Goal: Task Accomplishment & Management: Manage account settings

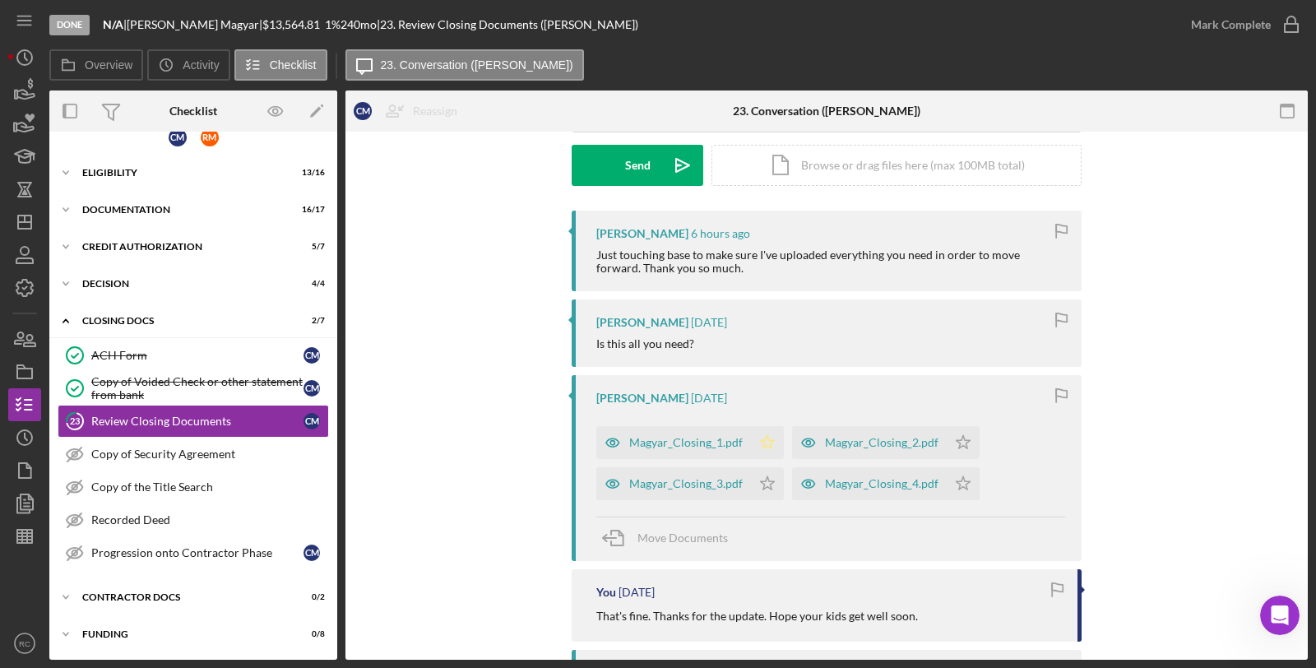
scroll to position [365, 0]
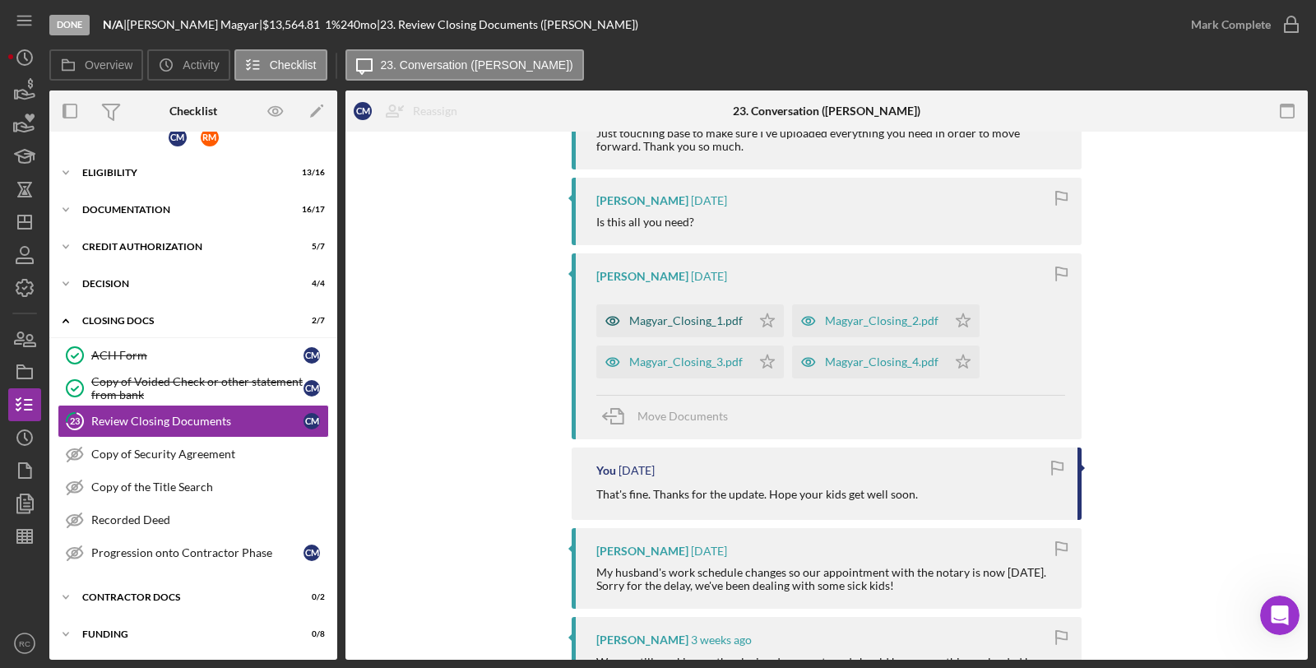
click at [712, 325] on div "Magyar_Closing_1.pdf" at bounding box center [686, 320] width 114 height 13
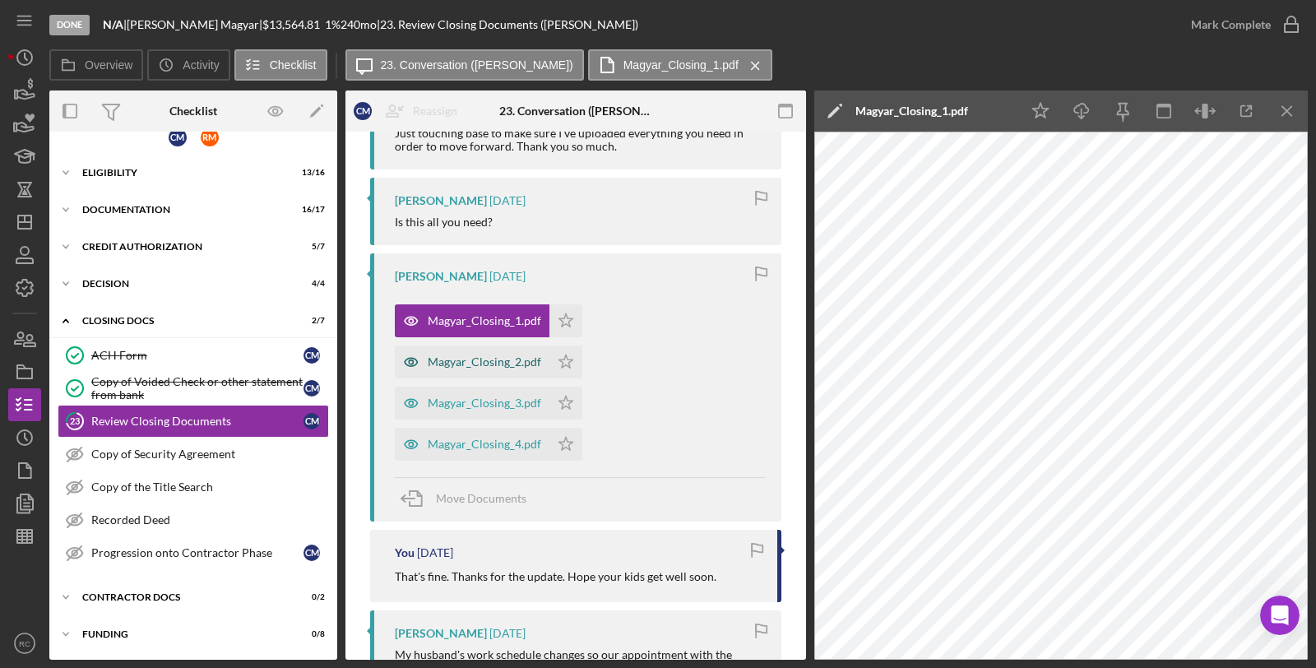
click at [494, 356] on div "Magyar_Closing_2.pdf" at bounding box center [485, 361] width 114 height 13
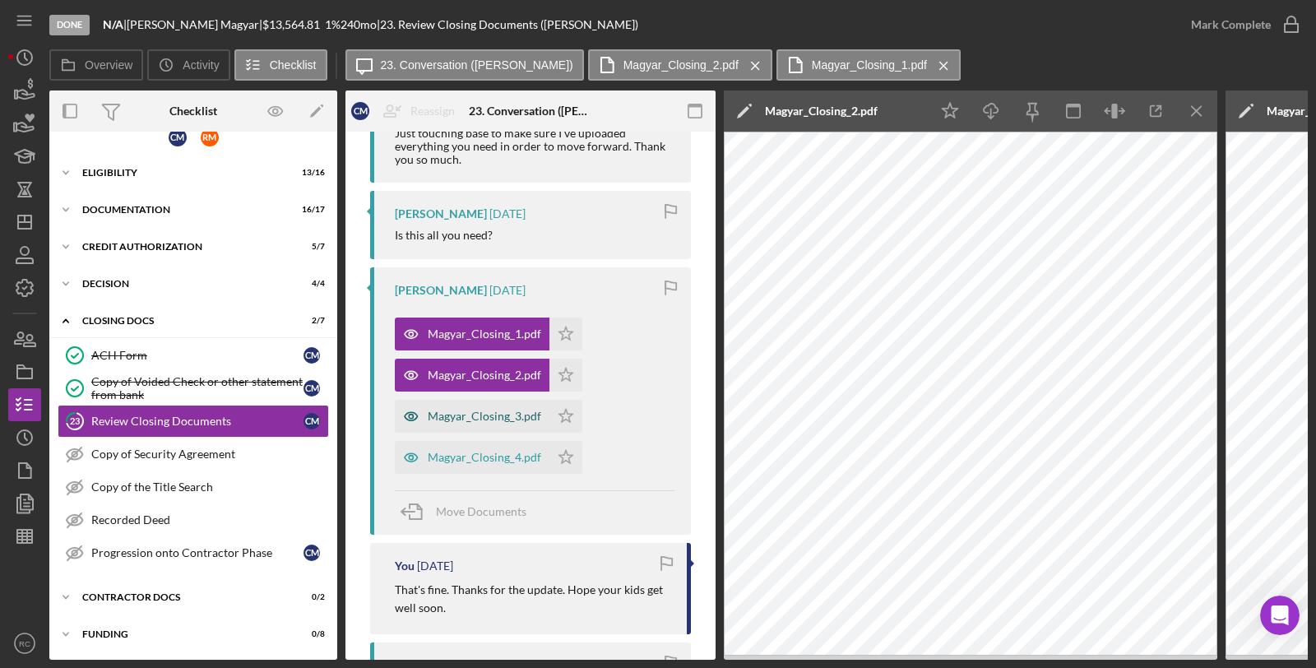
click at [459, 420] on div "Magyar_Closing_3.pdf" at bounding box center [485, 416] width 114 height 13
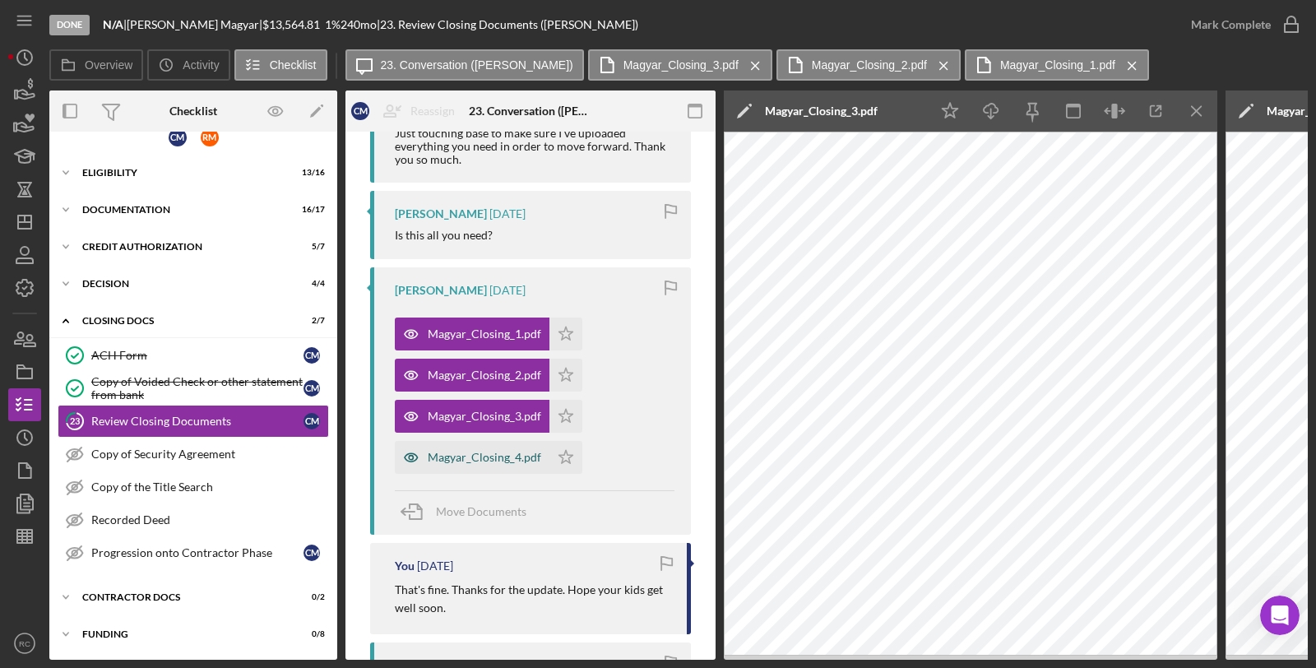
click at [497, 463] on div "Magyar_Closing_4.pdf" at bounding box center [485, 457] width 114 height 13
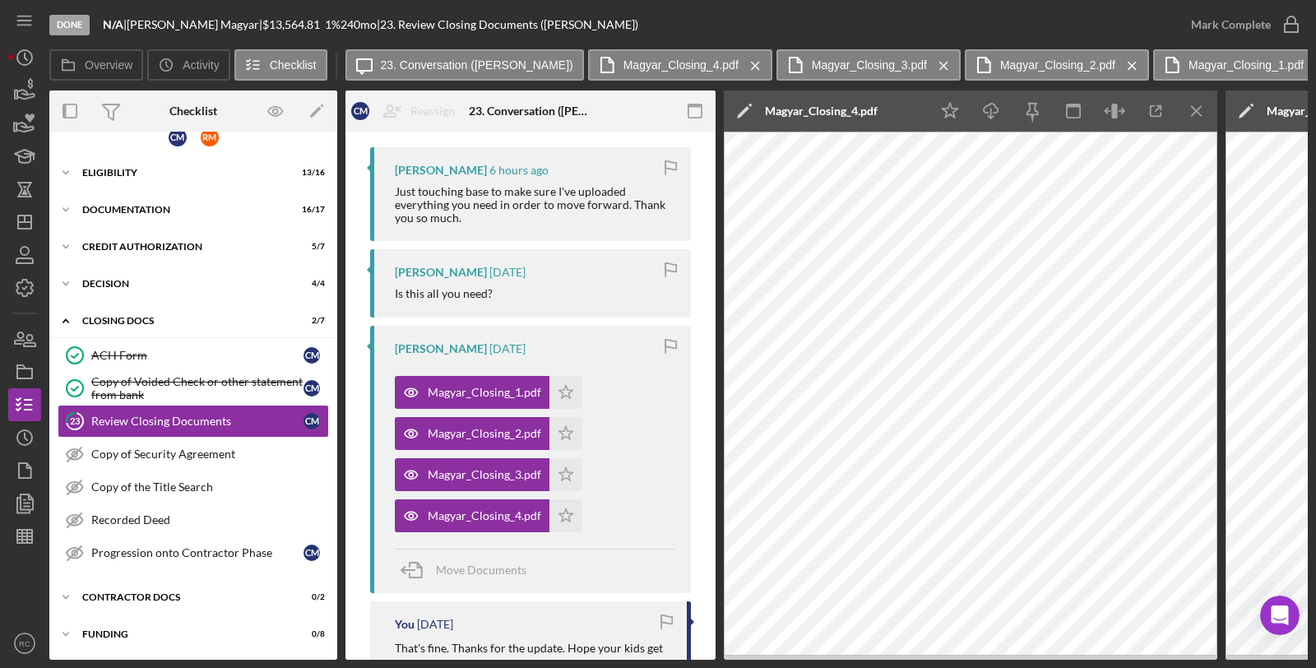
scroll to position [244, 0]
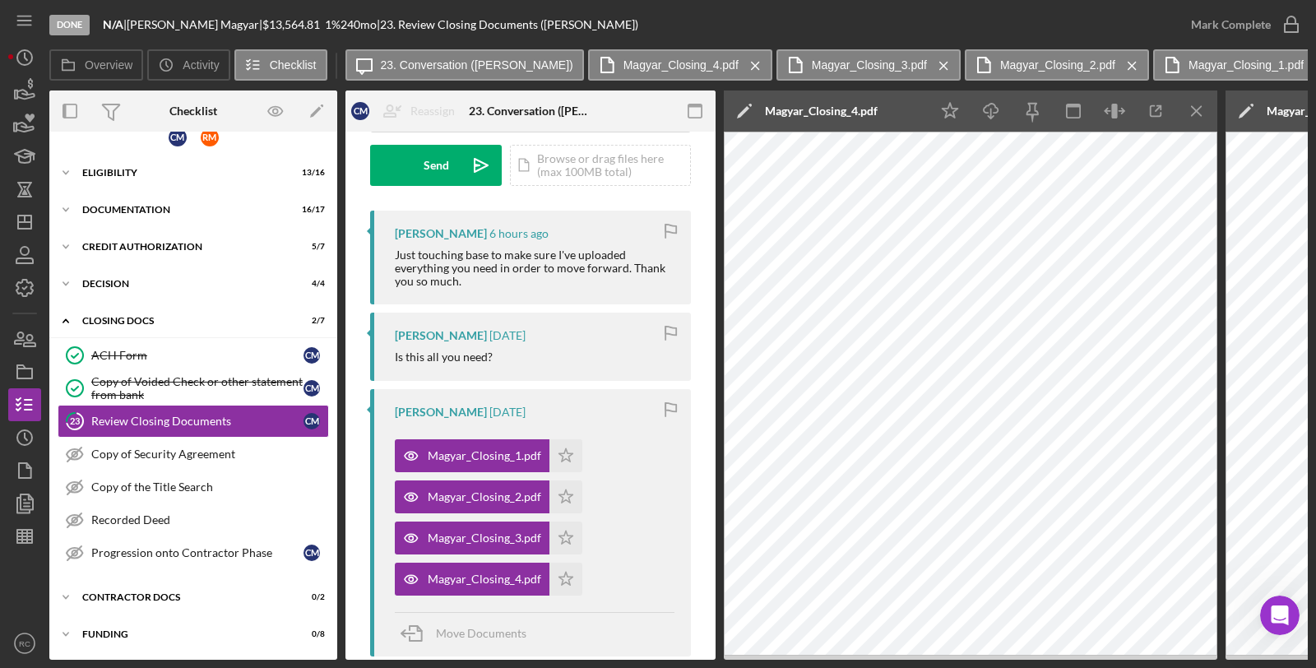
drag, startPoint x: 1195, startPoint y: 102, endPoint x: 1198, endPoint y: 130, distance: 28.2
click at [1195, 102] on icon "Icon/Menu Close" at bounding box center [1197, 111] width 37 height 37
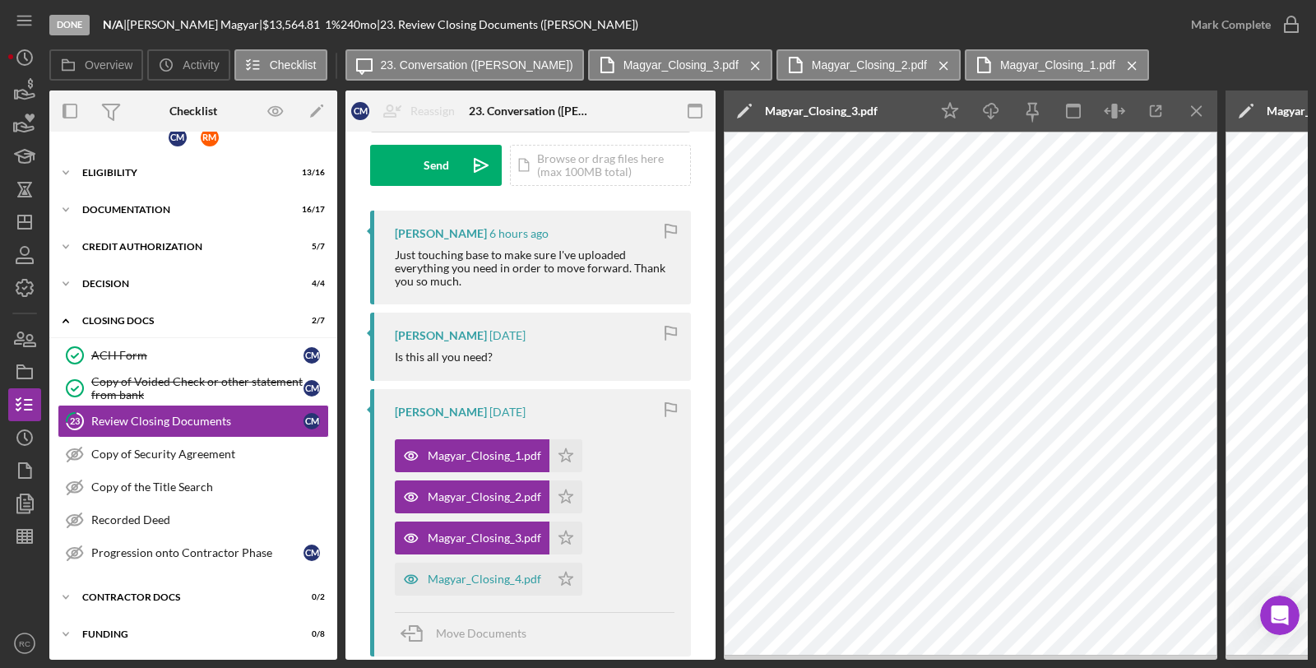
click at [1191, 112] on icon "Icon/Menu Close" at bounding box center [1197, 111] width 37 height 37
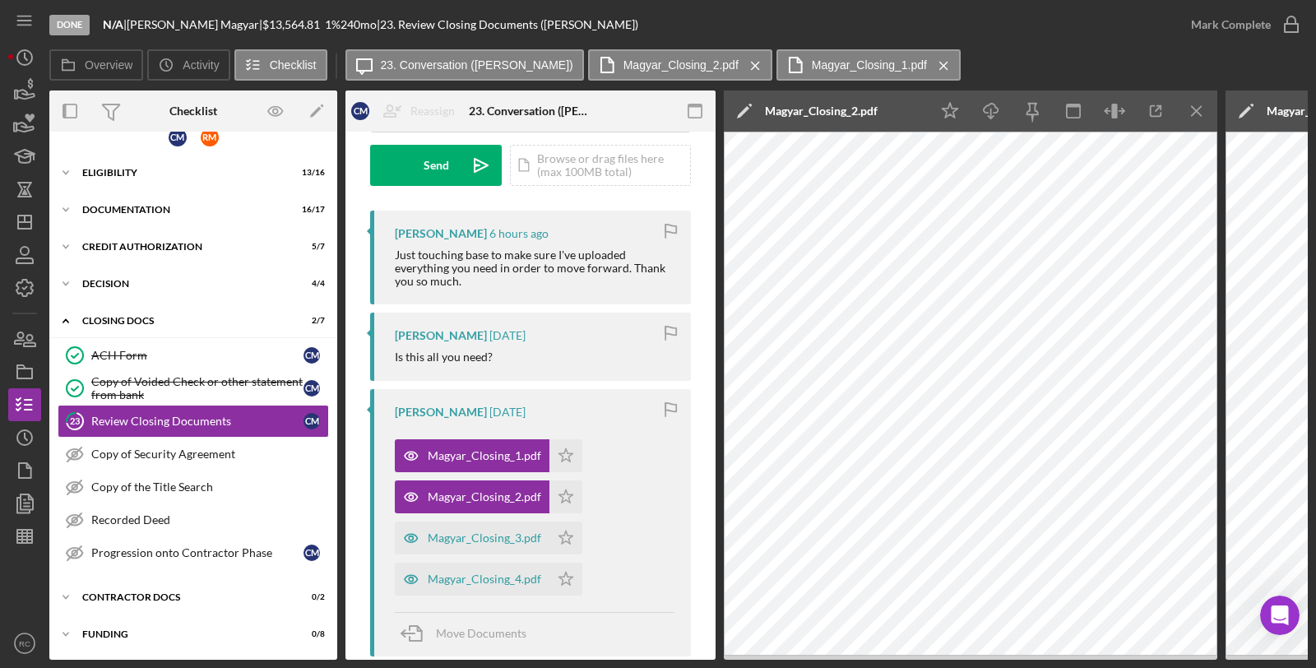
click at [1196, 114] on icon "Icon/Menu Close" at bounding box center [1197, 111] width 37 height 37
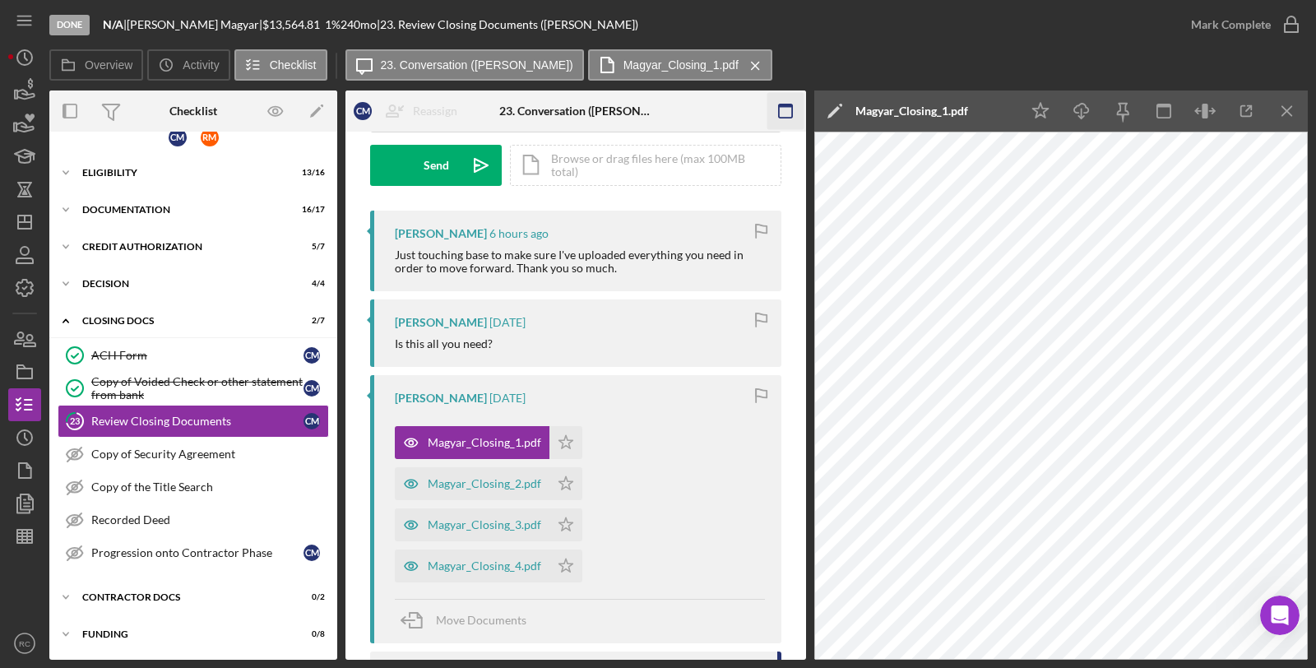
click at [1278, 99] on icon "Icon/Menu Close" at bounding box center [1287, 111] width 37 height 37
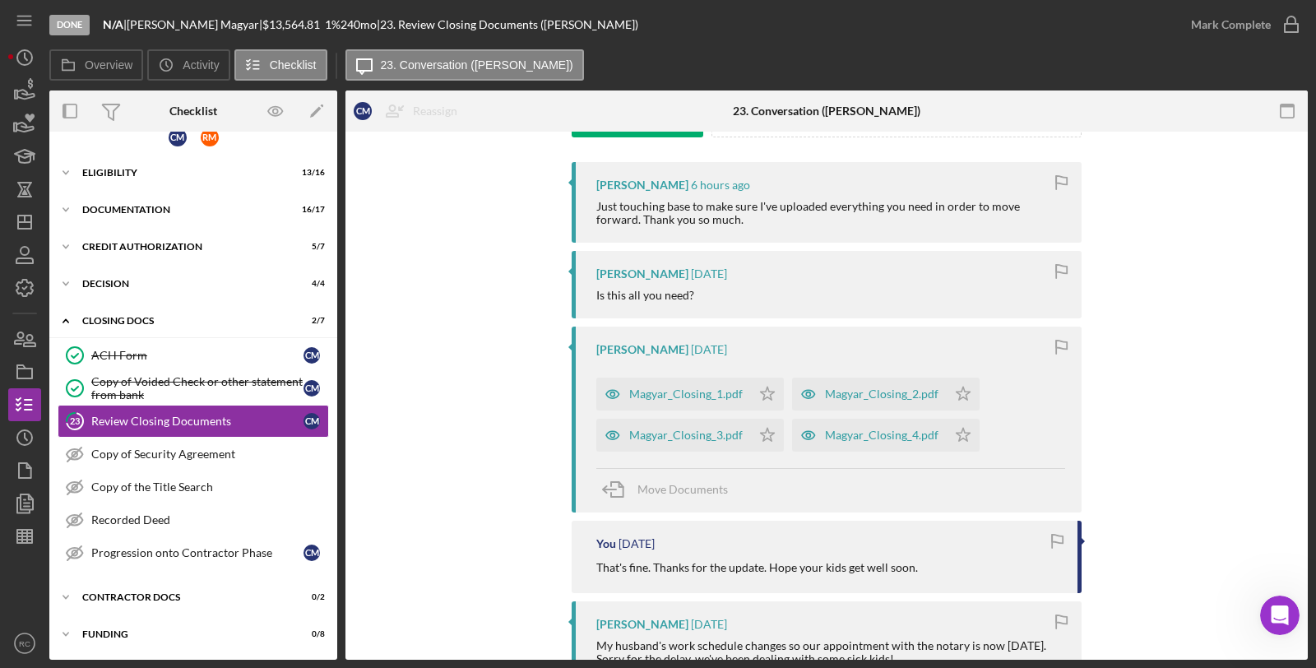
scroll to position [365, 0]
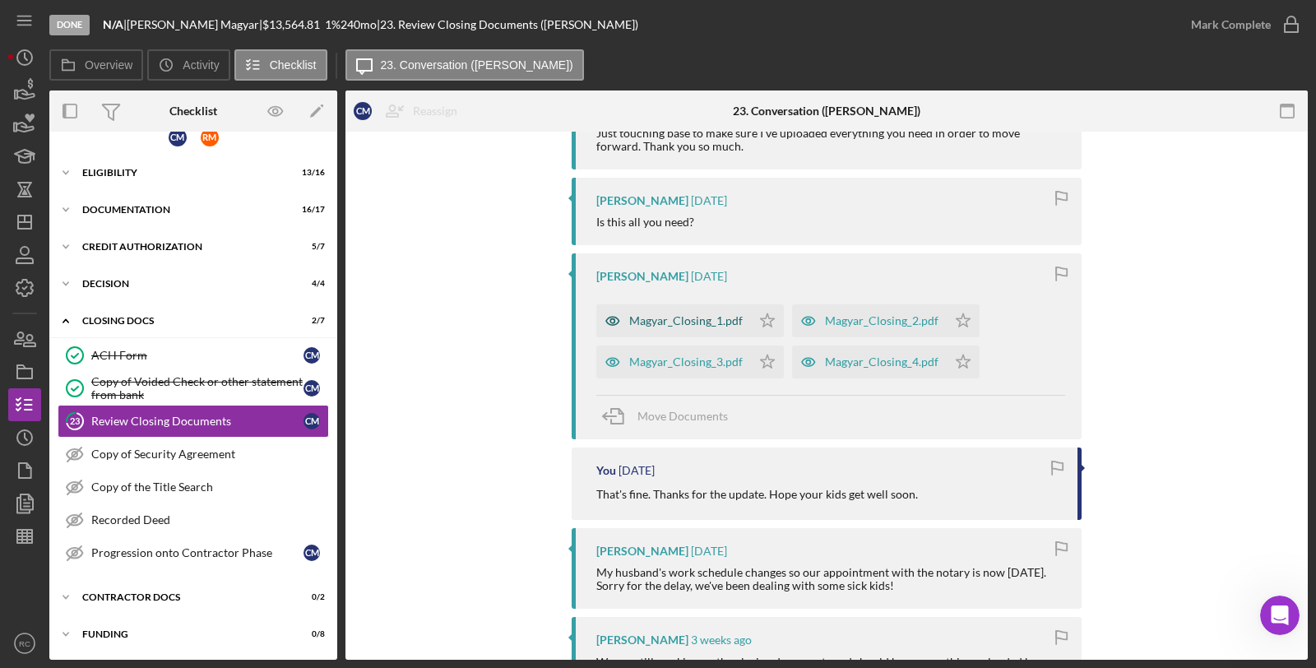
click at [686, 318] on div "Magyar_Closing_1.pdf" at bounding box center [686, 320] width 114 height 13
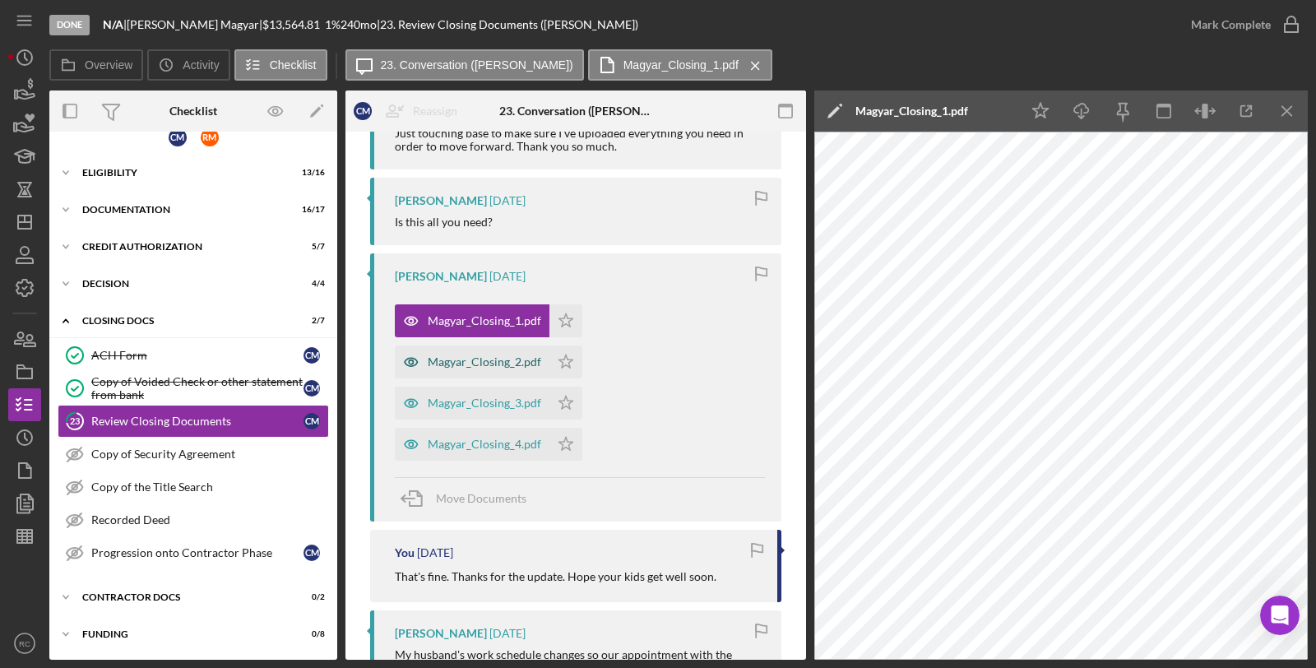
click at [510, 359] on div "Magyar_Closing_2.pdf" at bounding box center [485, 361] width 114 height 13
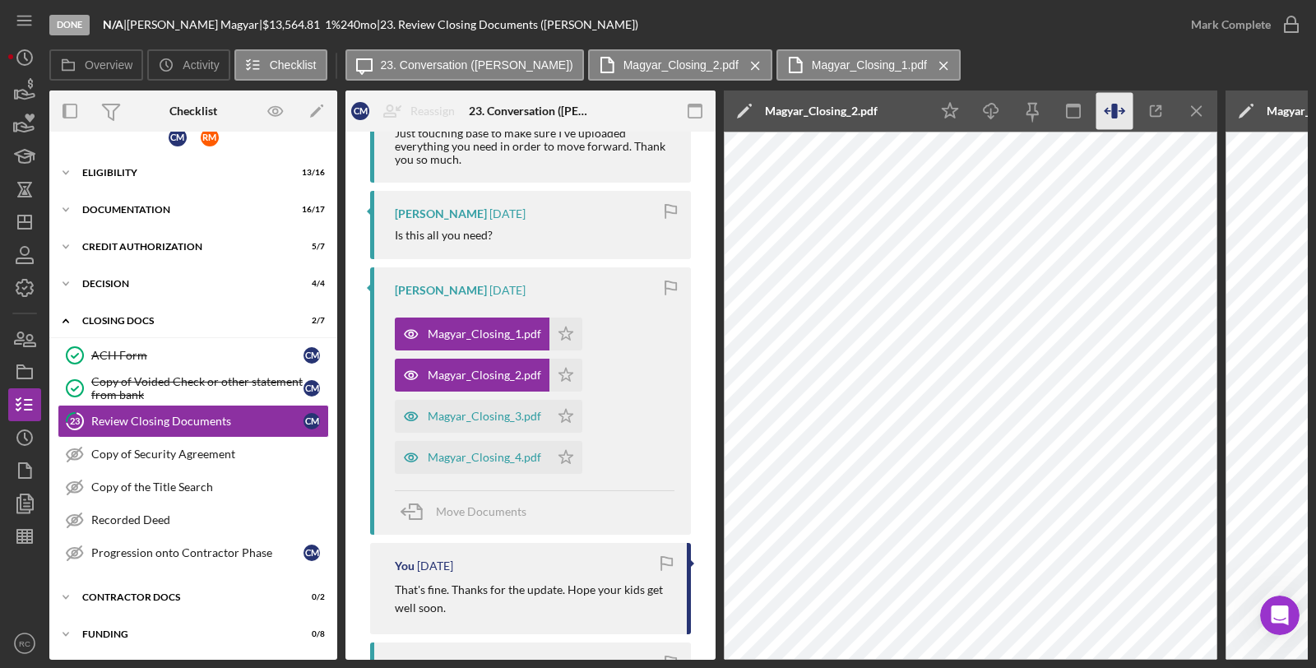
scroll to position [23, 0]
click at [1202, 110] on icon "Icon/Menu Close" at bounding box center [1197, 111] width 37 height 37
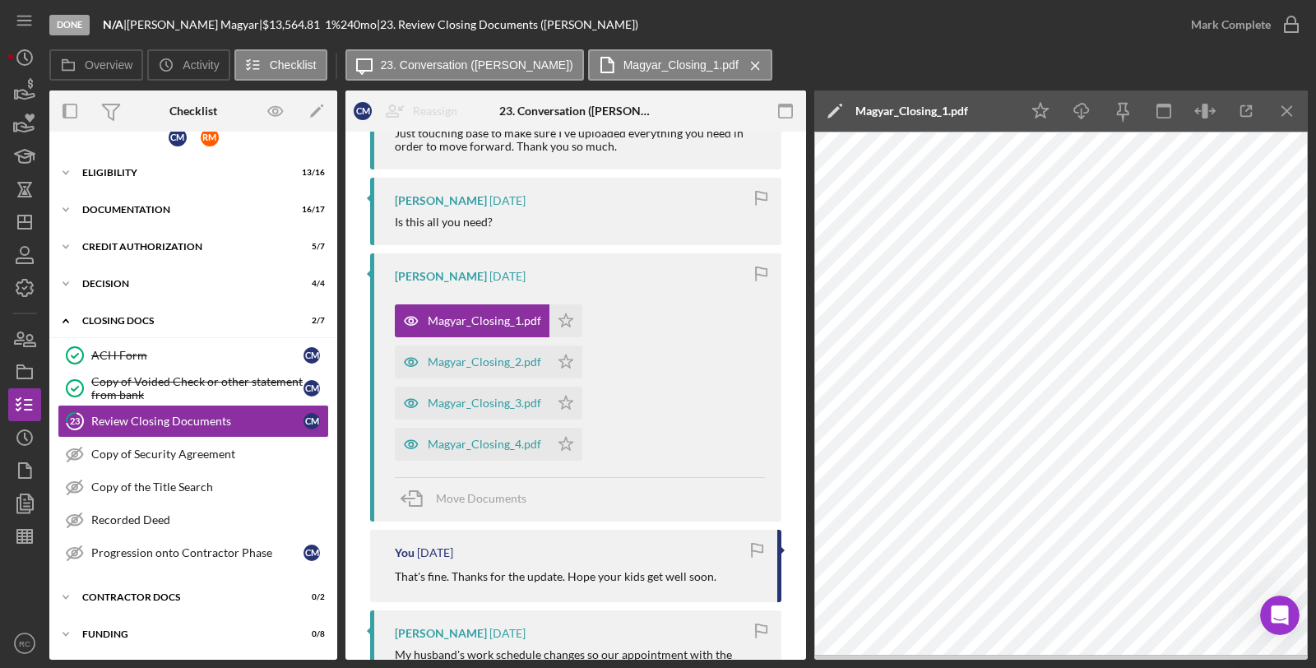
scroll to position [19, 0]
click at [1285, 110] on icon "Icon/Menu Close" at bounding box center [1287, 111] width 37 height 37
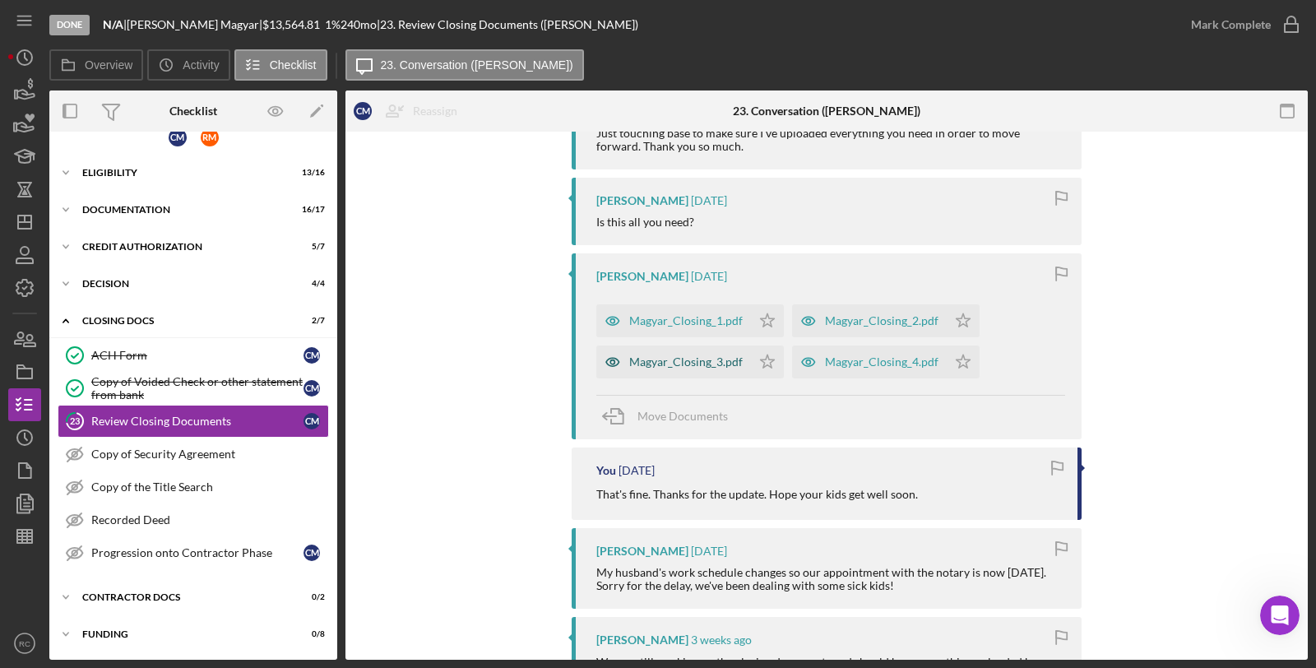
click at [717, 369] on div "Magyar_Closing_3.pdf" at bounding box center [673, 362] width 155 height 33
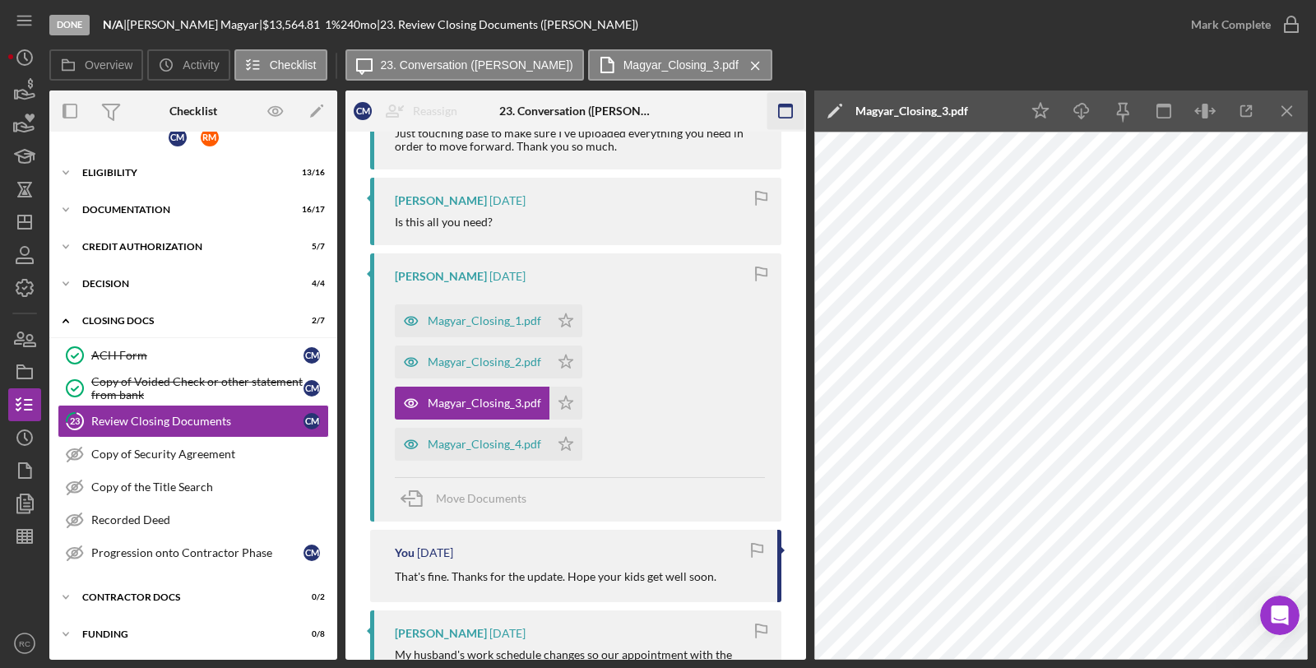
drag, startPoint x: 1292, startPoint y: 109, endPoint x: 1283, endPoint y: 112, distance: 8.9
click at [1292, 109] on icon "Icon/Menu Close" at bounding box center [1287, 111] width 37 height 37
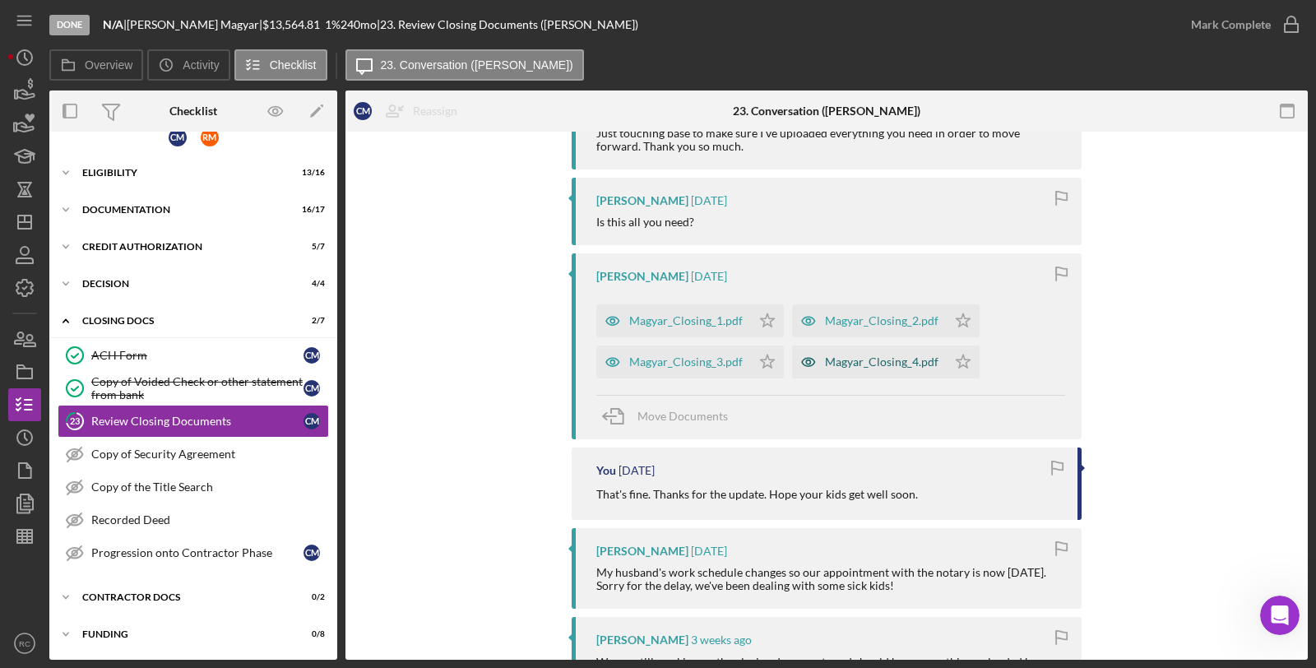
click at [847, 354] on div "Magyar_Closing_4.pdf" at bounding box center [869, 362] width 155 height 33
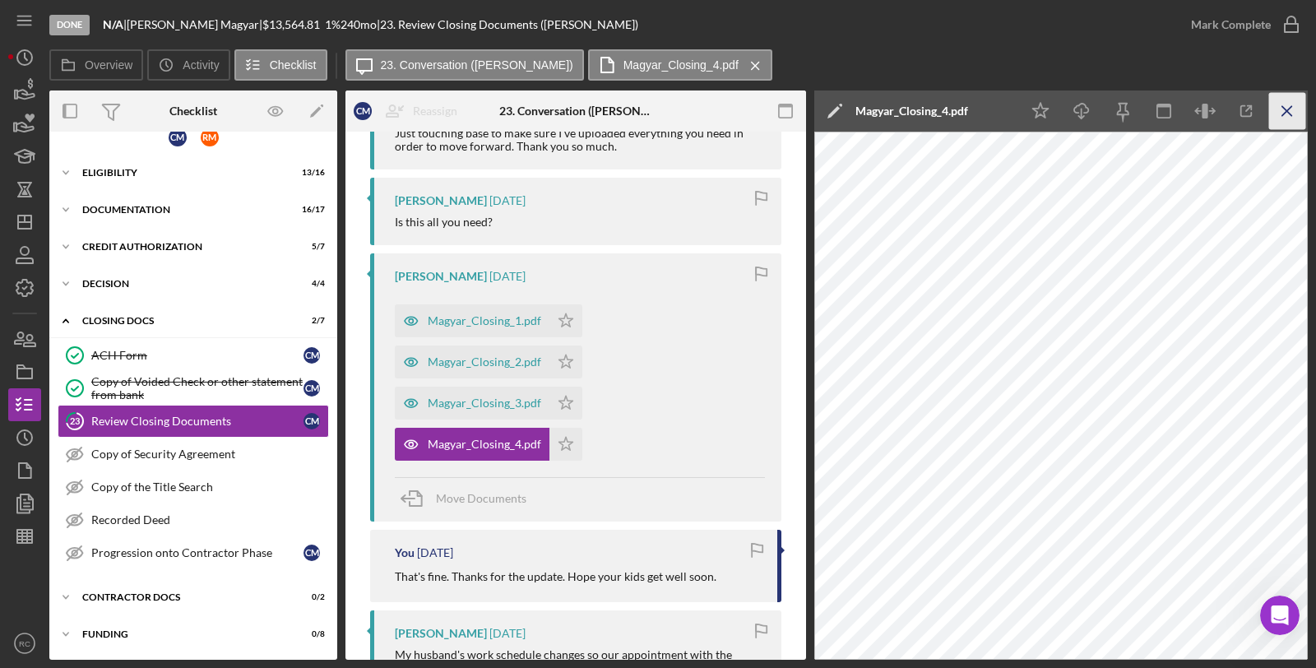
click at [1301, 114] on icon "Icon/Menu Close" at bounding box center [1287, 111] width 37 height 37
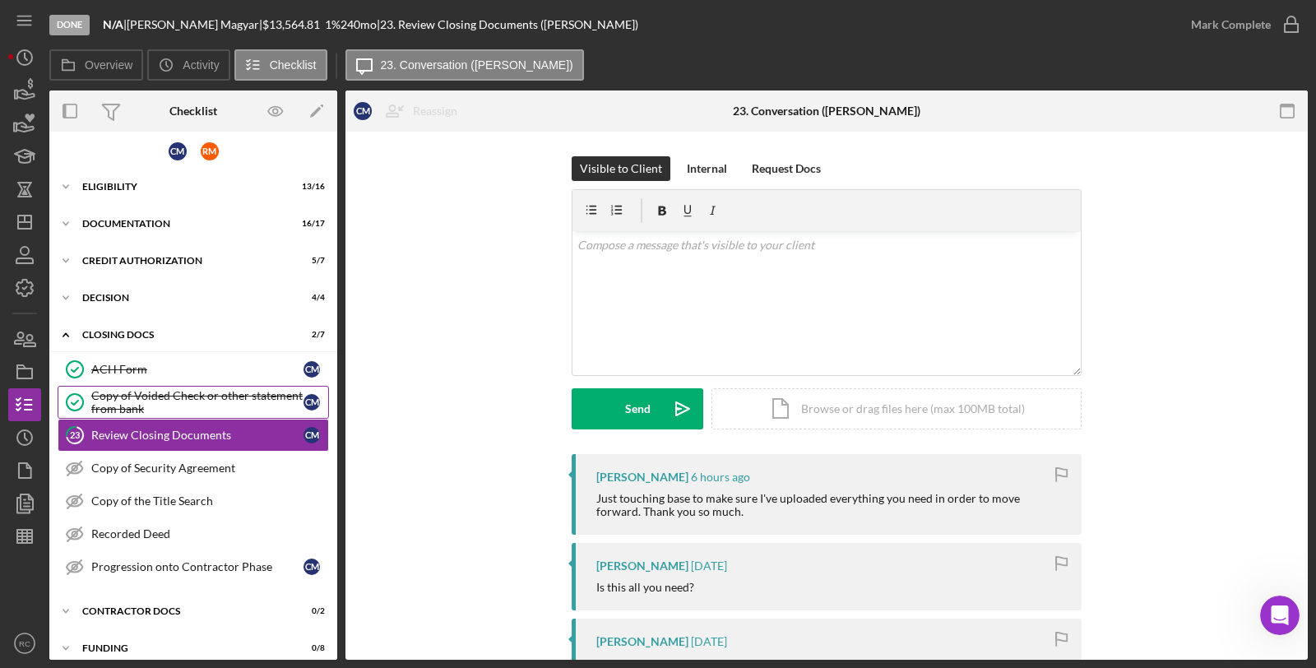
scroll to position [0, 0]
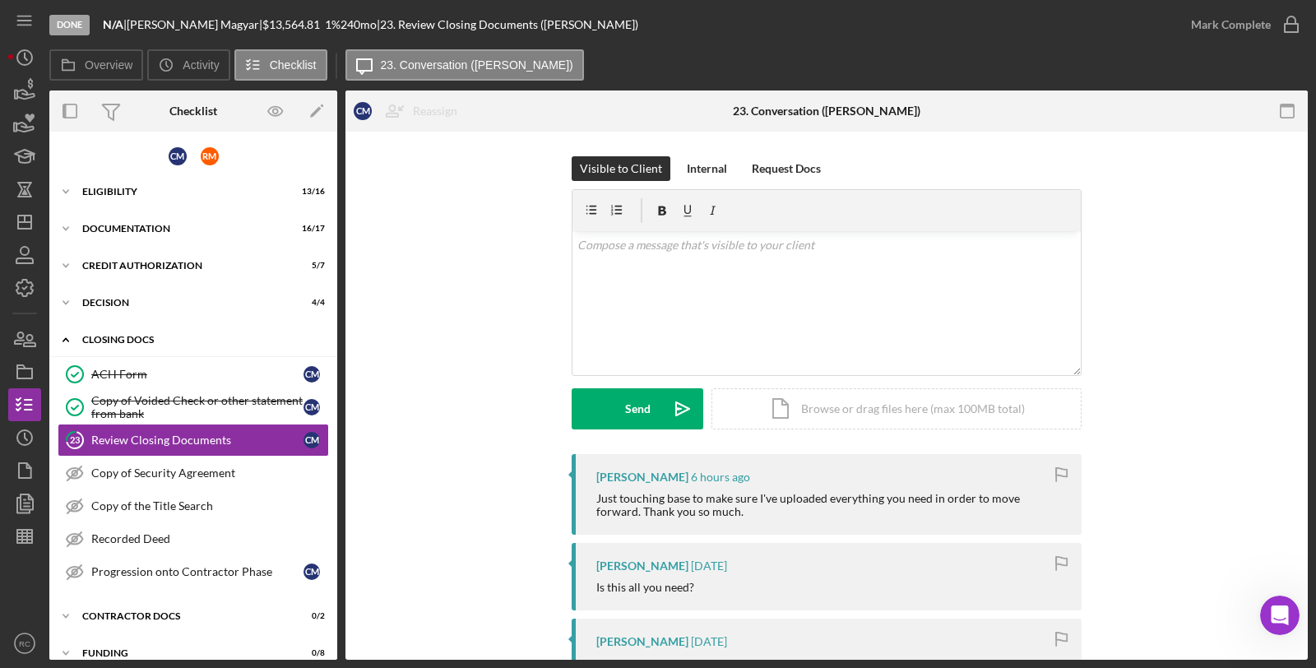
click at [126, 335] on div "CLOSING DOCS" at bounding box center [199, 340] width 234 height 10
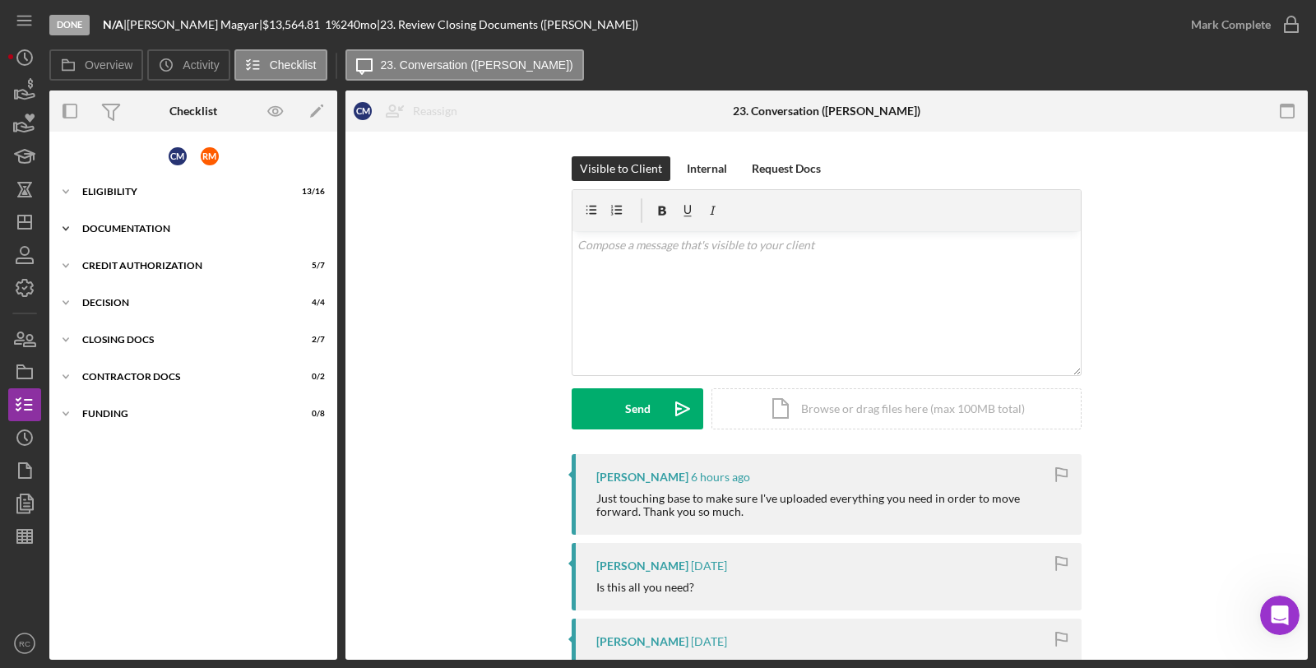
click at [151, 232] on div "Icon/Expander Documentation 16 / 17" at bounding box center [193, 228] width 288 height 33
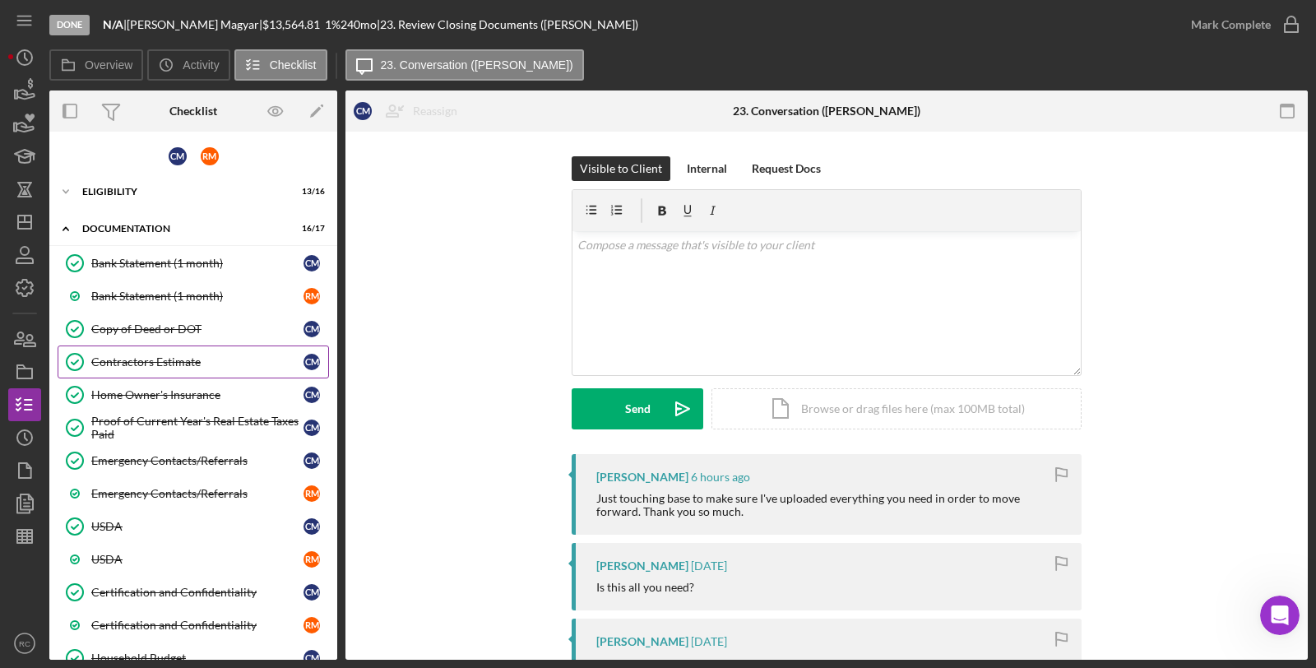
click at [148, 362] on div "Contractors Estimate" at bounding box center [197, 361] width 212 height 13
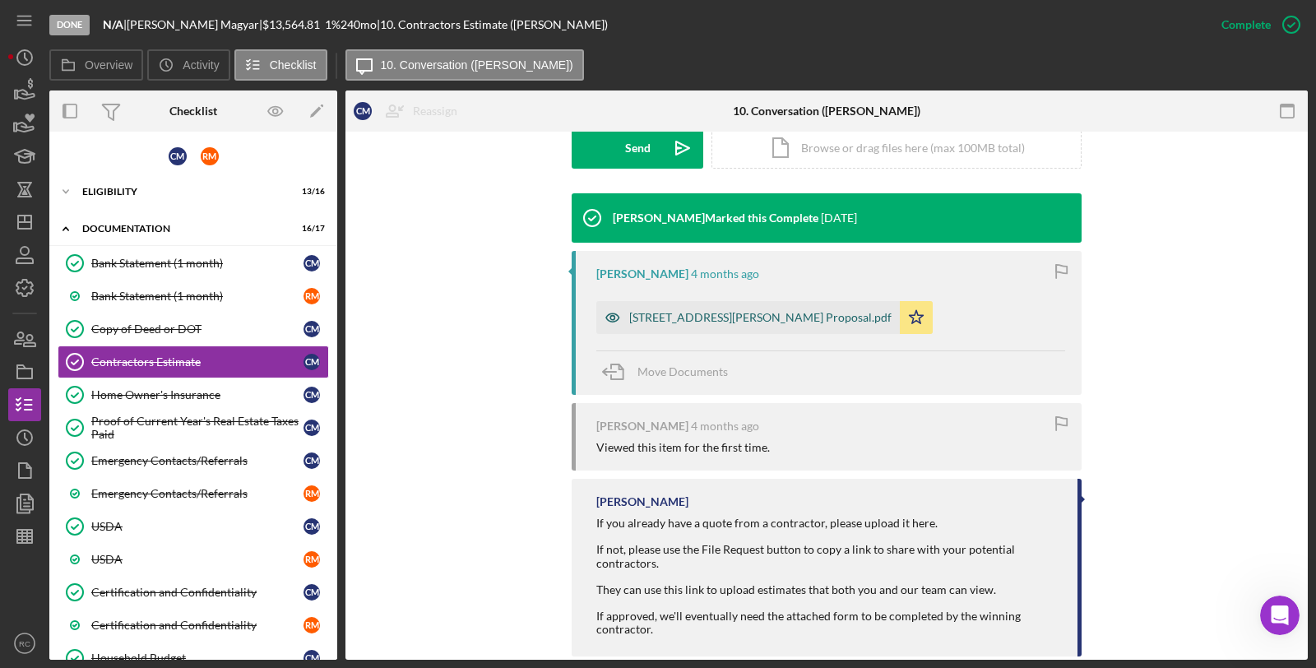
click at [644, 322] on div "202 Ely Ave. Proposal.pdf" at bounding box center [760, 317] width 262 height 13
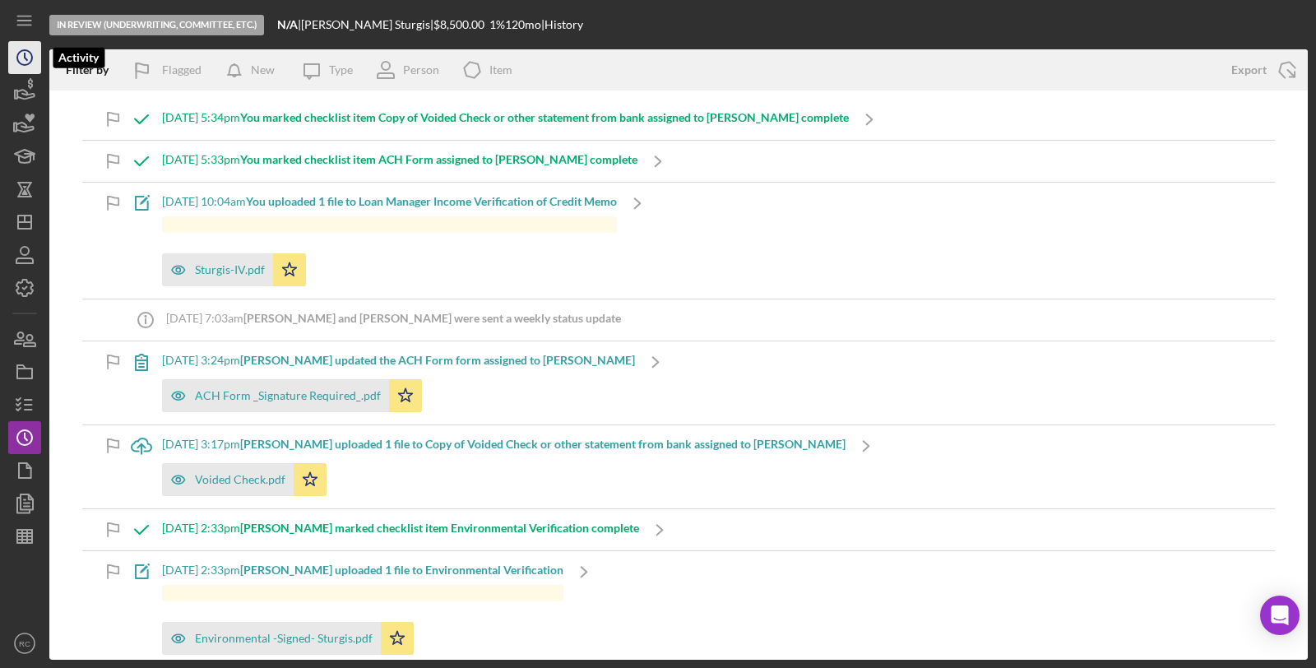
click at [30, 52] on circle "button" at bounding box center [24, 57] width 15 height 15
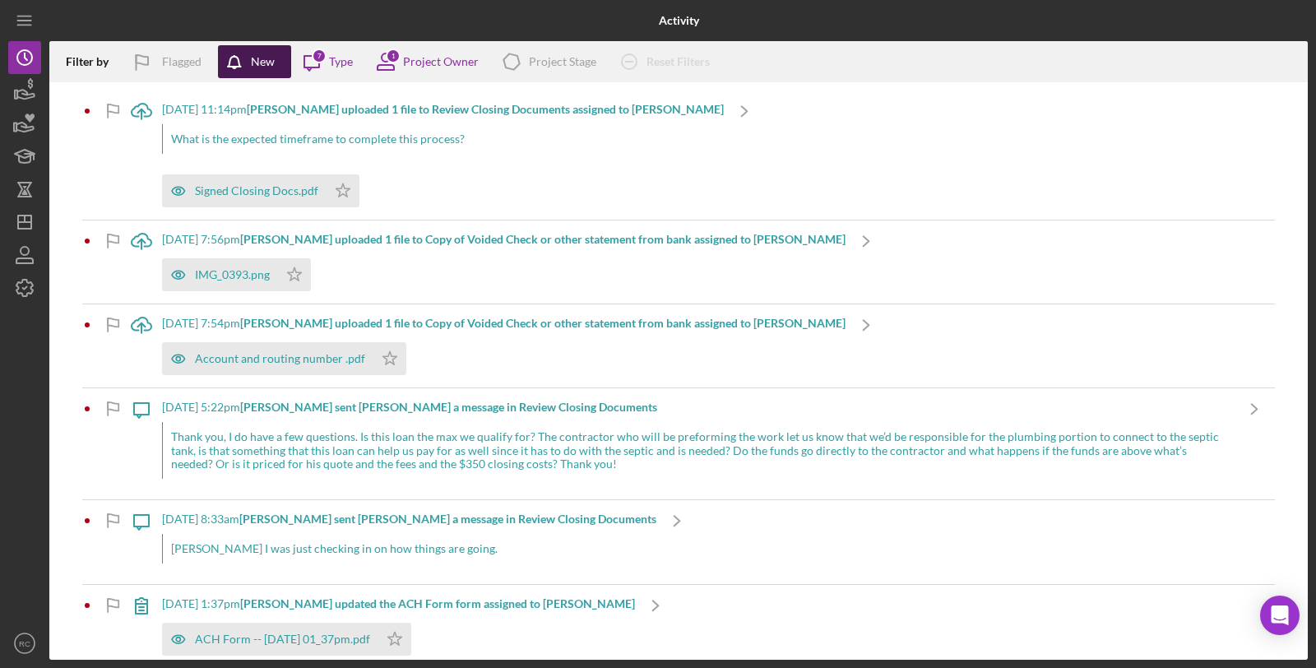
click at [273, 64] on div "New" at bounding box center [263, 61] width 24 height 33
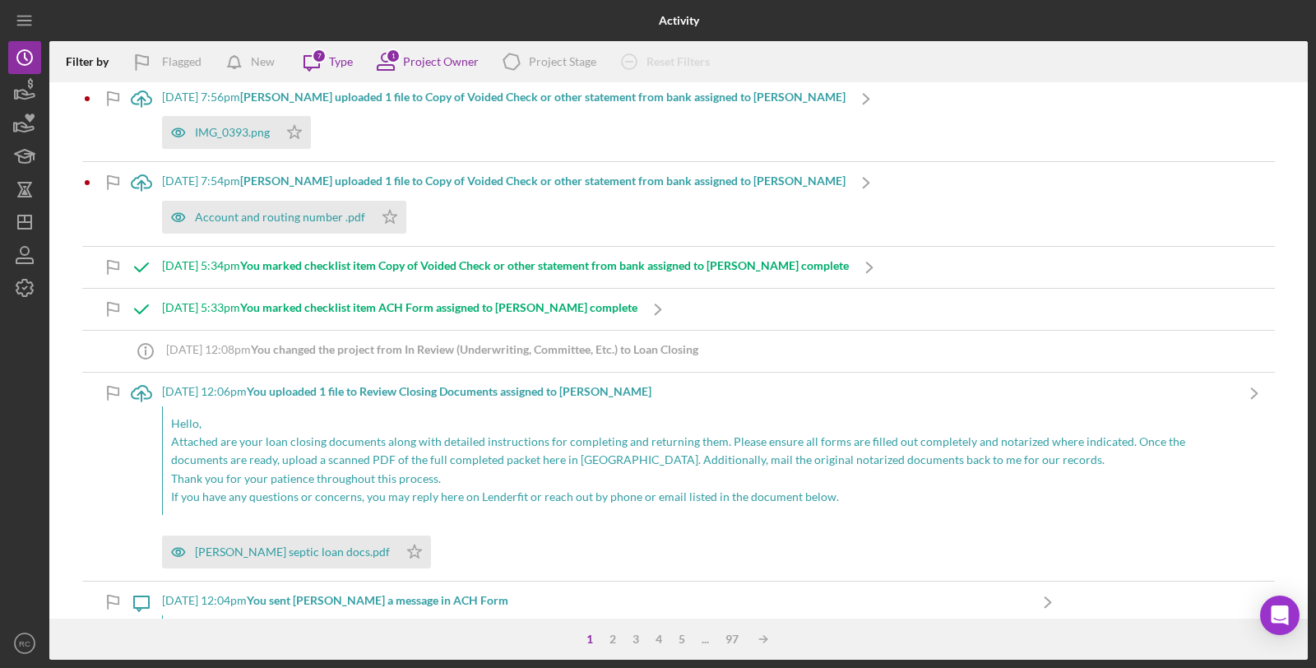
scroll to position [244, 0]
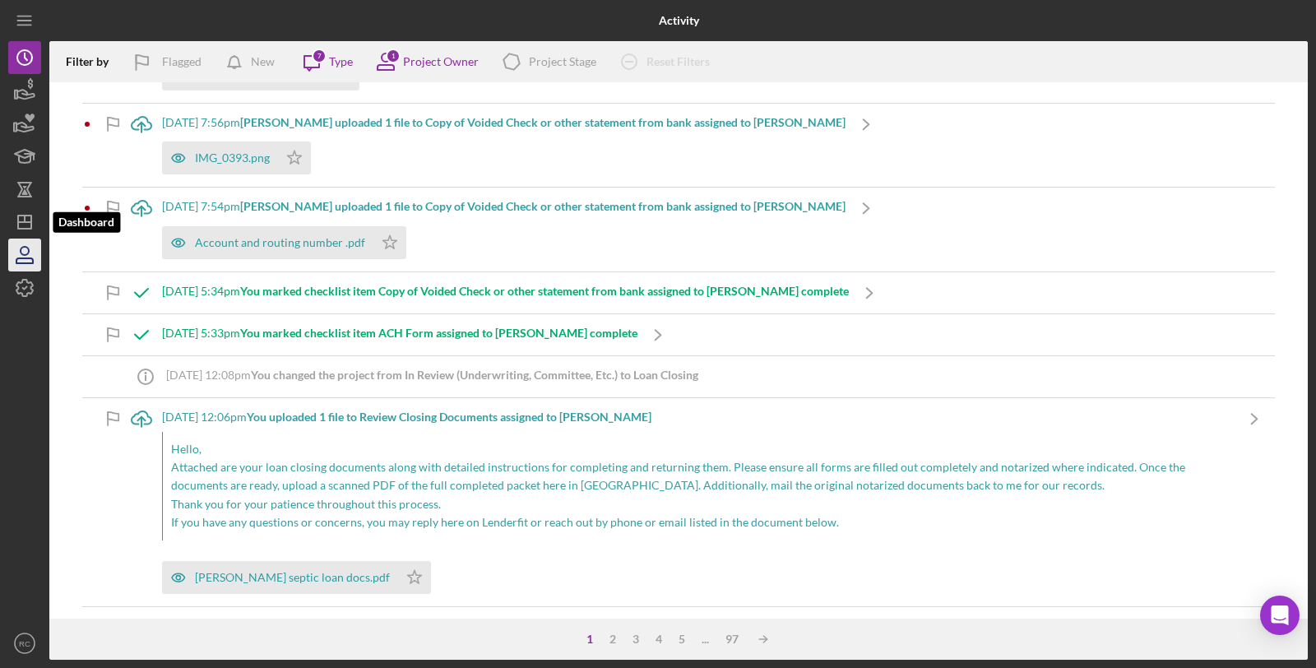
click at [18, 240] on icon "button" at bounding box center [24, 254] width 41 height 41
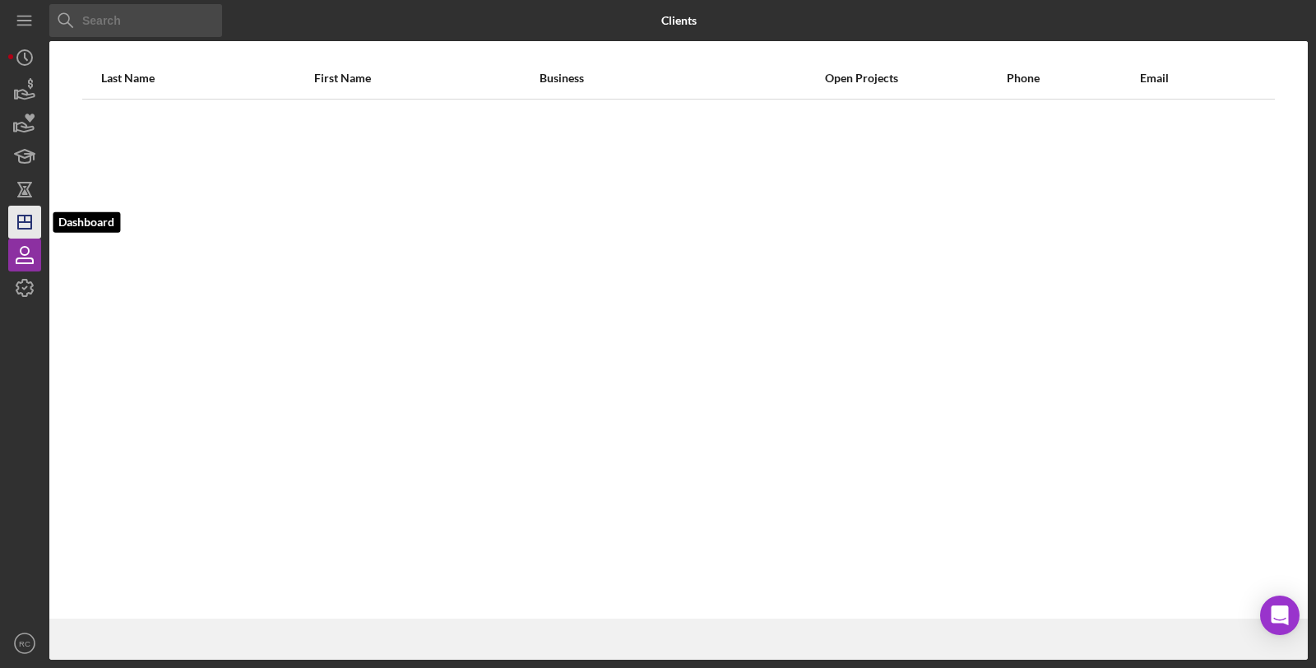
click at [21, 227] on icon "Icon/Dashboard" at bounding box center [24, 222] width 41 height 41
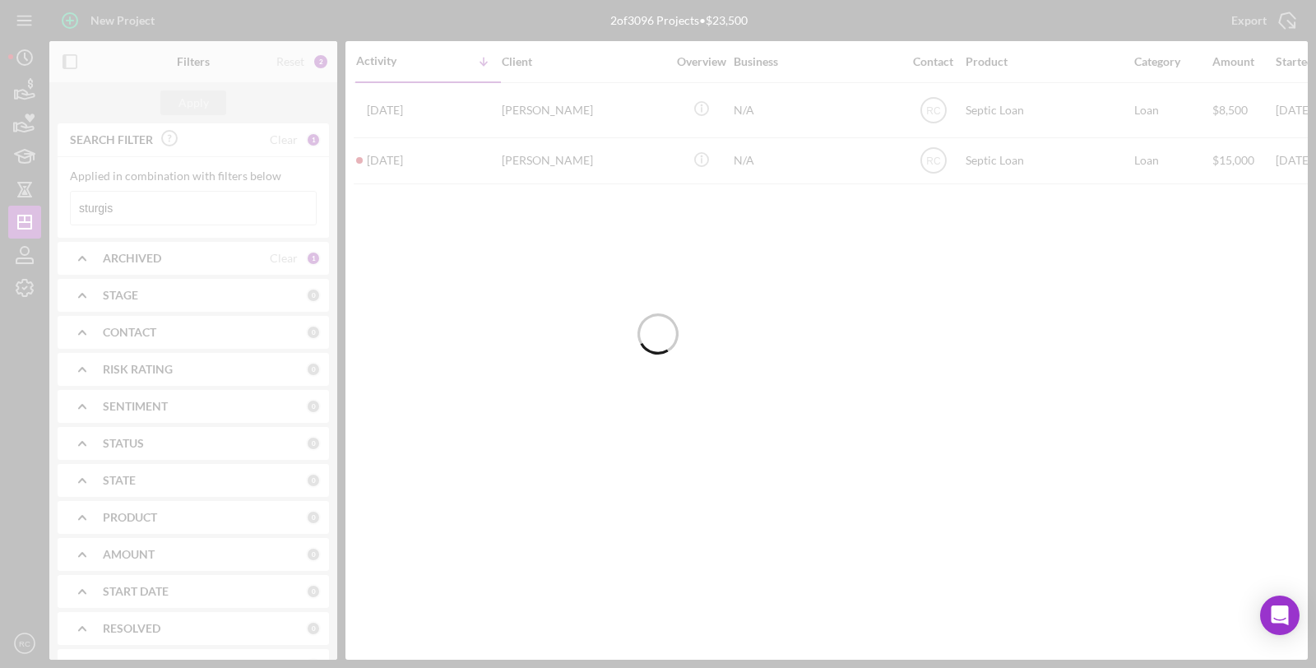
click at [179, 207] on input "sturgis" at bounding box center [193, 208] width 245 height 33
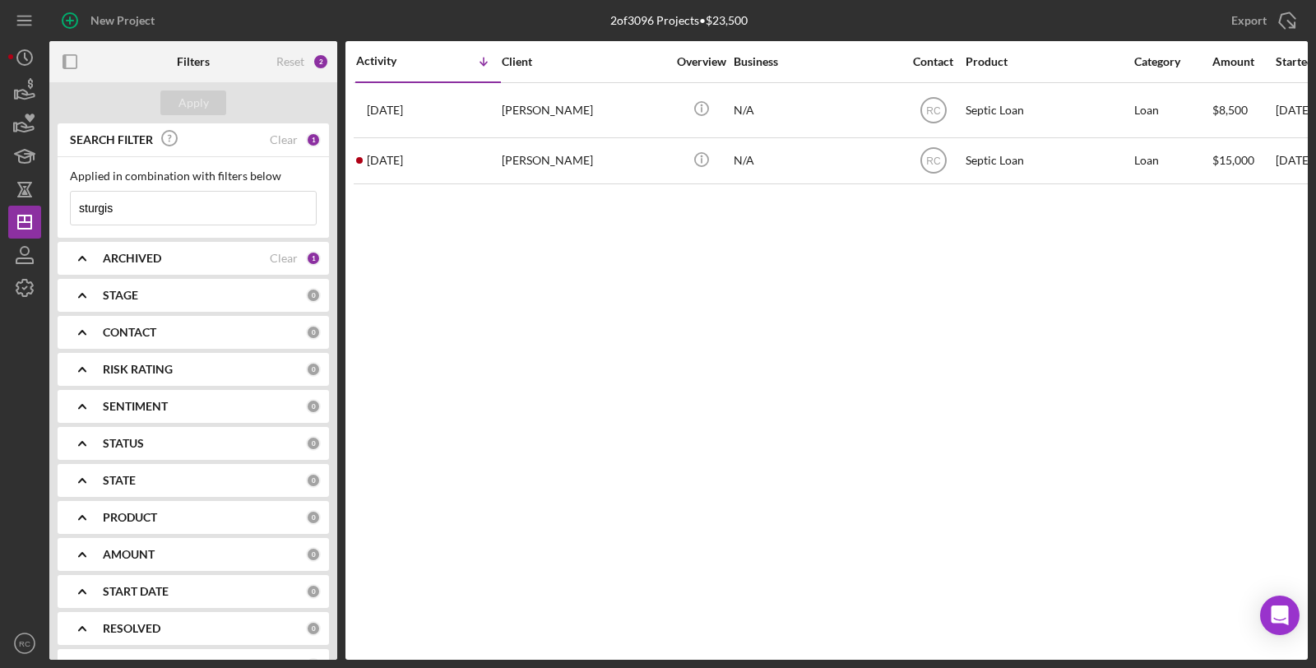
click at [179, 207] on input "sturgis" at bounding box center [193, 208] width 245 height 33
click at [66, 222] on div "Applied in combination with filters below sturgis Icon/Menu Close" at bounding box center [193, 197] width 271 height 81
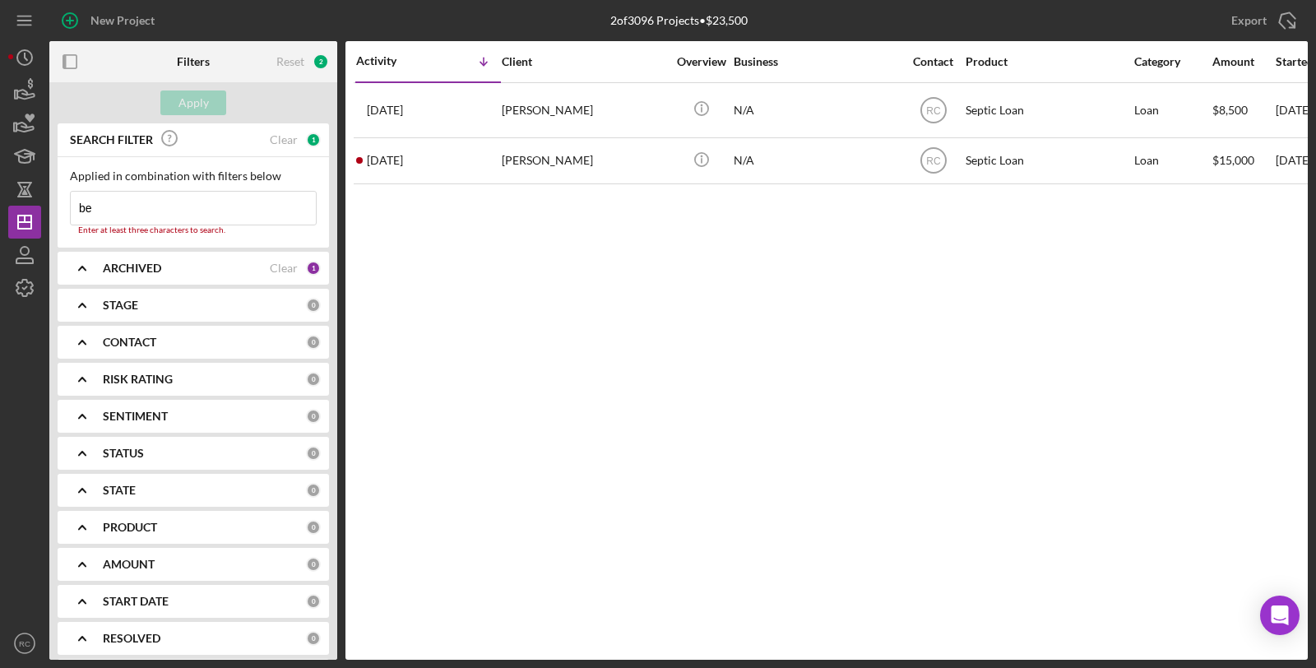
type input "[PERSON_NAME]"
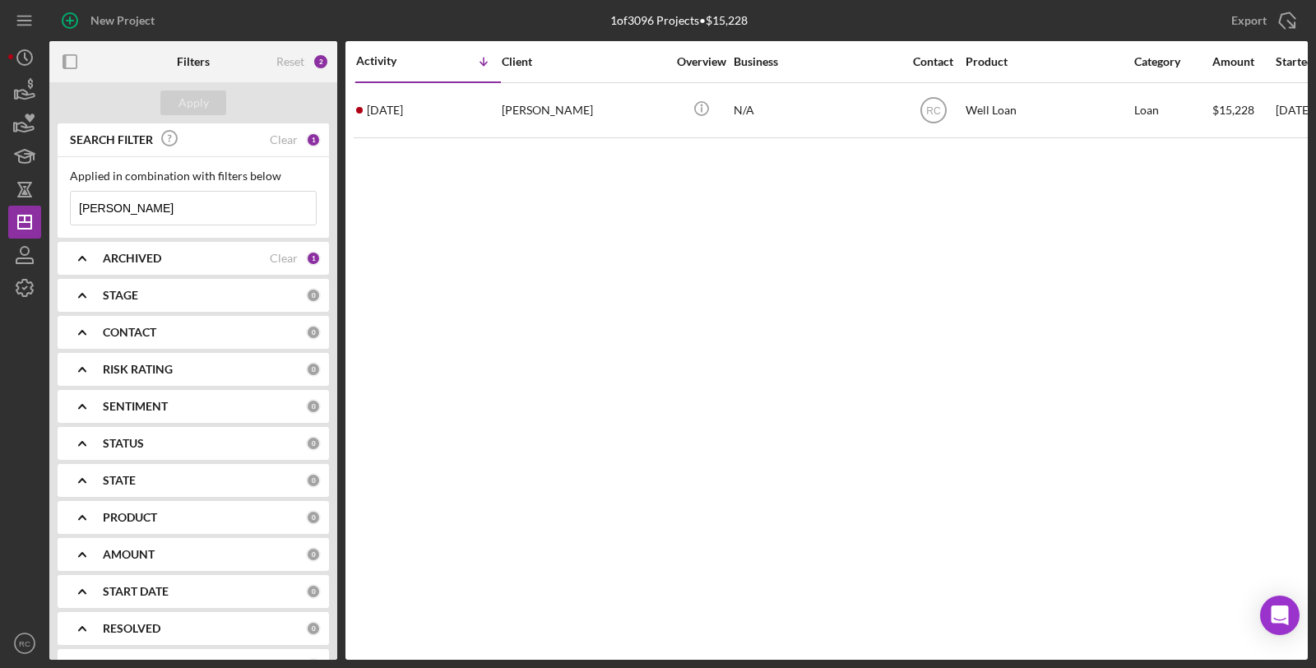
click at [488, 75] on icon "Icon/Table Sort Arrow" at bounding box center [483, 61] width 33 height 33
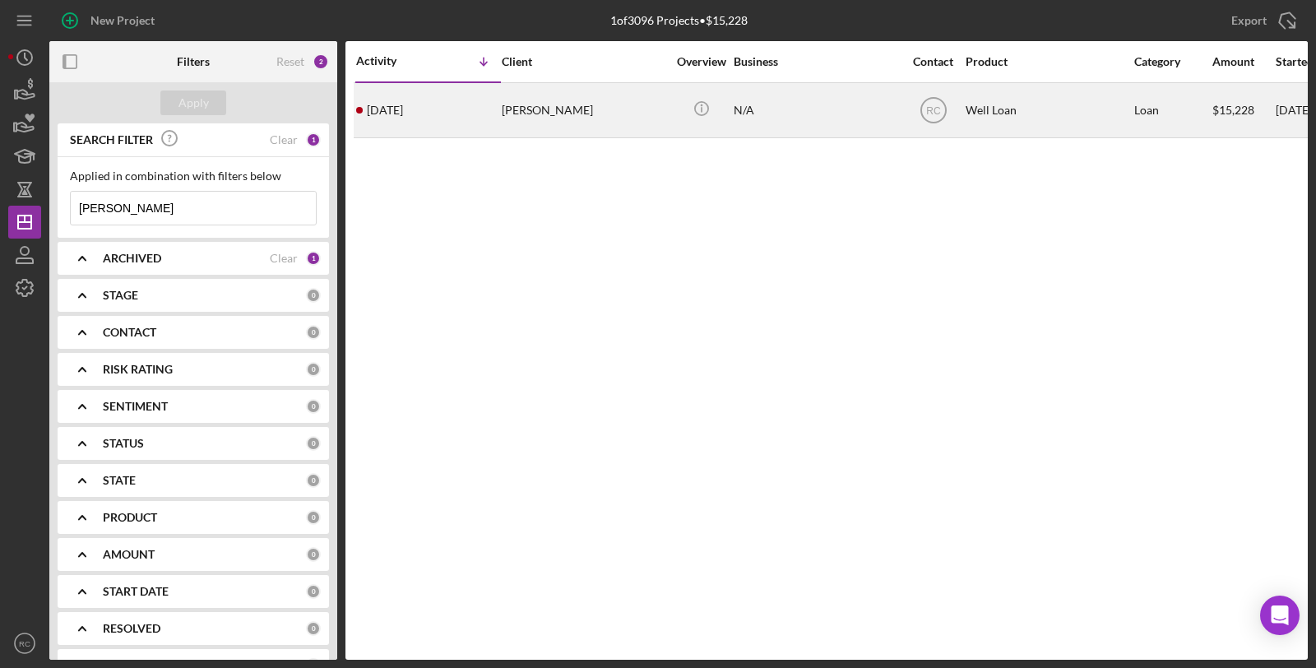
click at [467, 109] on div "[DATE] [PERSON_NAME]" at bounding box center [428, 110] width 144 height 53
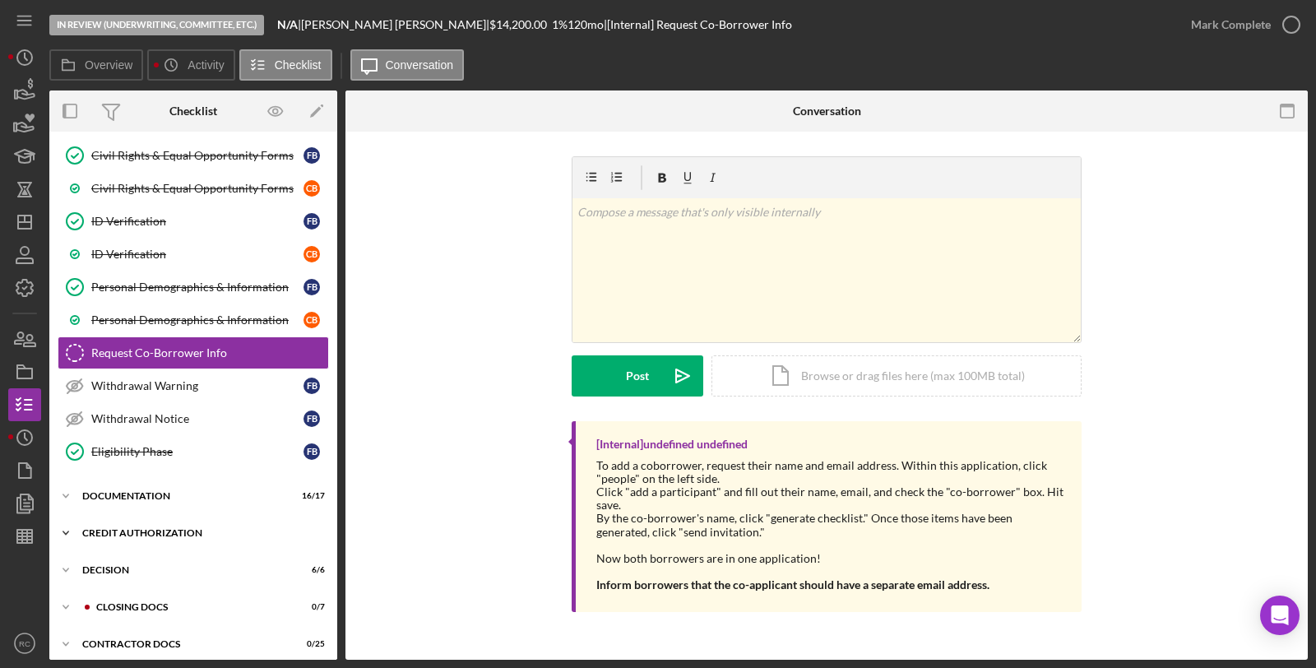
scroll to position [316, 0]
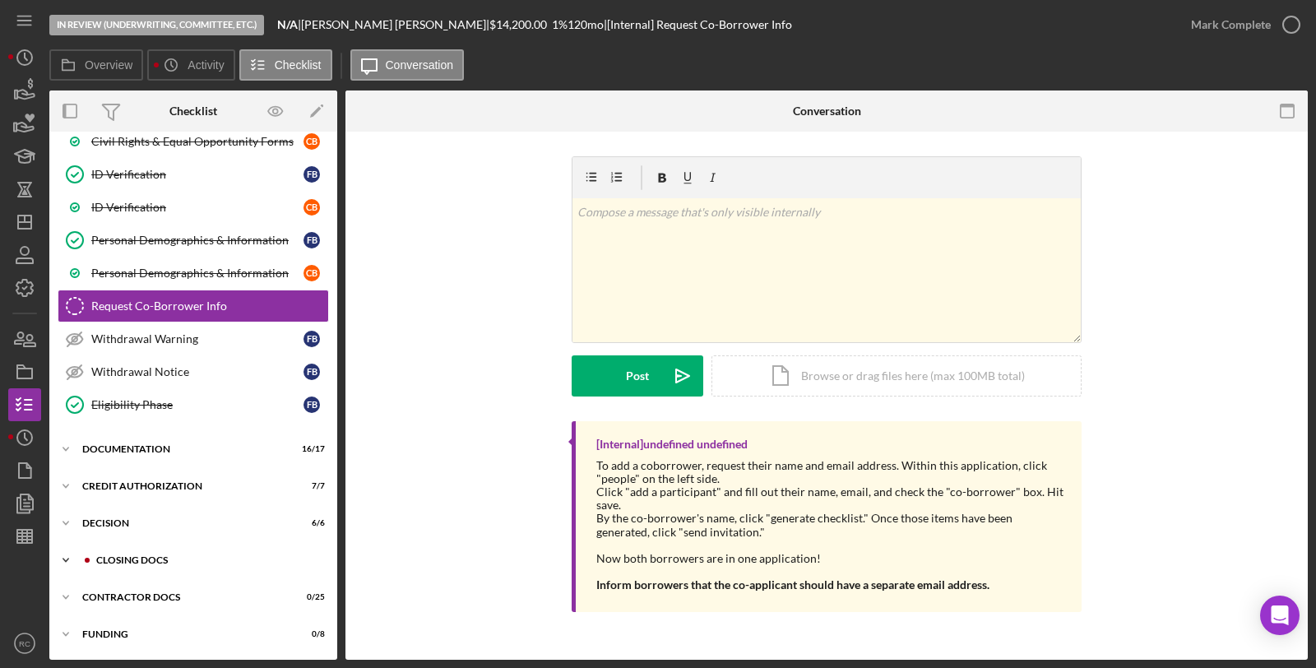
click at [132, 556] on div "CLOSING DOCS" at bounding box center [206, 560] width 220 height 10
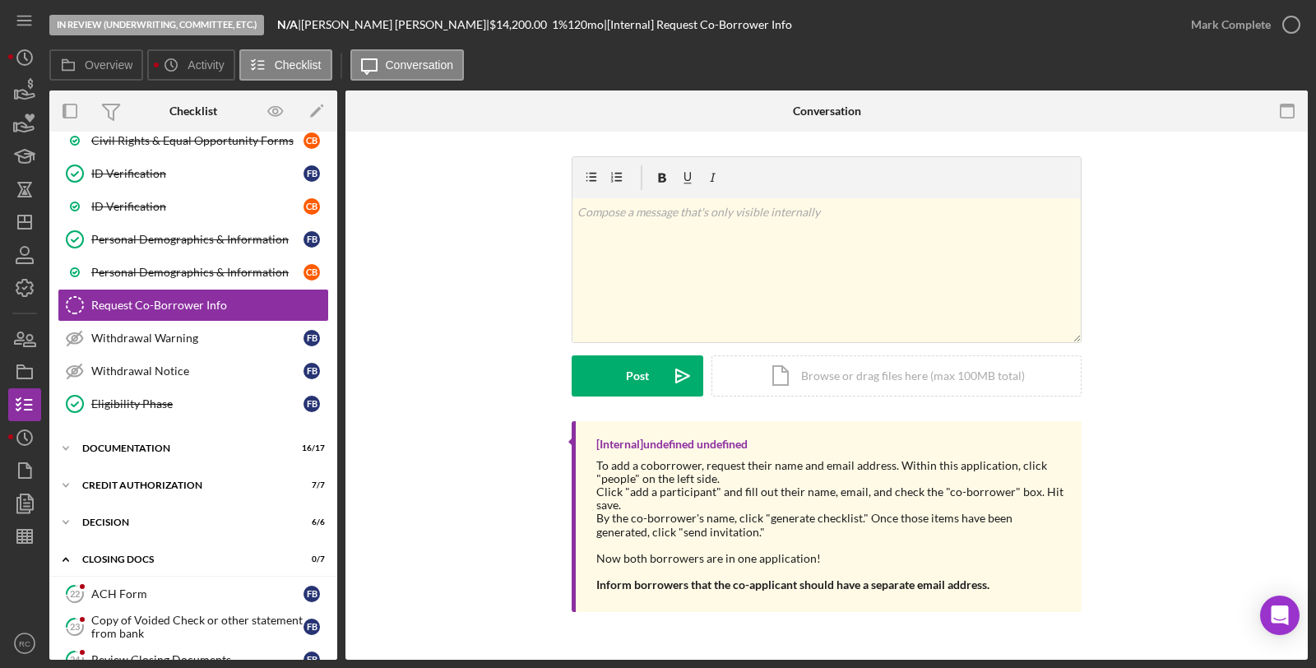
scroll to position [557, 0]
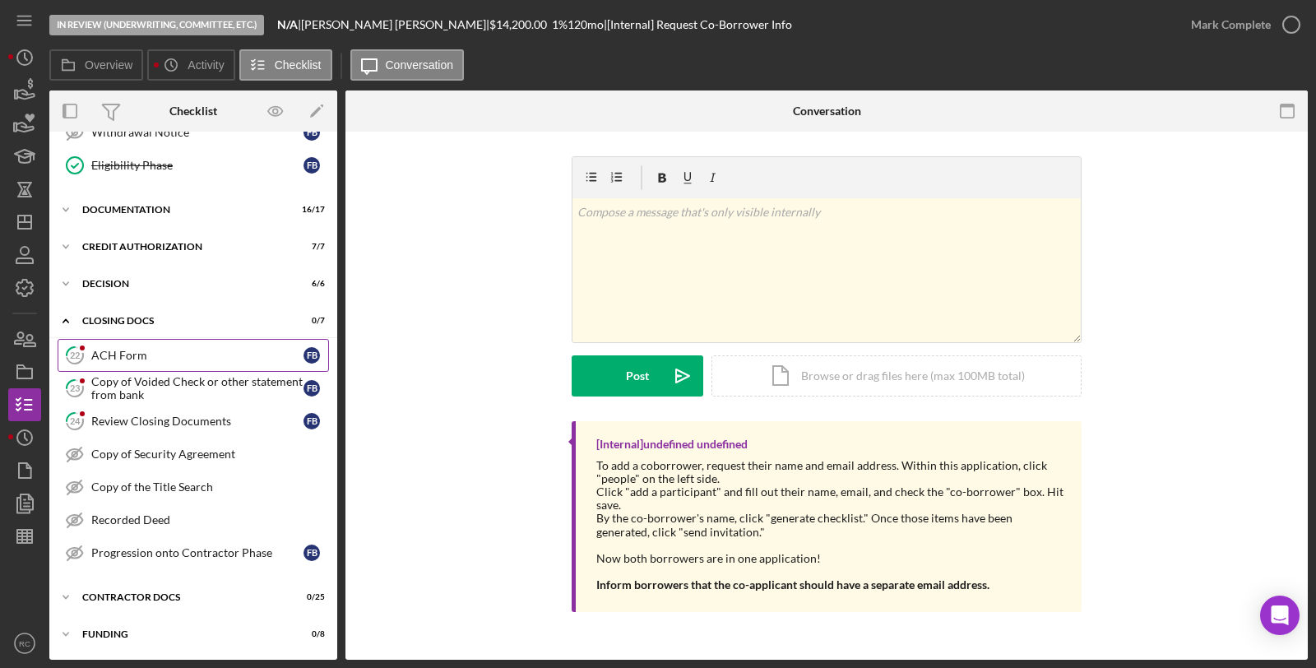
click at [116, 349] on div "ACH Form" at bounding box center [197, 355] width 212 height 13
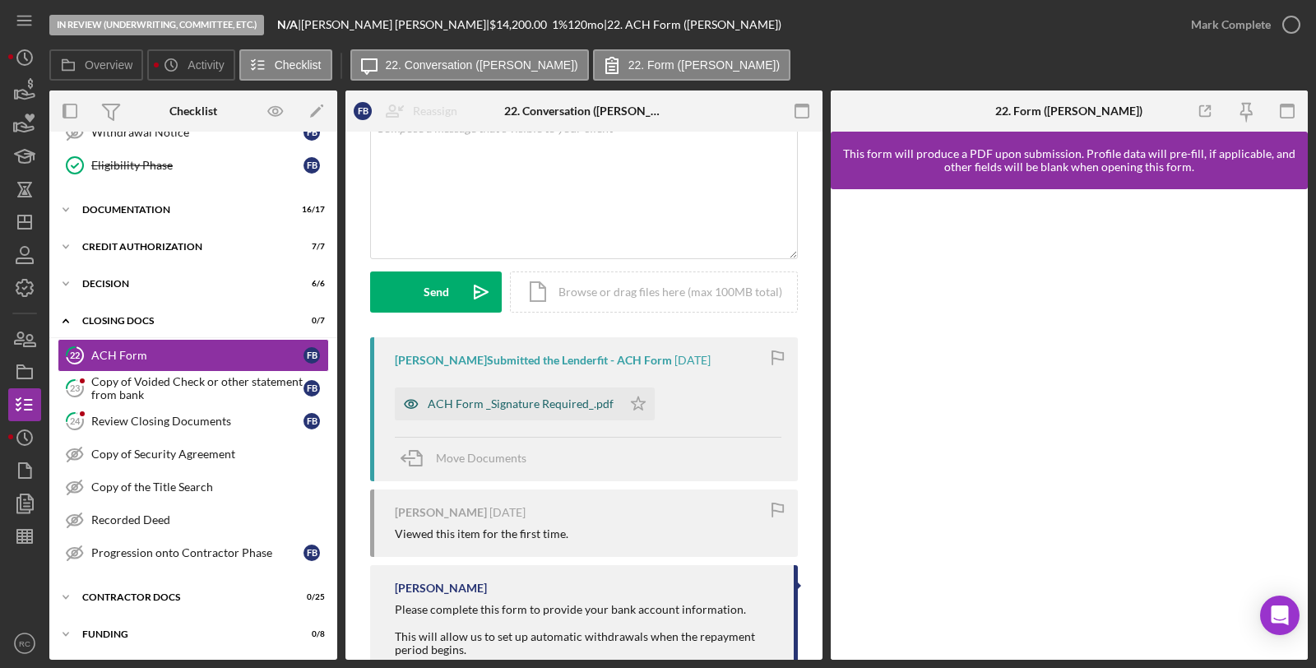
scroll to position [275, 0]
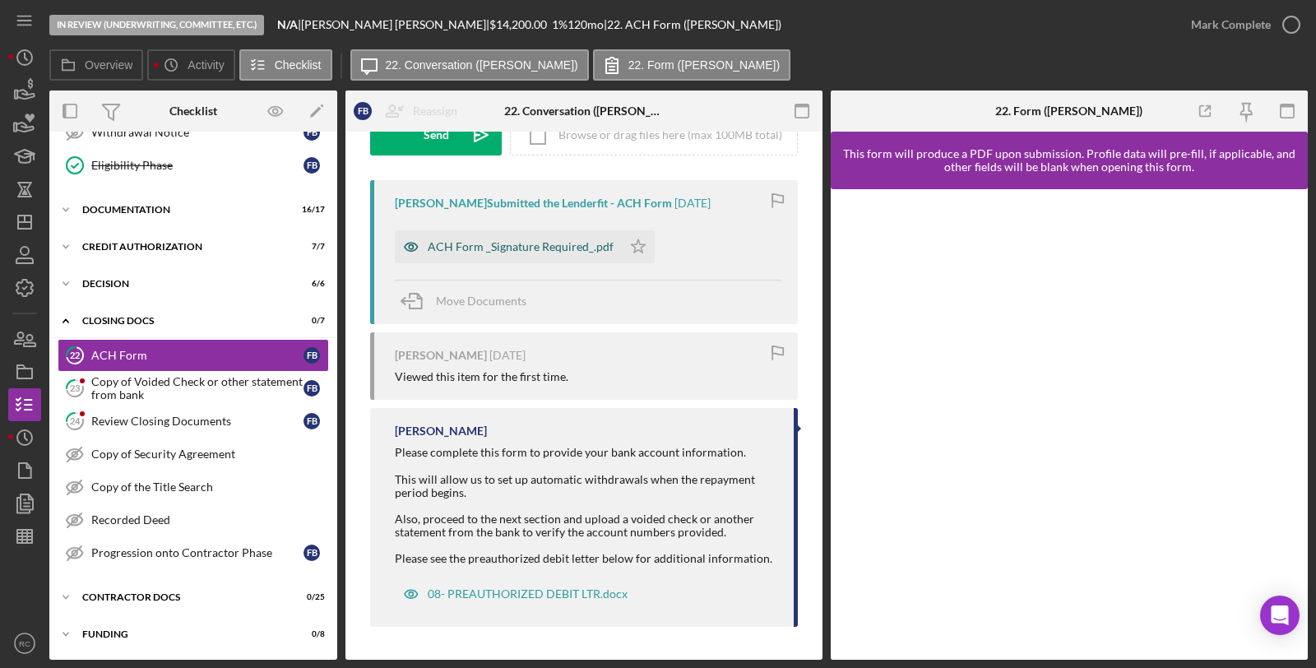
click at [536, 241] on div "ACH Form _Signature Required_.pdf" at bounding box center [521, 246] width 186 height 13
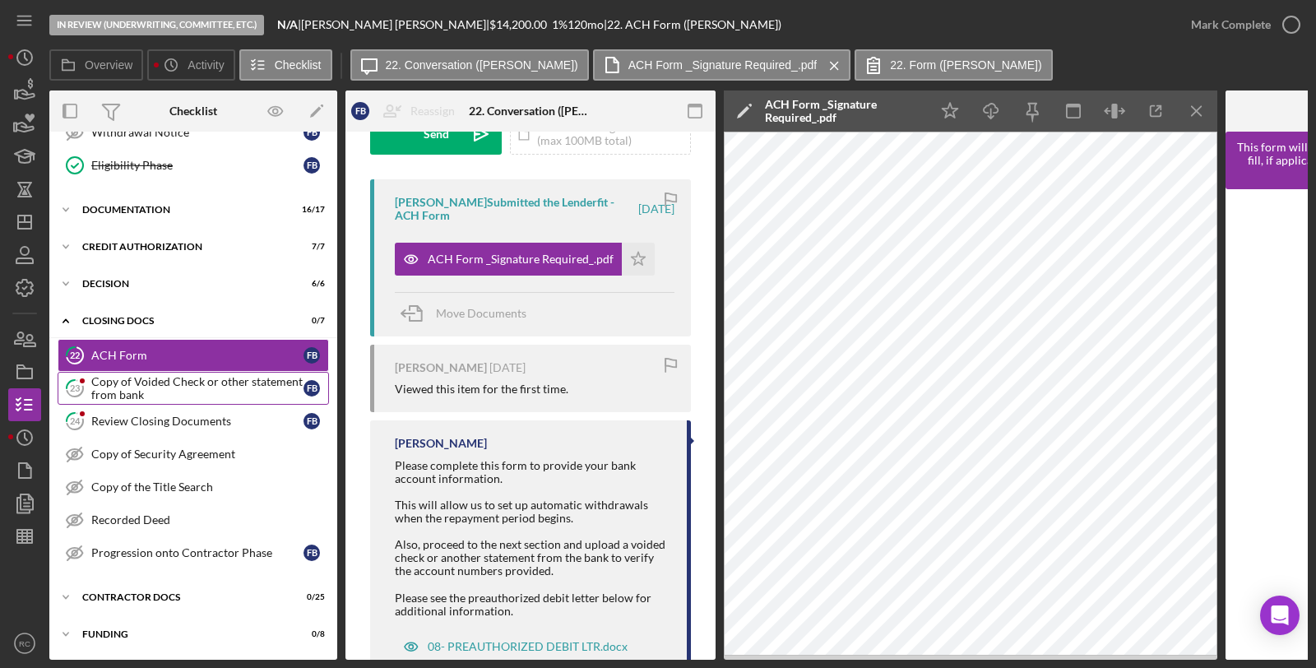
click at [157, 392] on div "Copy of Voided Check or other statement from bank" at bounding box center [197, 388] width 212 height 26
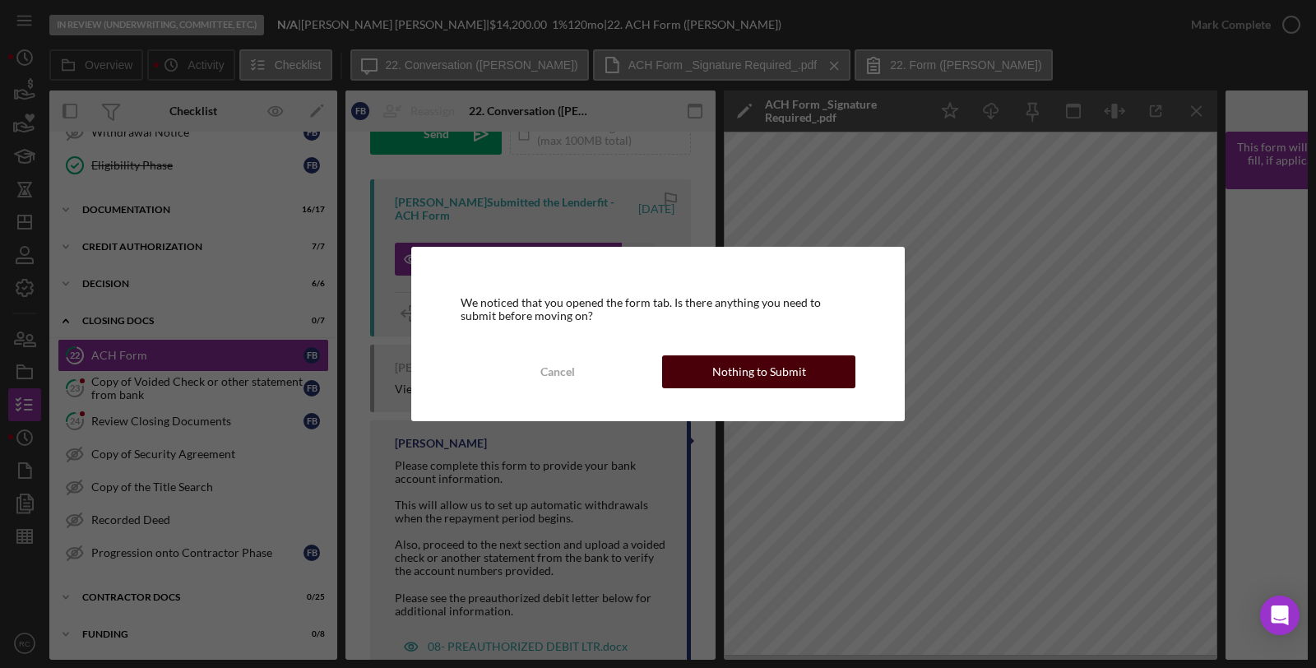
click at [819, 371] on button "Nothing to Submit" at bounding box center [758, 371] width 193 height 33
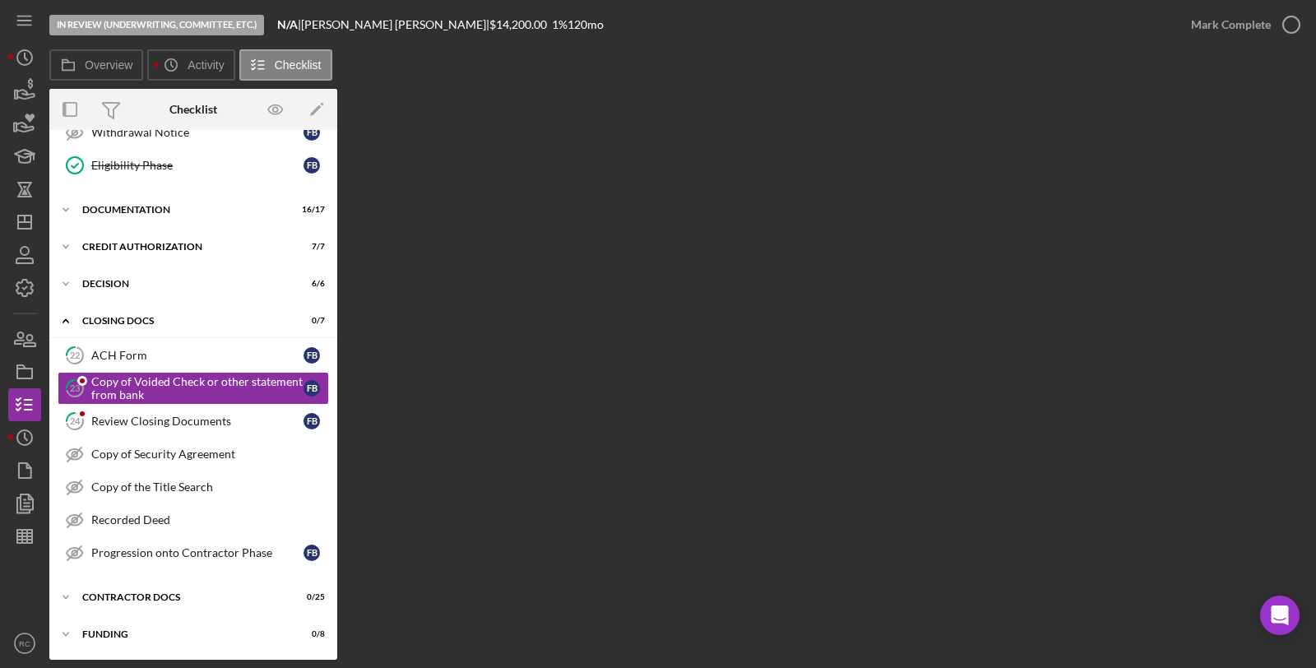
scroll to position [557, 0]
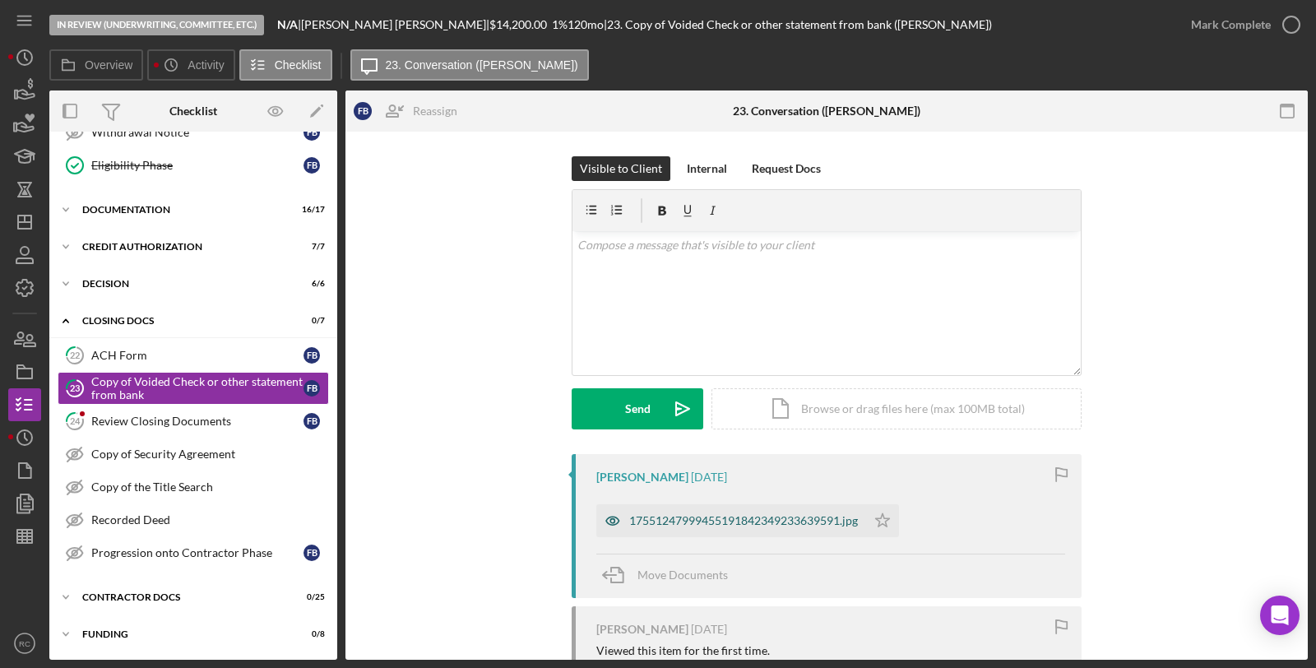
click at [719, 515] on div "17551247999455191842349233639591.jpg" at bounding box center [743, 520] width 229 height 13
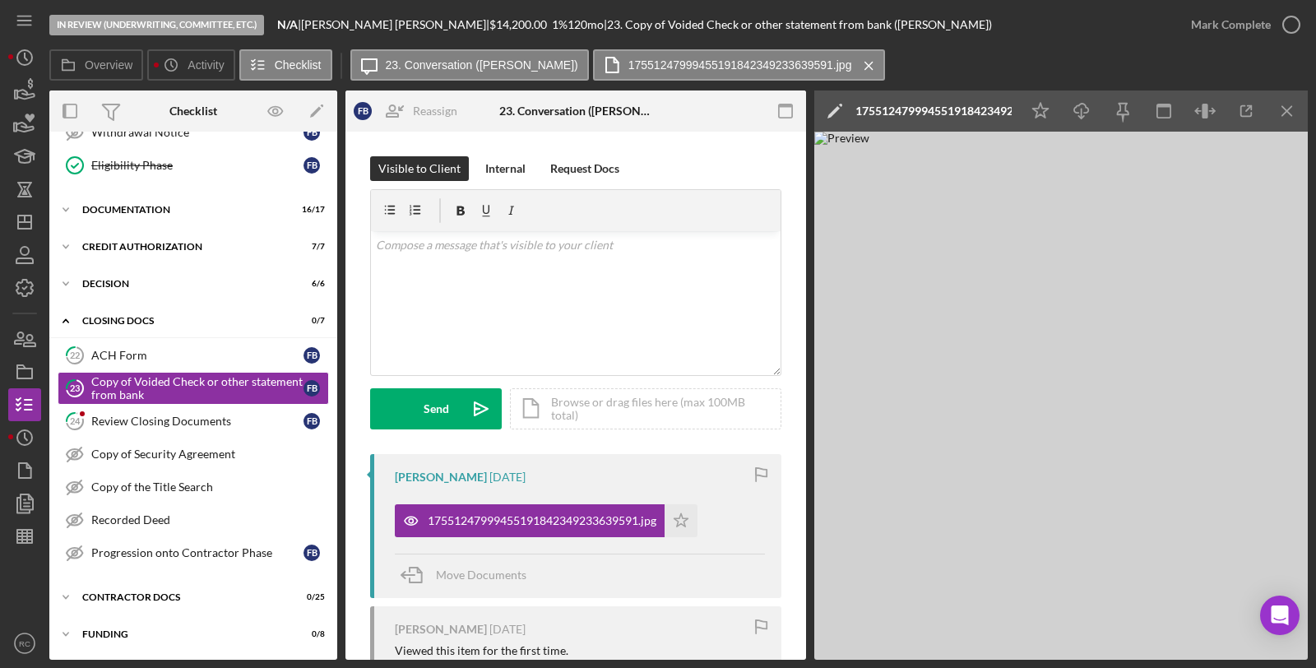
click at [967, 114] on div "17551247999455191842349233639591.jpg" at bounding box center [934, 110] width 156 height 13
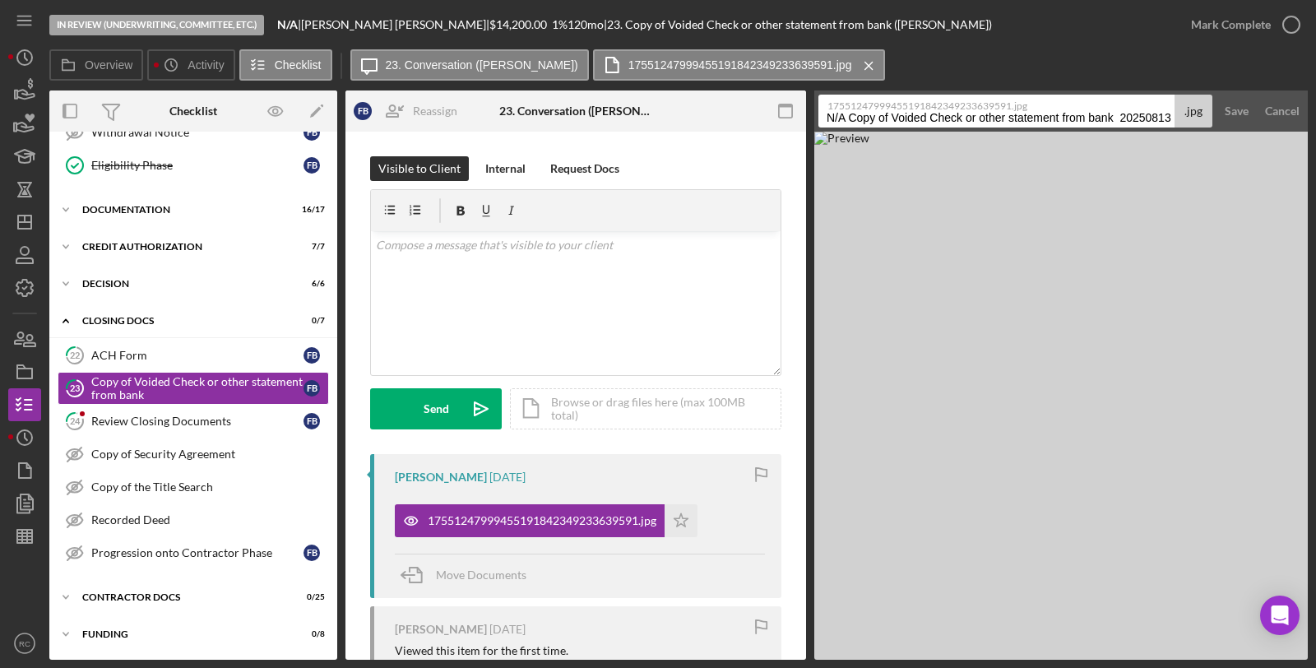
click at [967, 114] on input "N/A Copy of Voided Check or other statement from bank 20250813" at bounding box center [997, 111] width 356 height 33
type input "Voided Check"
click at [1242, 105] on div "Save" at bounding box center [1237, 111] width 24 height 33
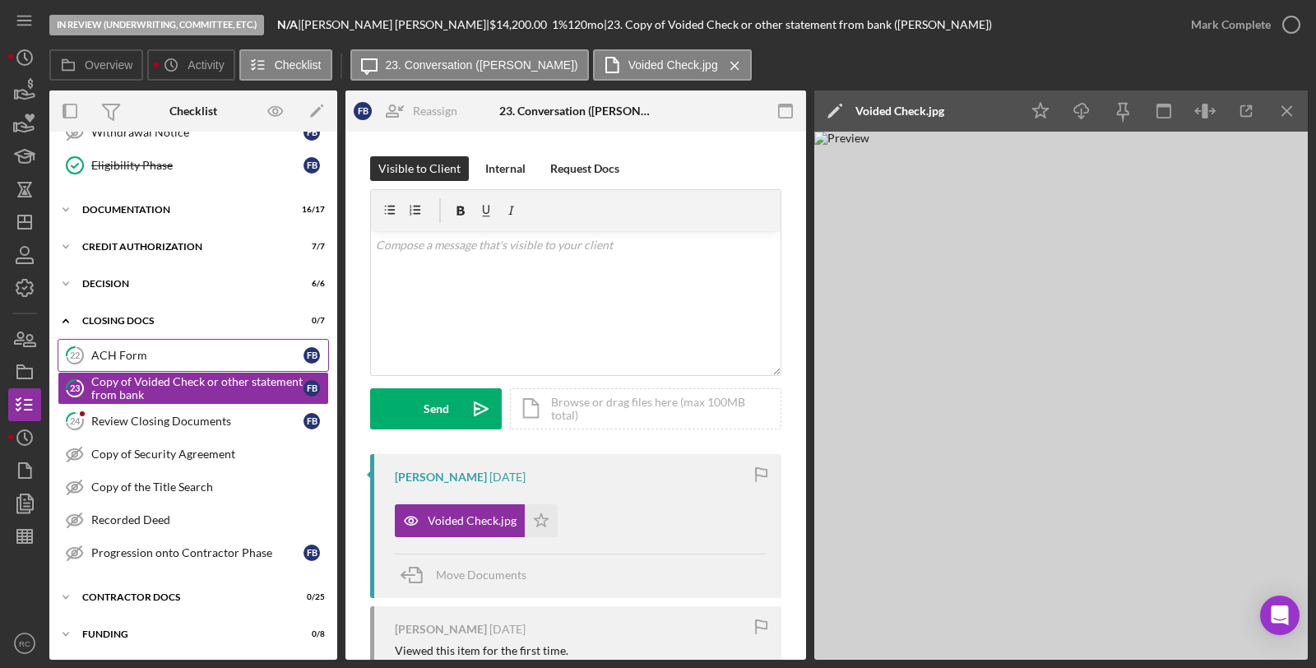
click at [148, 344] on link "22 ACH Form F B" at bounding box center [193, 355] width 271 height 33
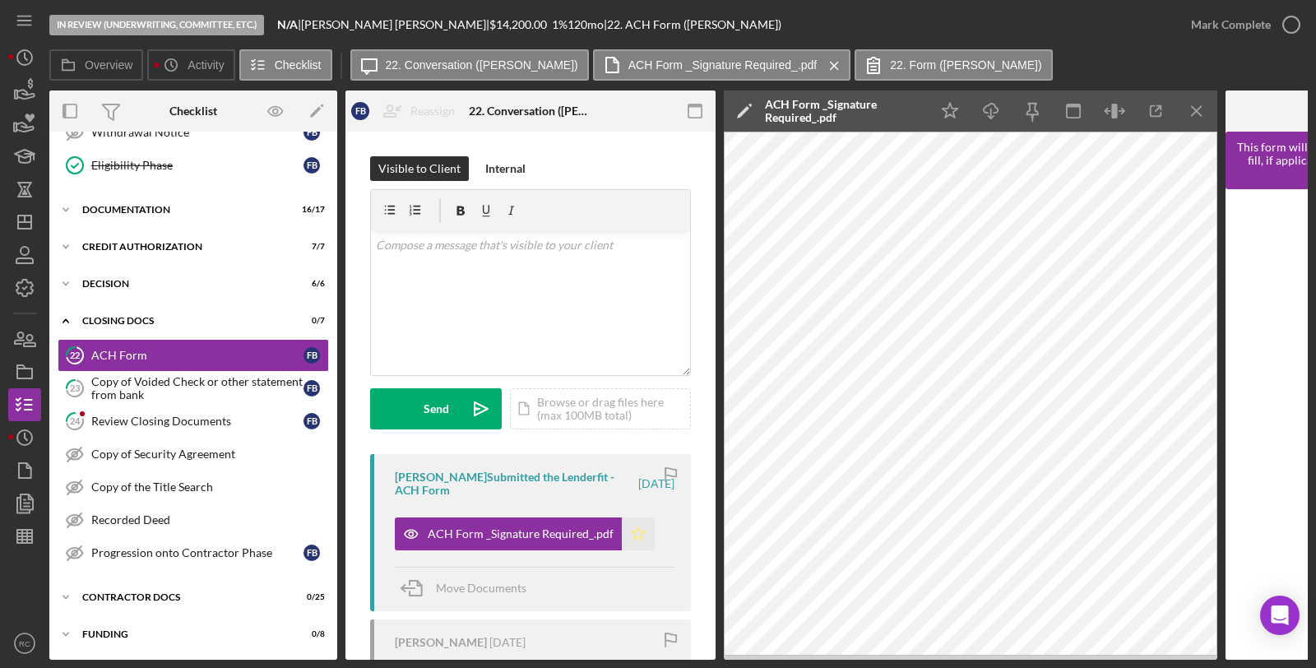
click at [636, 527] on icon "Icon/Star" at bounding box center [638, 533] width 33 height 33
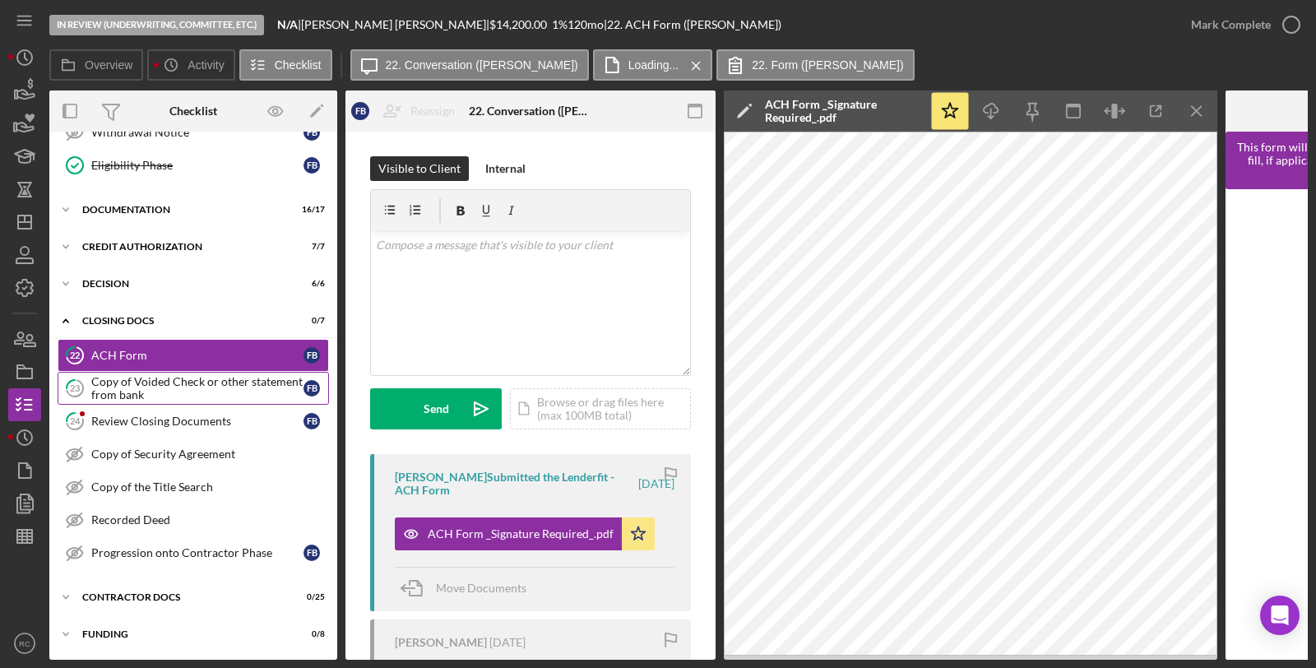
click at [178, 400] on link "23 Copy of Voided Check or other statement from bank F B" at bounding box center [193, 388] width 271 height 33
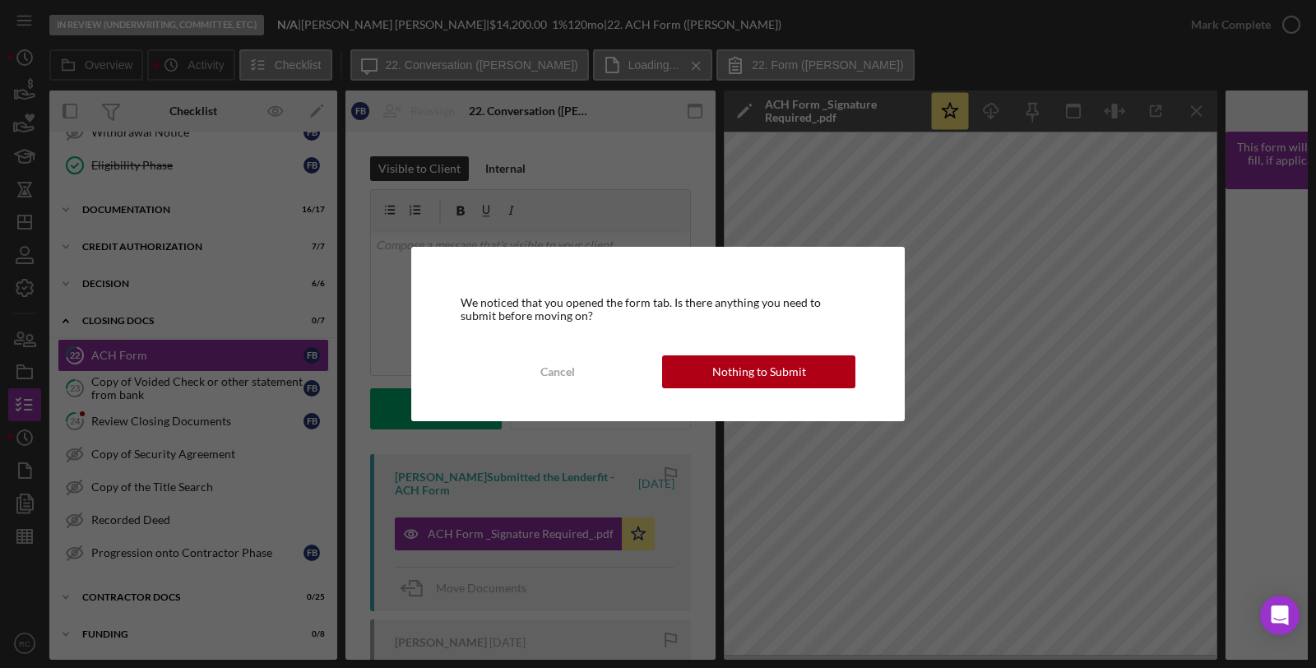
click at [825, 390] on div "We noticed that you opened the form tab. Is there anything you need to submit b…" at bounding box center [658, 334] width 494 height 174
click at [818, 370] on button "Nothing to Submit" at bounding box center [758, 371] width 193 height 33
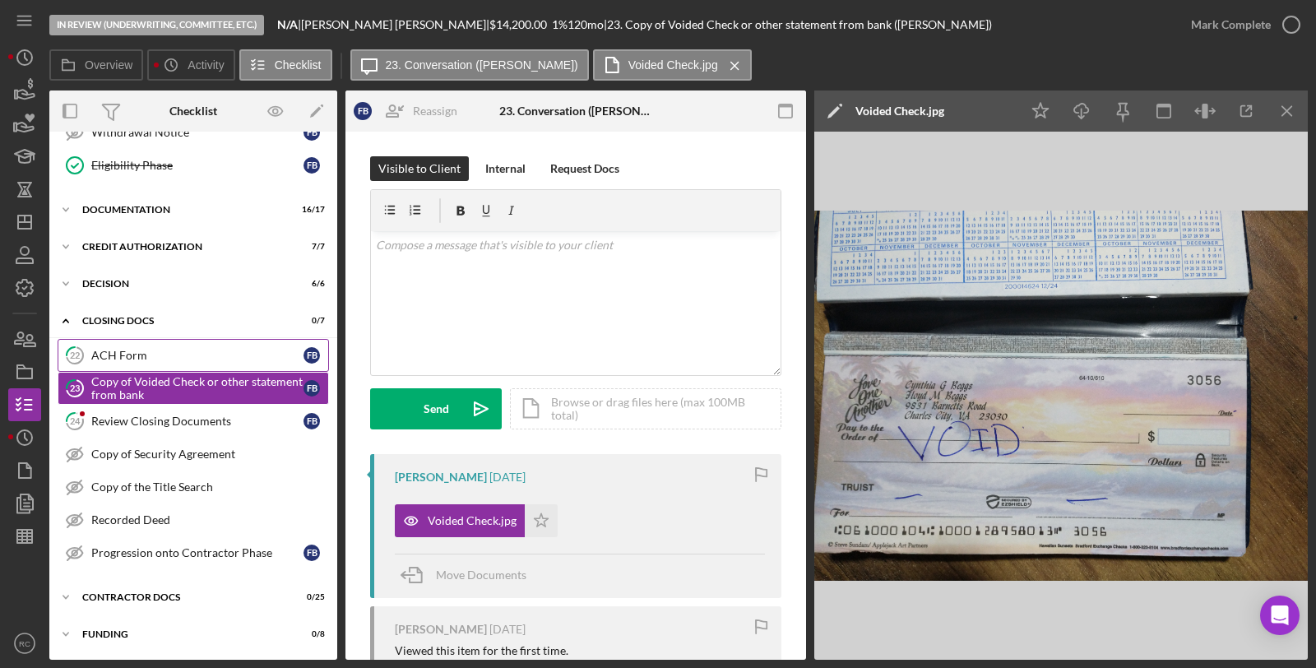
click at [230, 346] on link "22 ACH Form F B" at bounding box center [193, 355] width 271 height 33
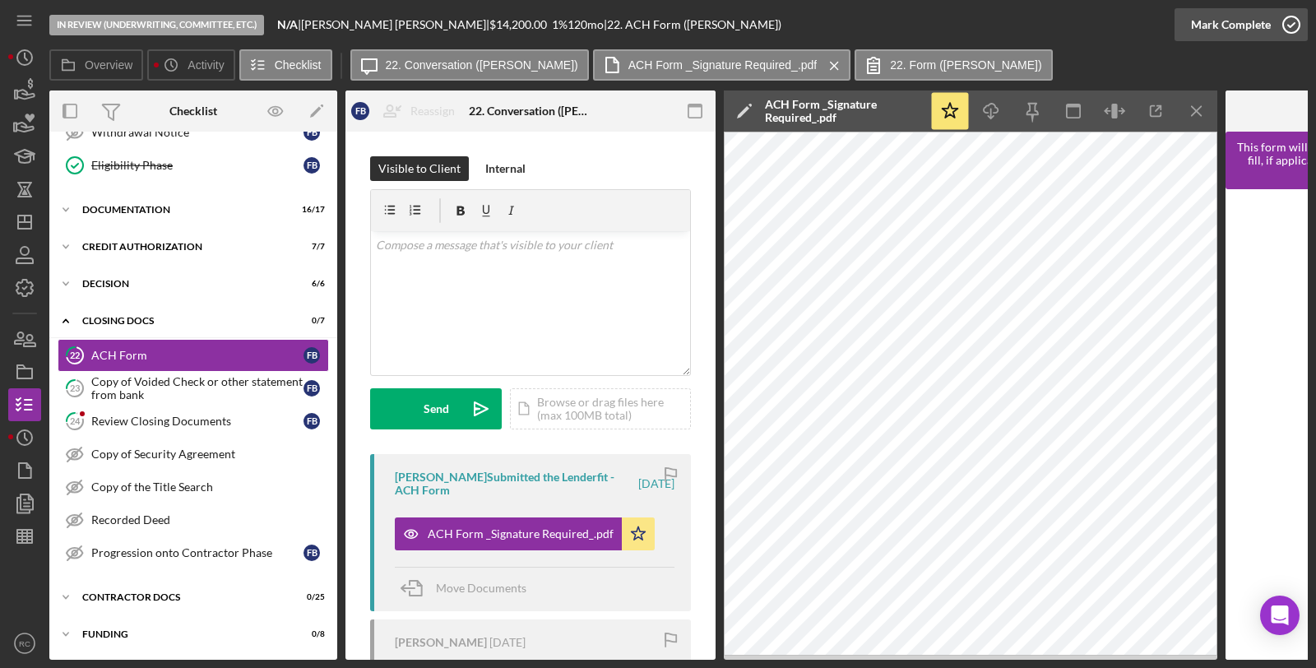
click at [1273, 25] on icon "button" at bounding box center [1291, 24] width 41 height 41
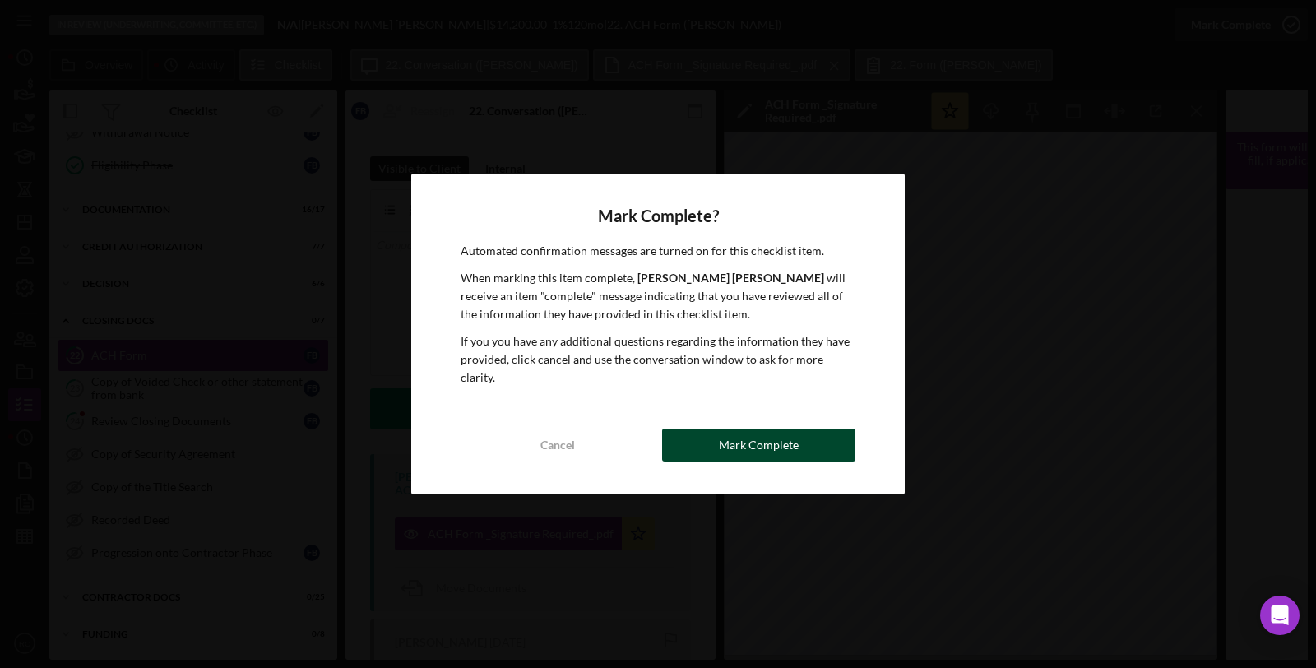
click at [727, 439] on div "Mark Complete" at bounding box center [759, 445] width 80 height 33
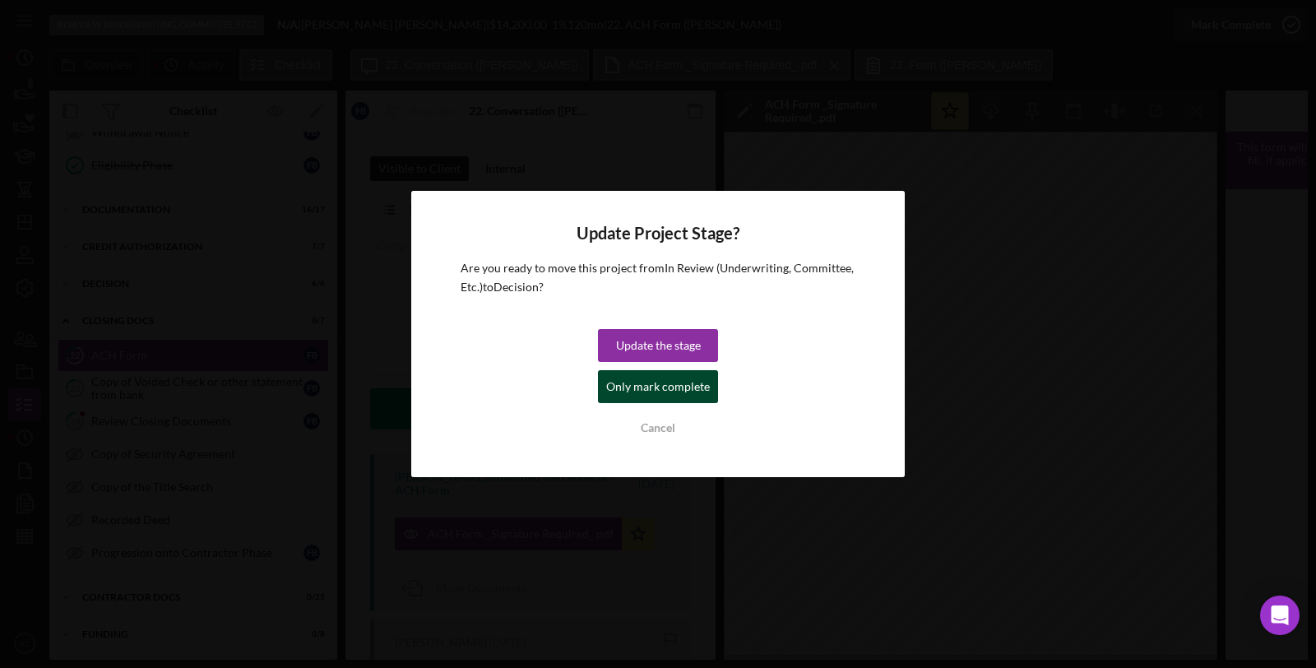
click at [686, 385] on div "Only mark complete" at bounding box center [658, 386] width 104 height 33
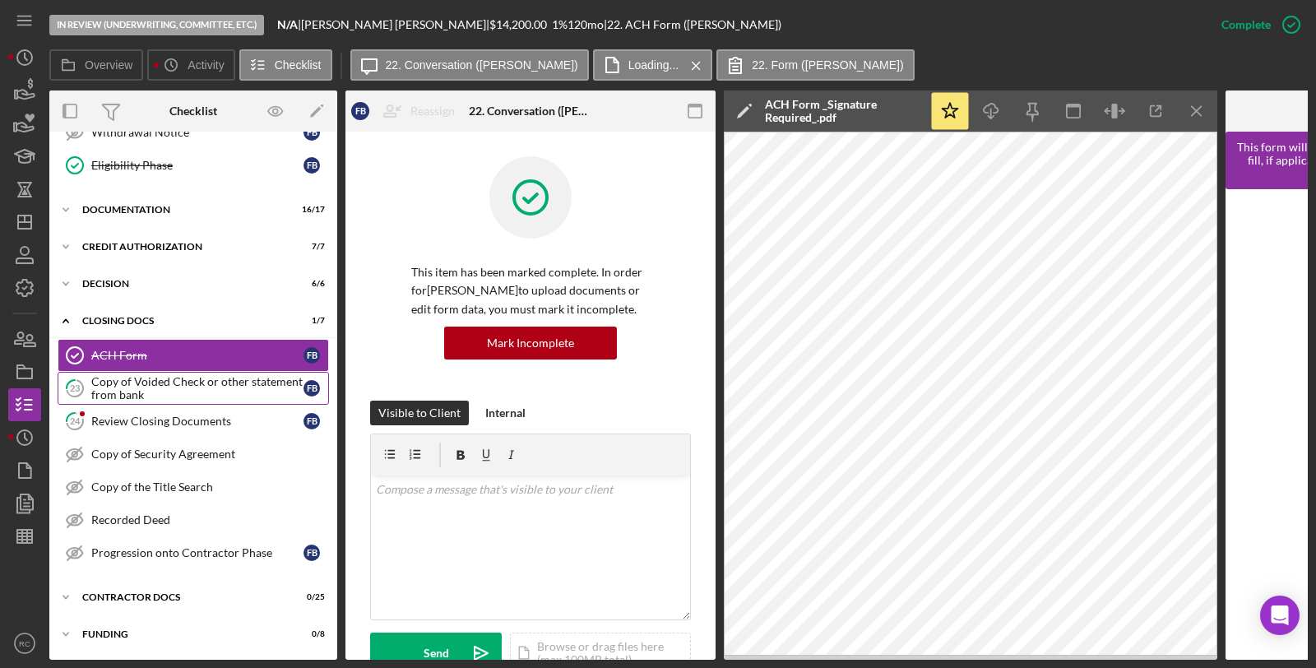
click at [169, 400] on link "23 Copy of Voided Check or other statement from bank F B" at bounding box center [193, 388] width 271 height 33
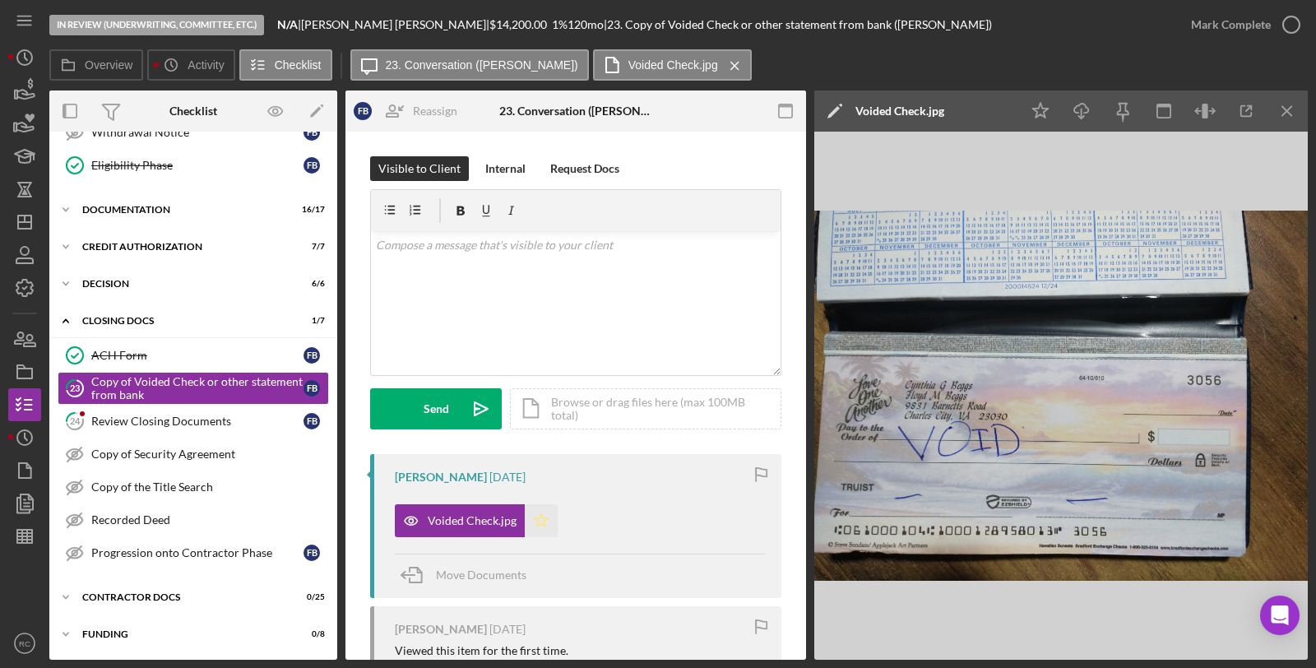
click at [529, 527] on icon "Icon/Star" at bounding box center [541, 520] width 33 height 33
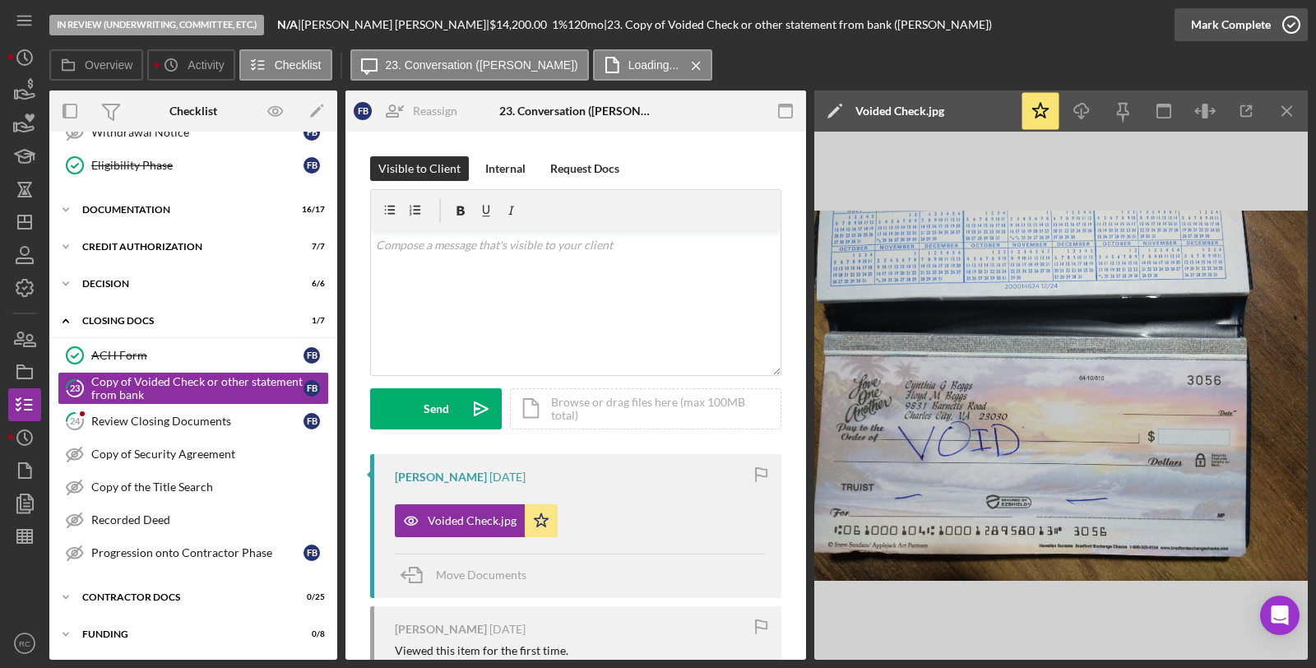
click at [1252, 30] on div "Mark Complete" at bounding box center [1231, 24] width 80 height 33
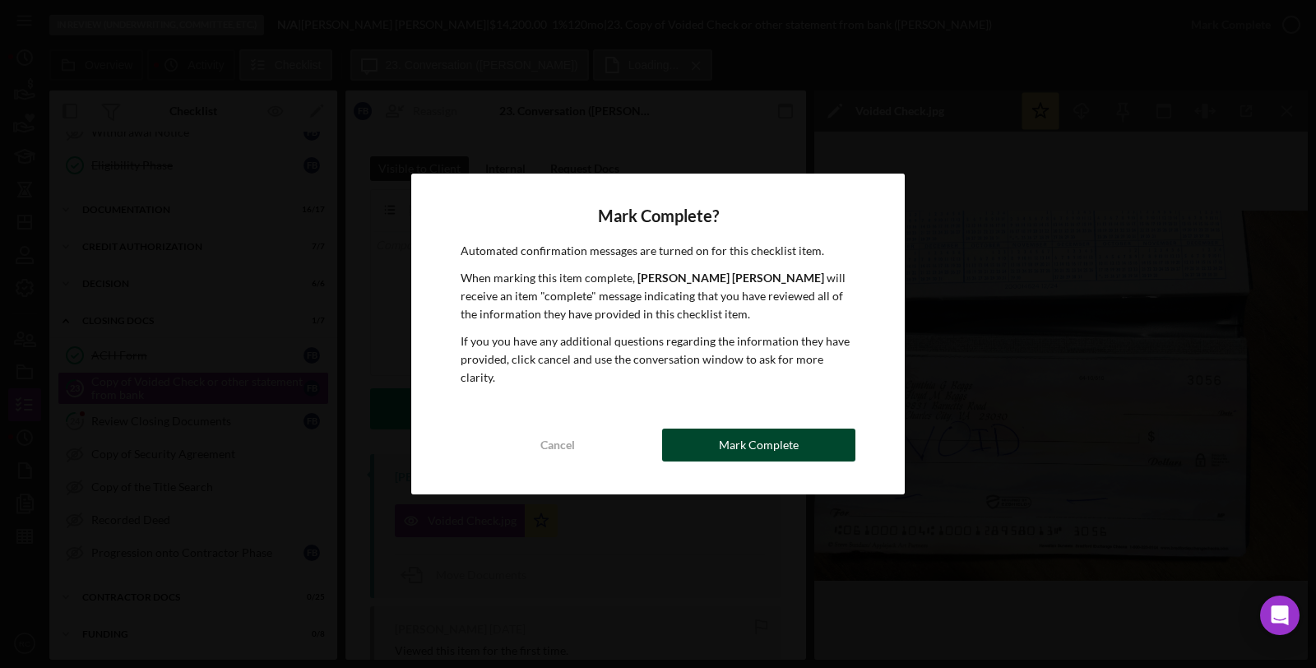
click at [807, 432] on button "Mark Complete" at bounding box center [758, 445] width 193 height 33
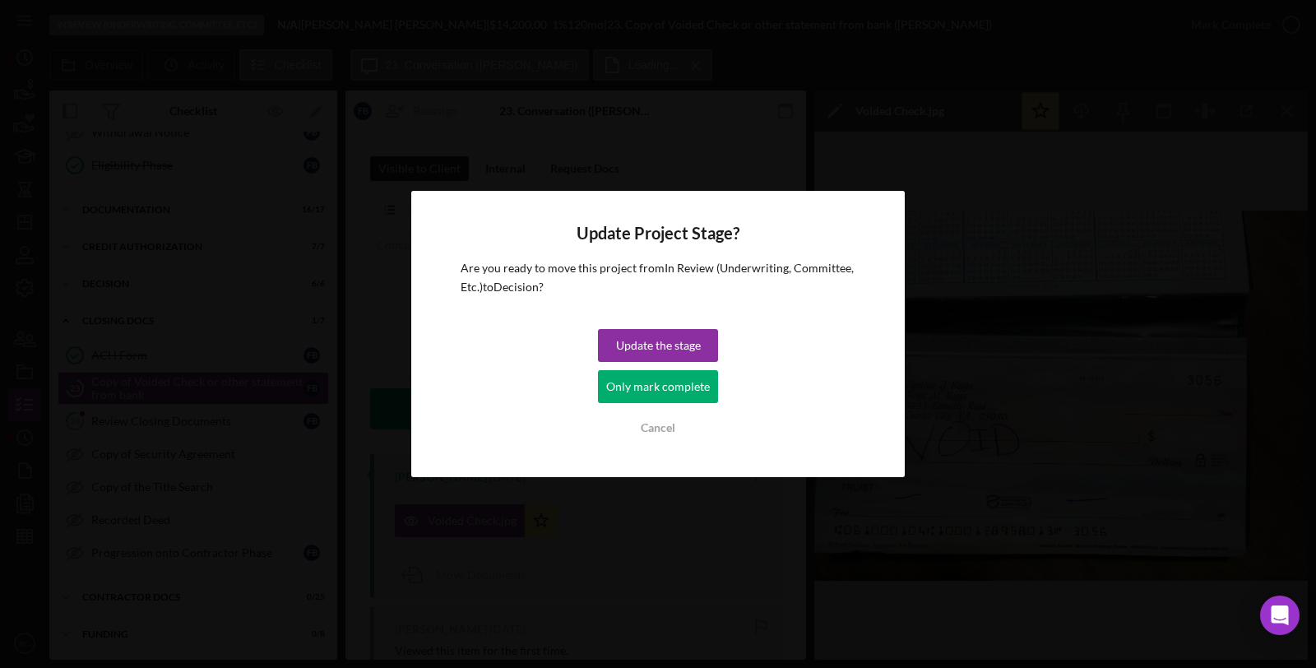
click at [668, 381] on div "Only mark complete" at bounding box center [658, 386] width 104 height 33
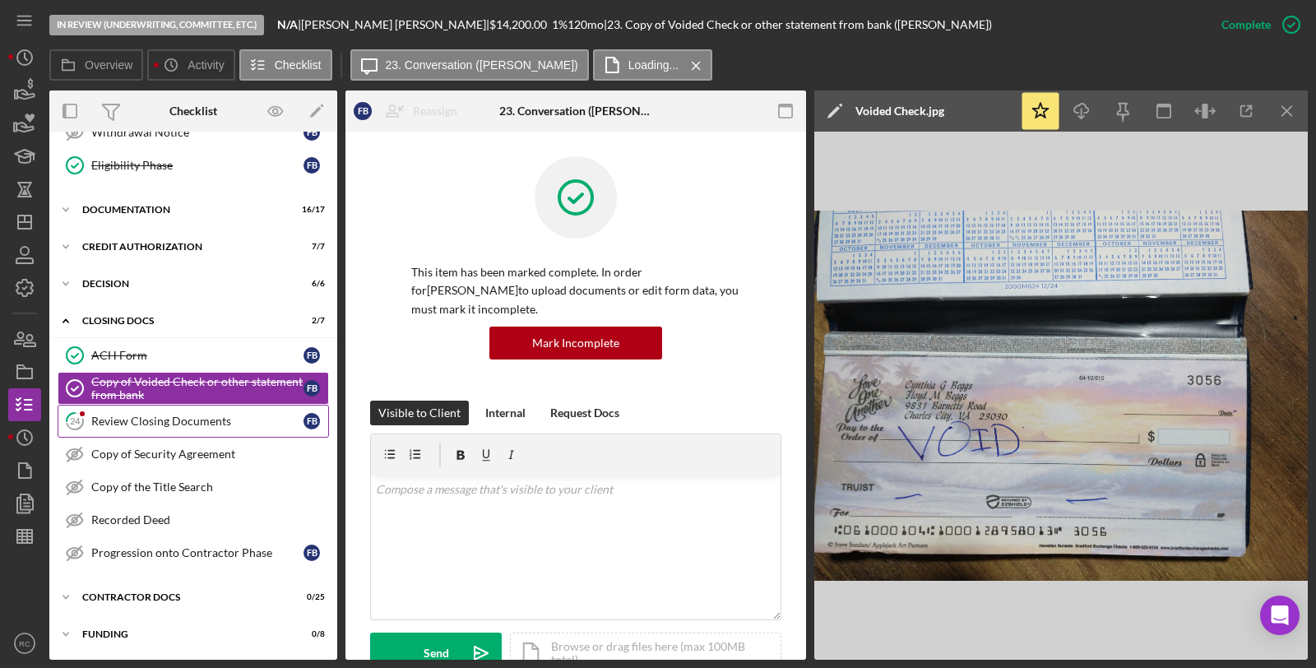
click at [132, 428] on link "24 Review Closing Documents F B" at bounding box center [193, 421] width 271 height 33
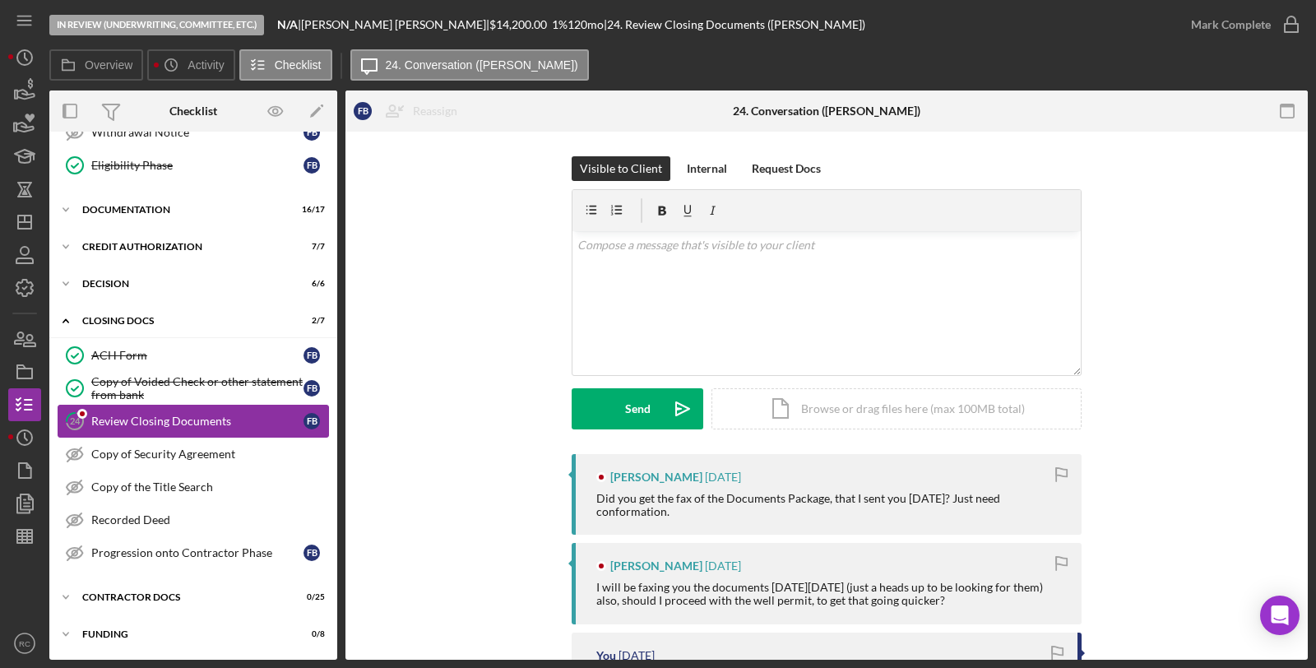
scroll to position [557, 0]
click at [800, 347] on div "v Color teal Color pink Remove color Add row above Add row below Add column bef…" at bounding box center [827, 303] width 508 height 144
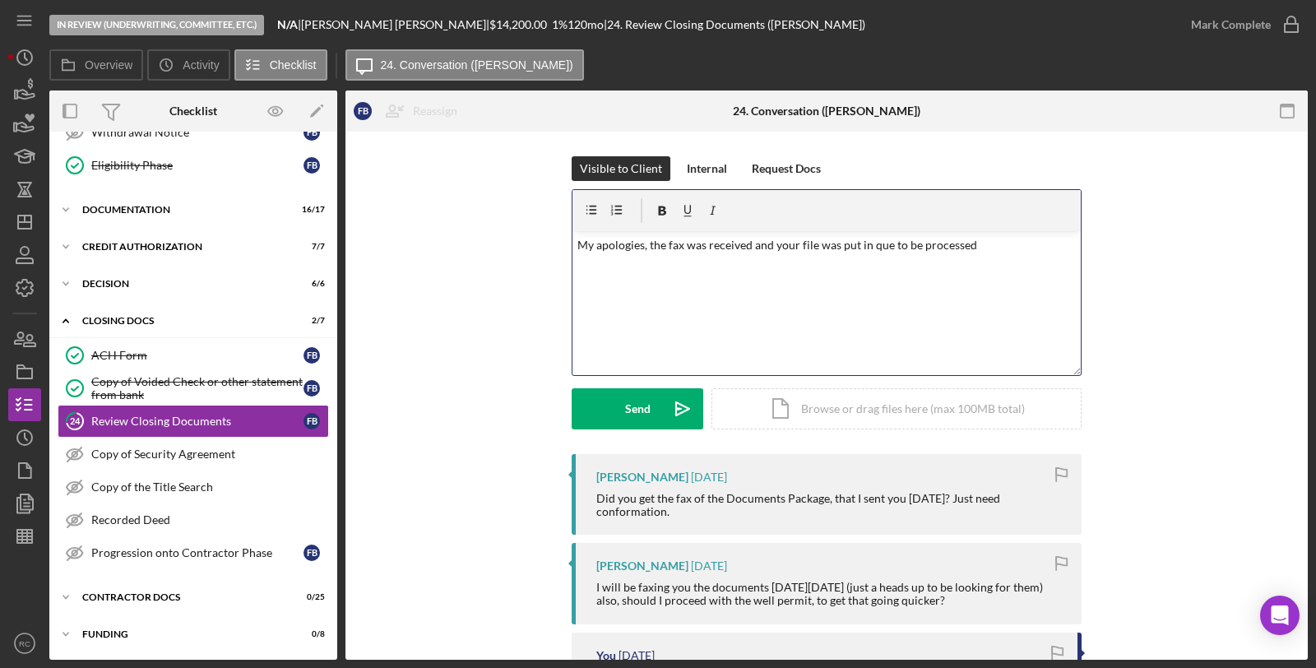
click at [638, 250] on p "My apologies, the fax was received and your file was put in que to be processed" at bounding box center [827, 245] width 499 height 18
click at [642, 265] on p "My apologies for the delayed response, the fax was received and your file was p…" at bounding box center [827, 254] width 499 height 37
drag, startPoint x: 655, startPoint y: 258, endPoint x: 609, endPoint y: 267, distance: 46.8
click at [609, 267] on p "My apologies for the delayed response, the fax was received and your file was p…" at bounding box center [827, 254] width 499 height 37
click at [699, 266] on p "My apologies for the delayed response, the fax was received and your file was p…" at bounding box center [827, 254] width 499 height 37
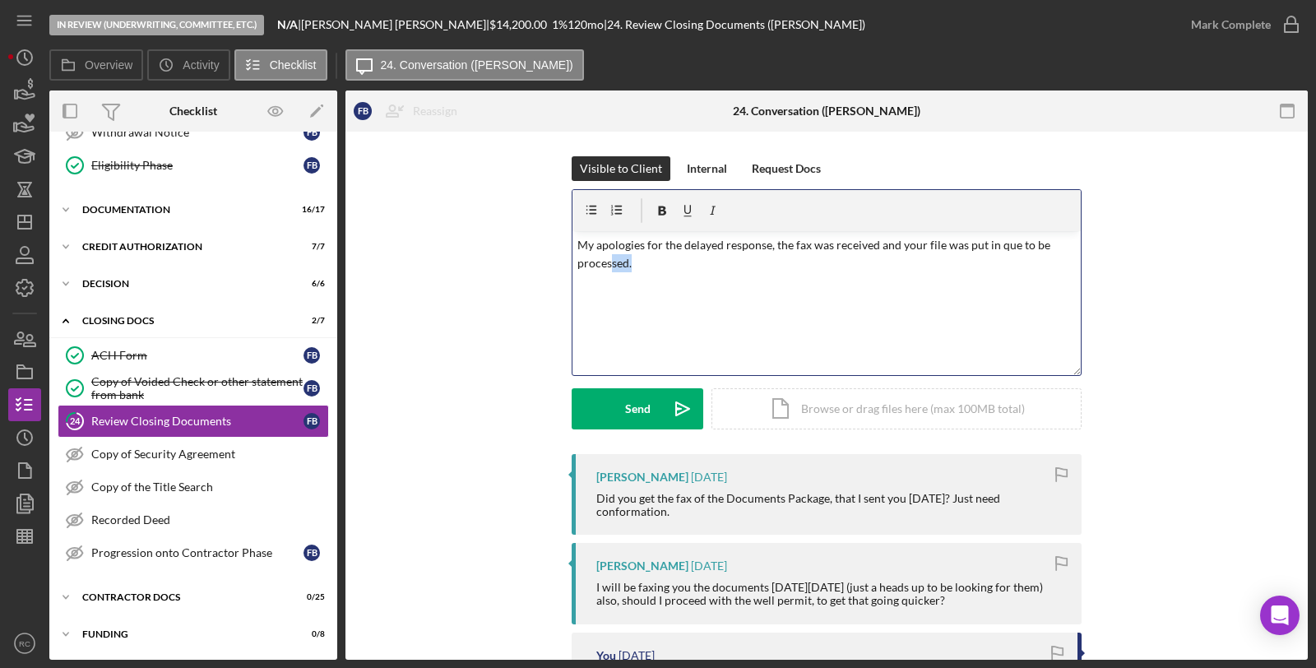
click at [700, 257] on p "My apologies for the delayed response, the fax was received and your file was p…" at bounding box center [827, 254] width 499 height 37
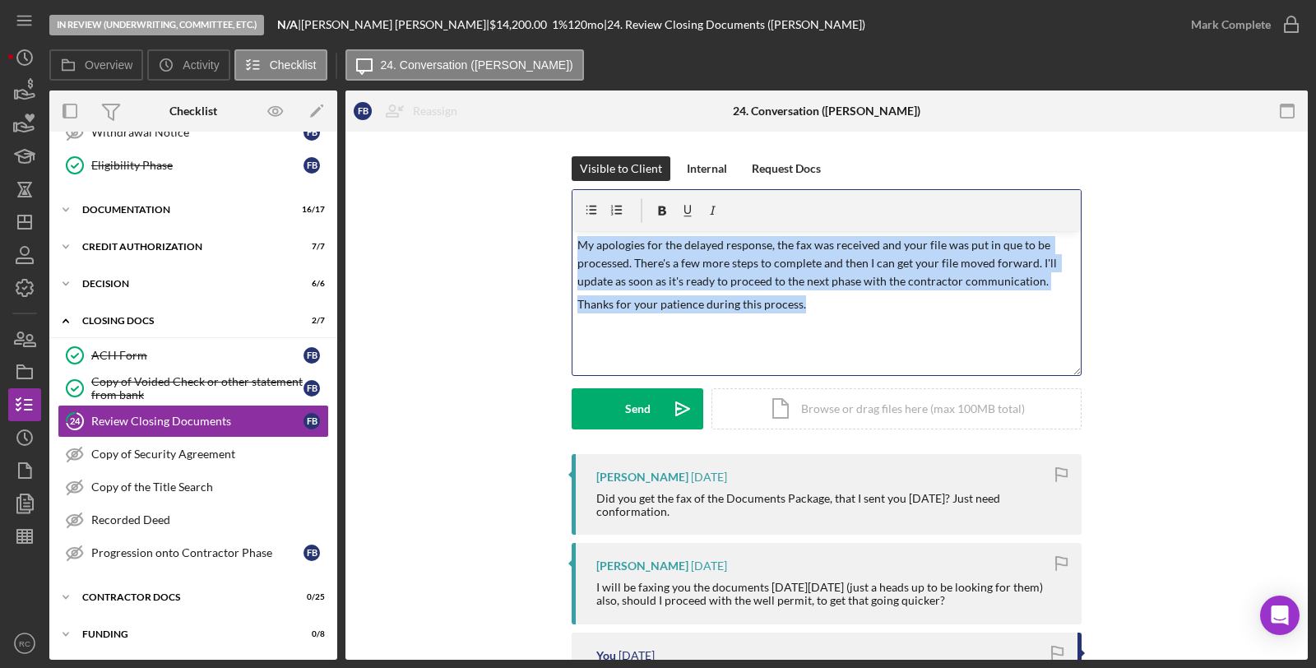
drag, startPoint x: 849, startPoint y: 308, endPoint x: 546, endPoint y: 225, distance: 313.9
click at [546, 225] on div "Visible to Client Internal Request Docs v Color teal Color pink Remove color Ad…" at bounding box center [826, 305] width 913 height 298
copy div "My apologies for the delayed response, the fax was received and your file was p…"
drag, startPoint x: 587, startPoint y: 498, endPoint x: 669, endPoint y: 531, distance: 87.8
click at [669, 531] on div "[PERSON_NAME] [DATE] Did you get the fax of the Documents Package, that I sent …" at bounding box center [827, 494] width 510 height 81
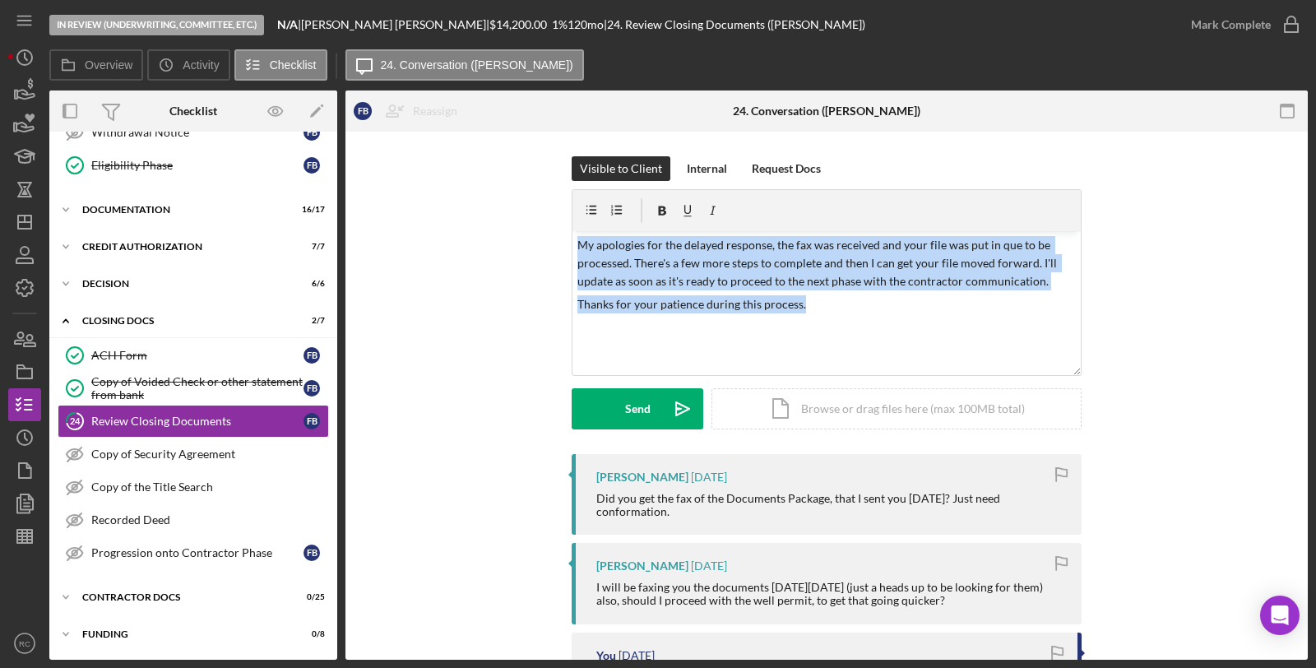
copy div "Did you get the fax of the Documents Package, that I sent you [DATE]? Just need…"
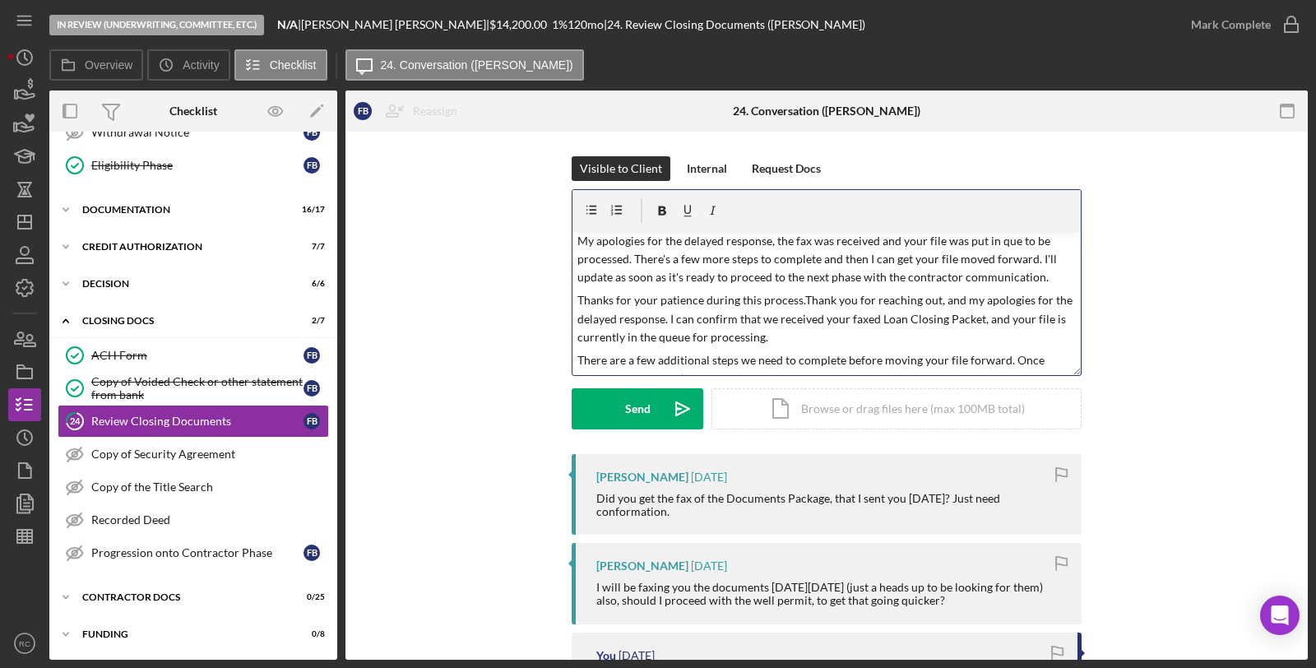
scroll to position [0, 0]
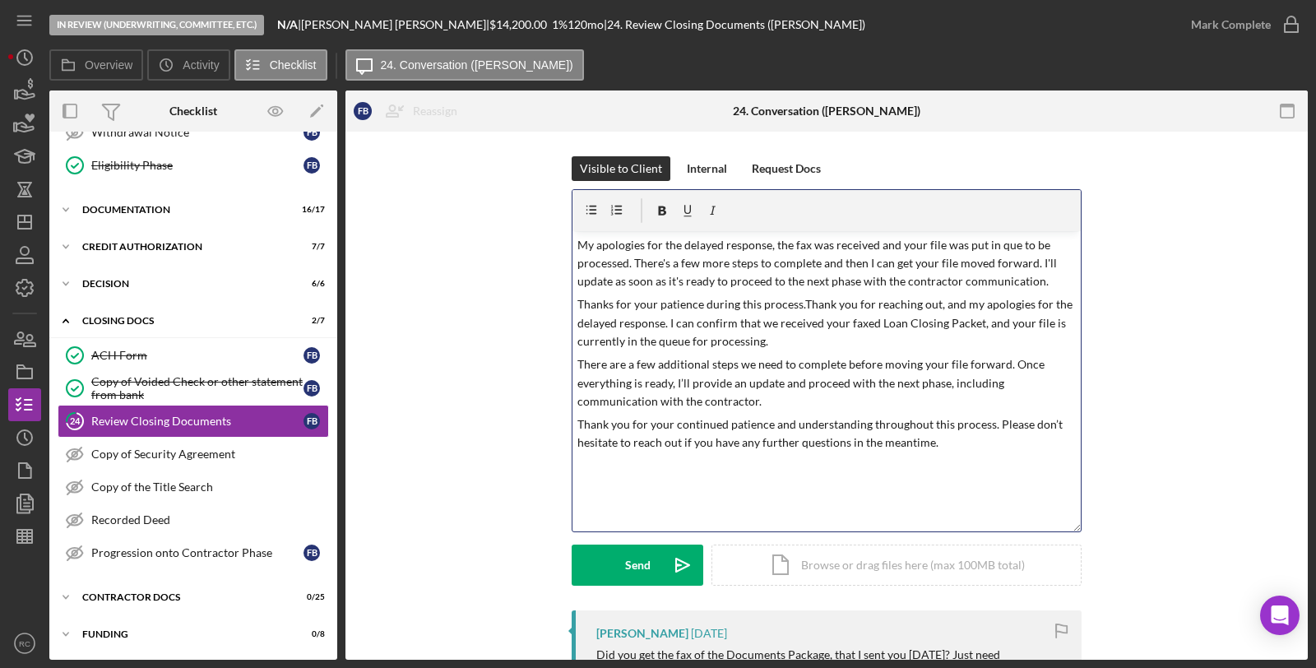
drag, startPoint x: 1072, startPoint y: 371, endPoint x: 1064, endPoint y: 554, distance: 183.6
click at [1066, 532] on div "v Color teal Color pink Remove color Add row above Add row below Add column bef…" at bounding box center [827, 360] width 510 height 343
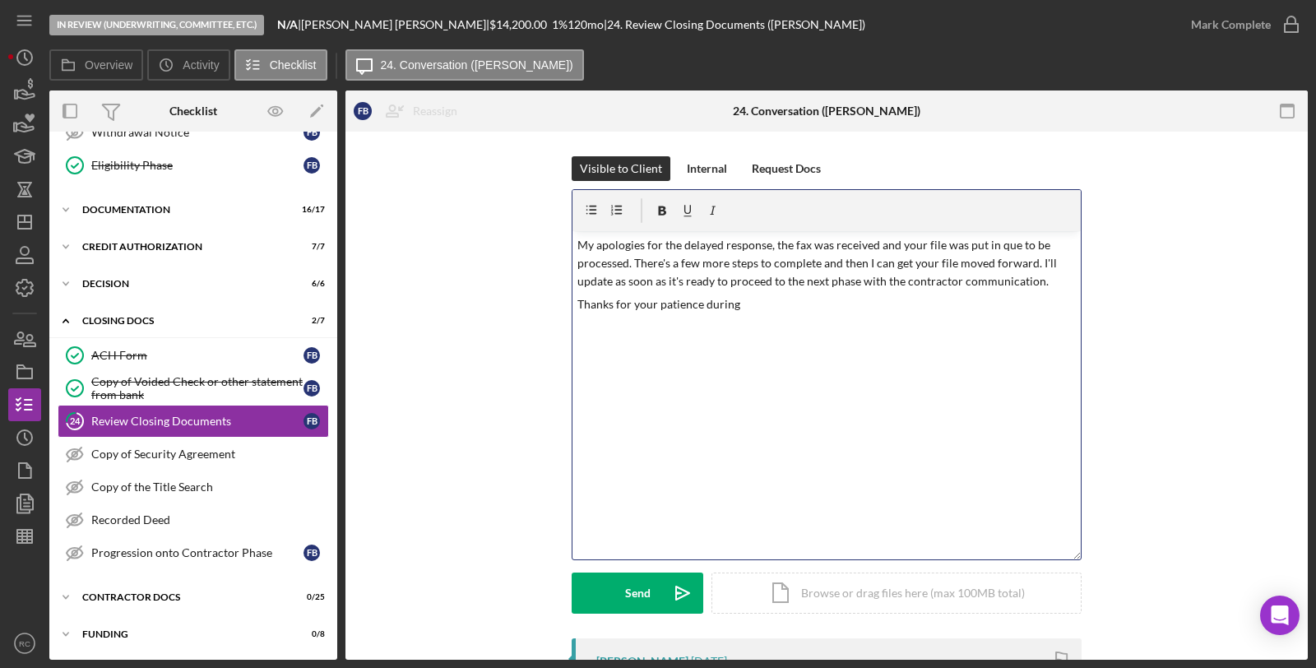
drag, startPoint x: 777, startPoint y: 314, endPoint x: 544, endPoint y: 217, distance: 253.0
click at [544, 217] on div "Visible to Client Internal Request Docs v Color teal Color pink Remove color Ad…" at bounding box center [826, 397] width 913 height 482
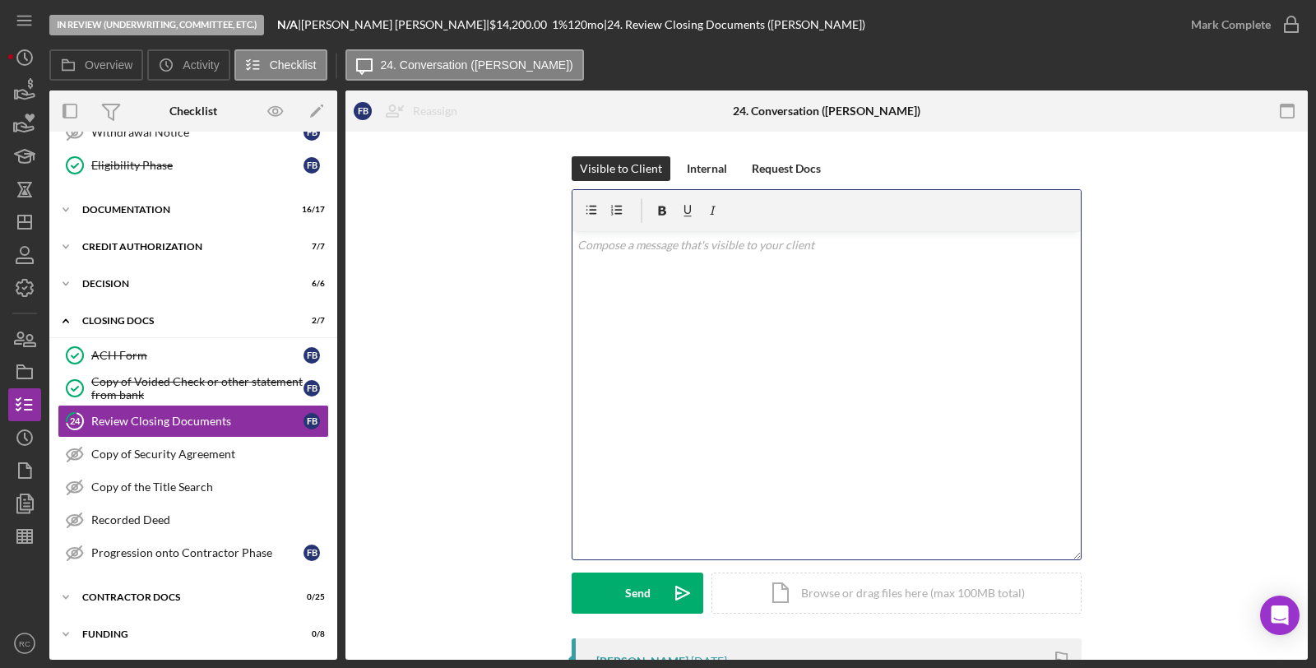
click at [680, 281] on div "v Color teal Color pink Remove color Add row above Add row below Add column bef…" at bounding box center [827, 395] width 508 height 328
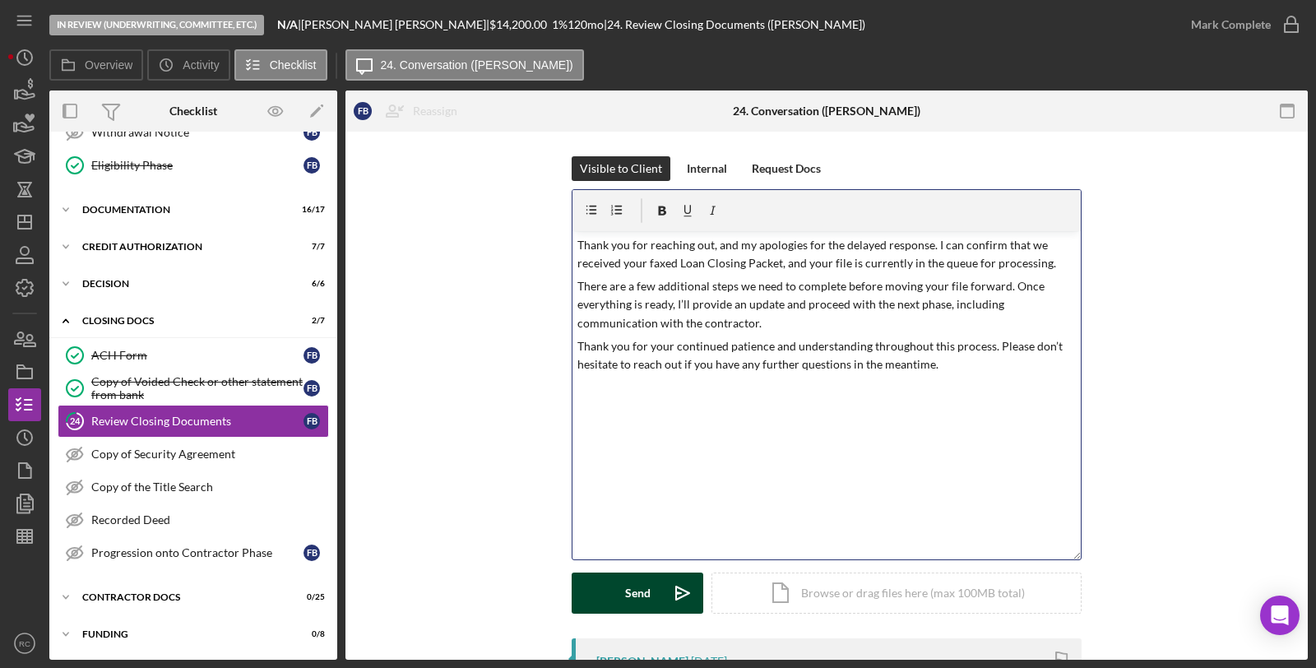
click at [656, 595] on button "Send Icon/icon-invite-send" at bounding box center [638, 593] width 132 height 41
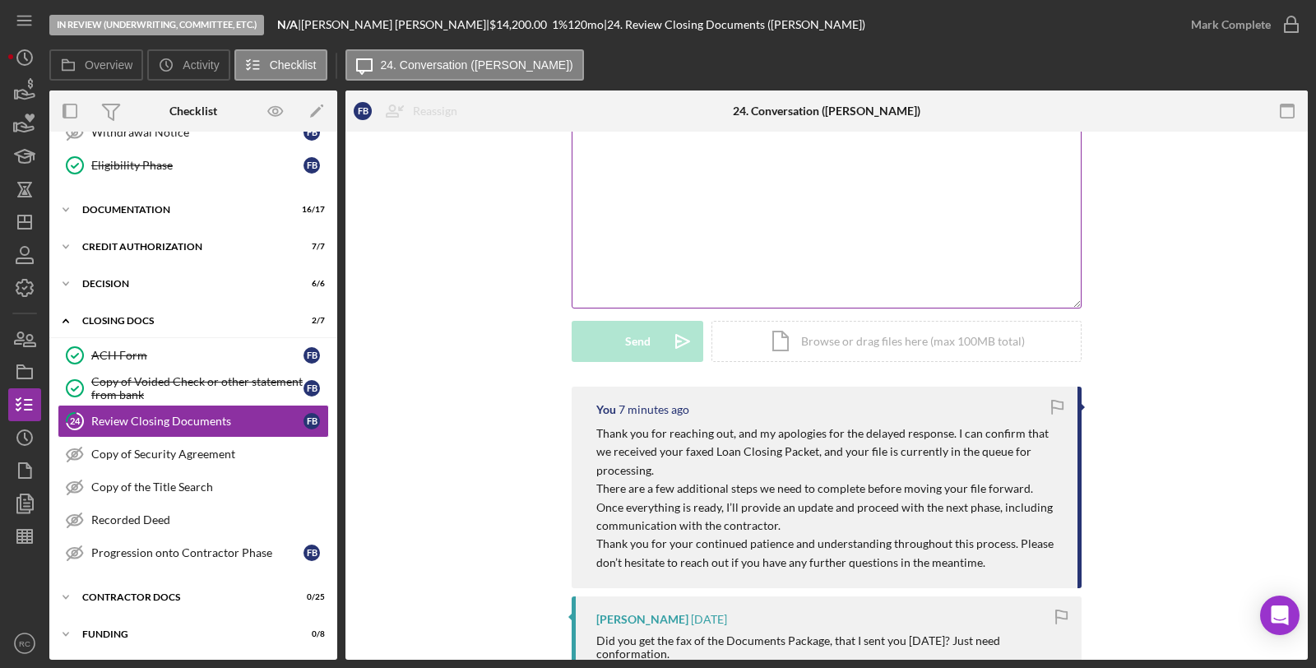
scroll to position [244, 0]
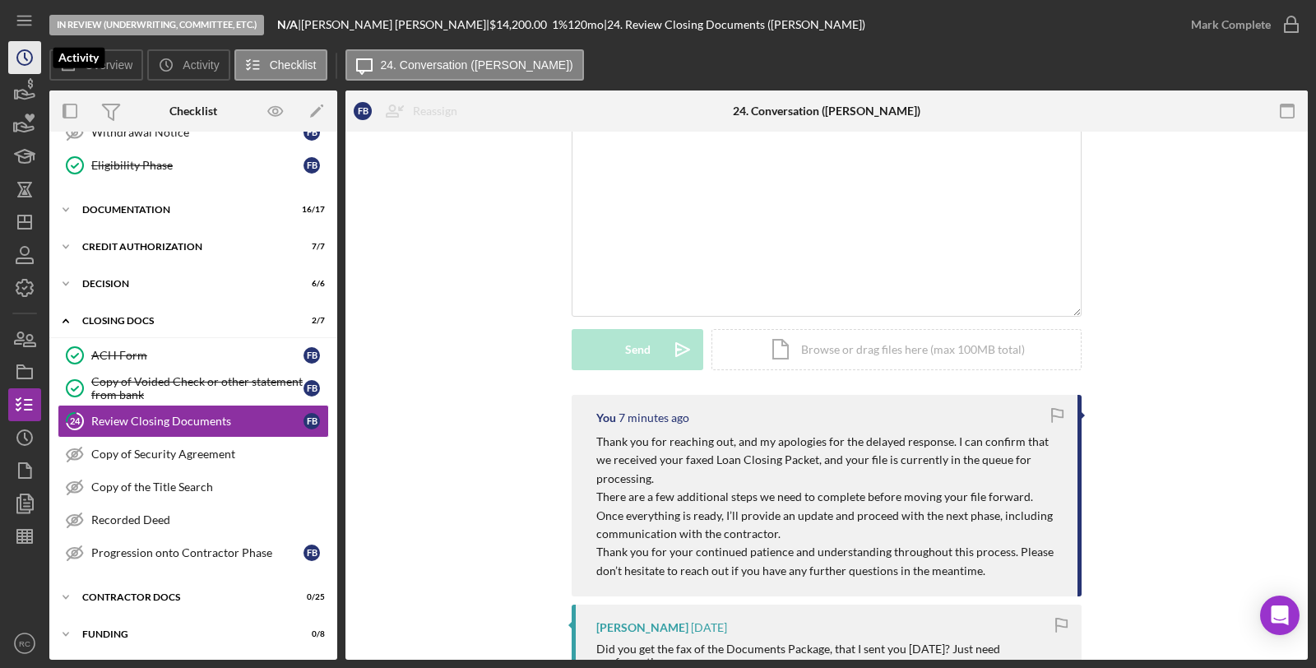
click at [27, 46] on icon "Icon/History" at bounding box center [24, 57] width 41 height 41
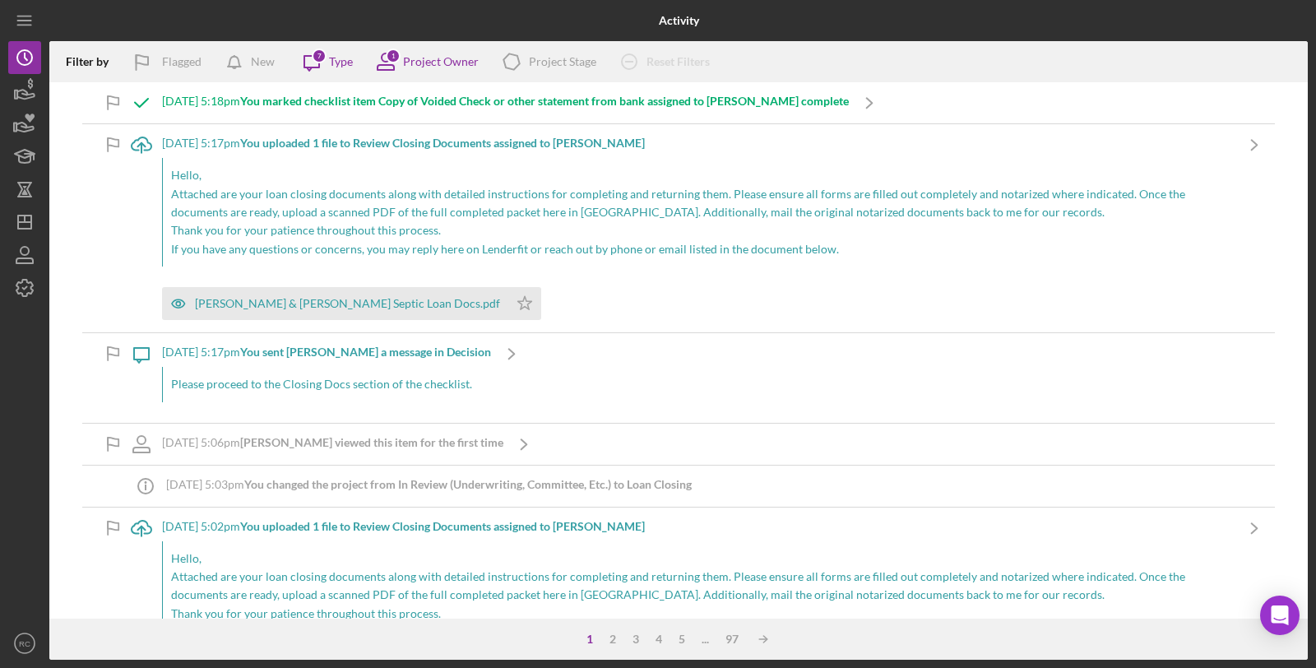
scroll to position [2193, 0]
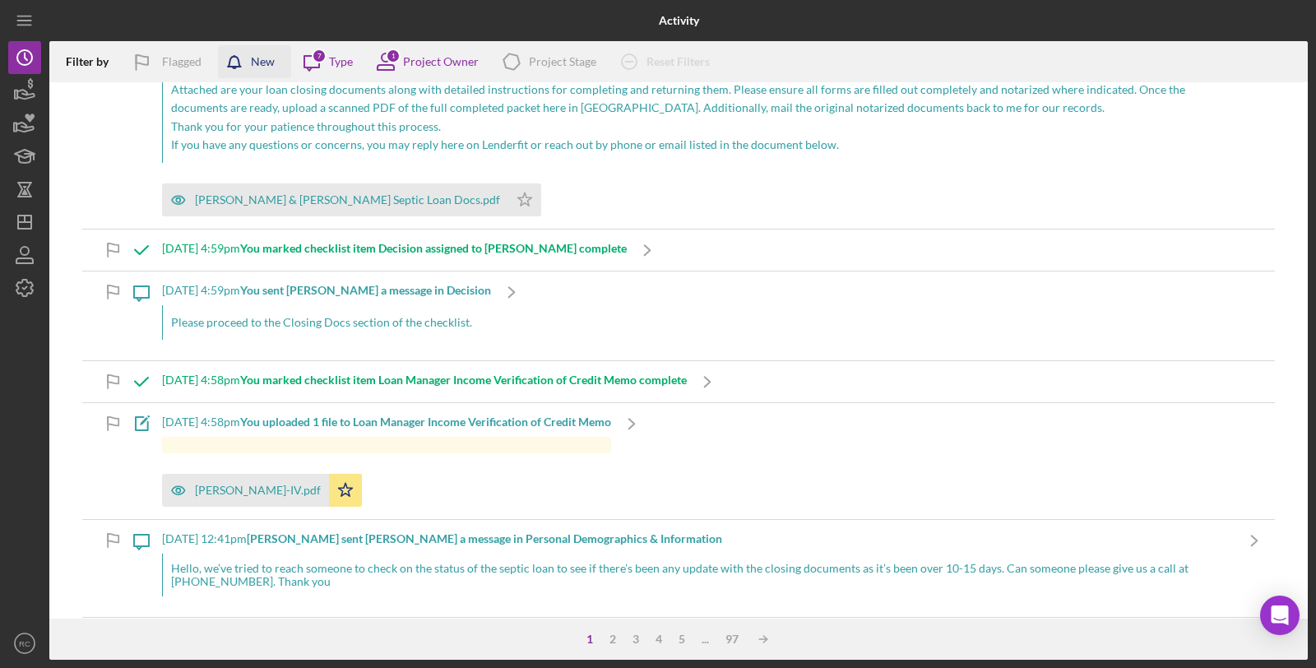
click at [257, 56] on div "New" at bounding box center [263, 61] width 24 height 33
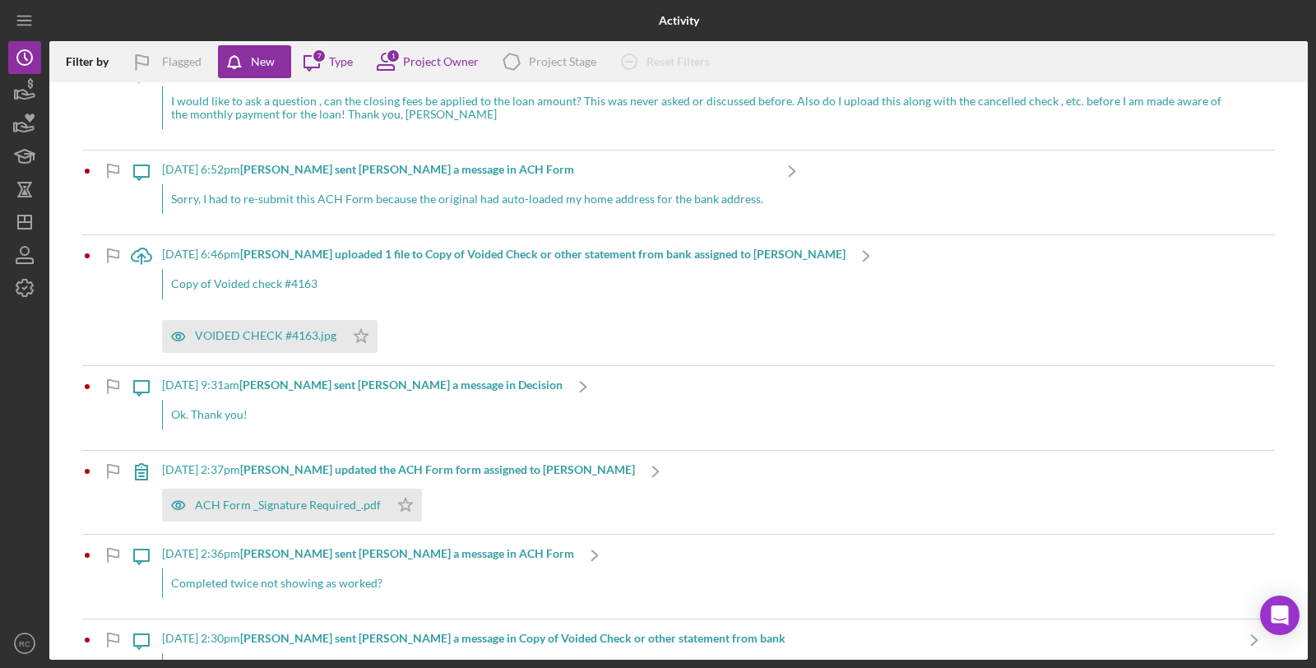
scroll to position [1284, 0]
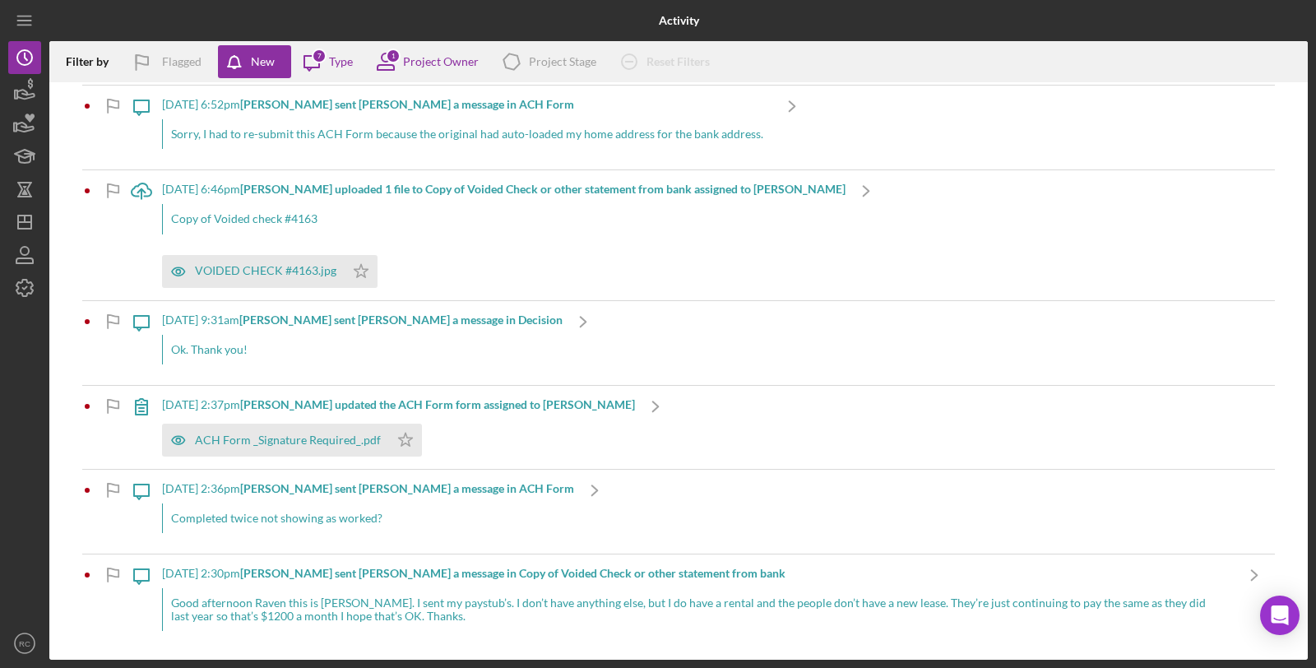
click at [437, 498] on div "[DATE] 2:36pm [PERSON_NAME] sent [PERSON_NAME] a message in ACH Form Completed …" at bounding box center [368, 512] width 412 height 84
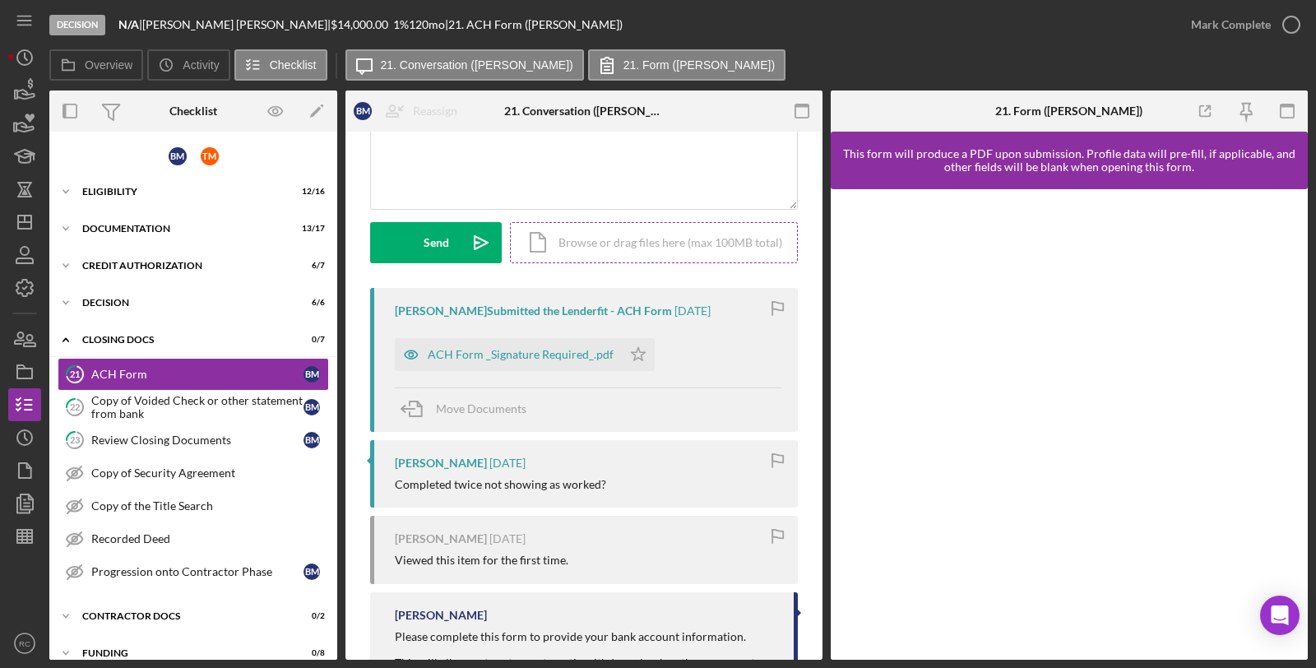
scroll to position [107, 0]
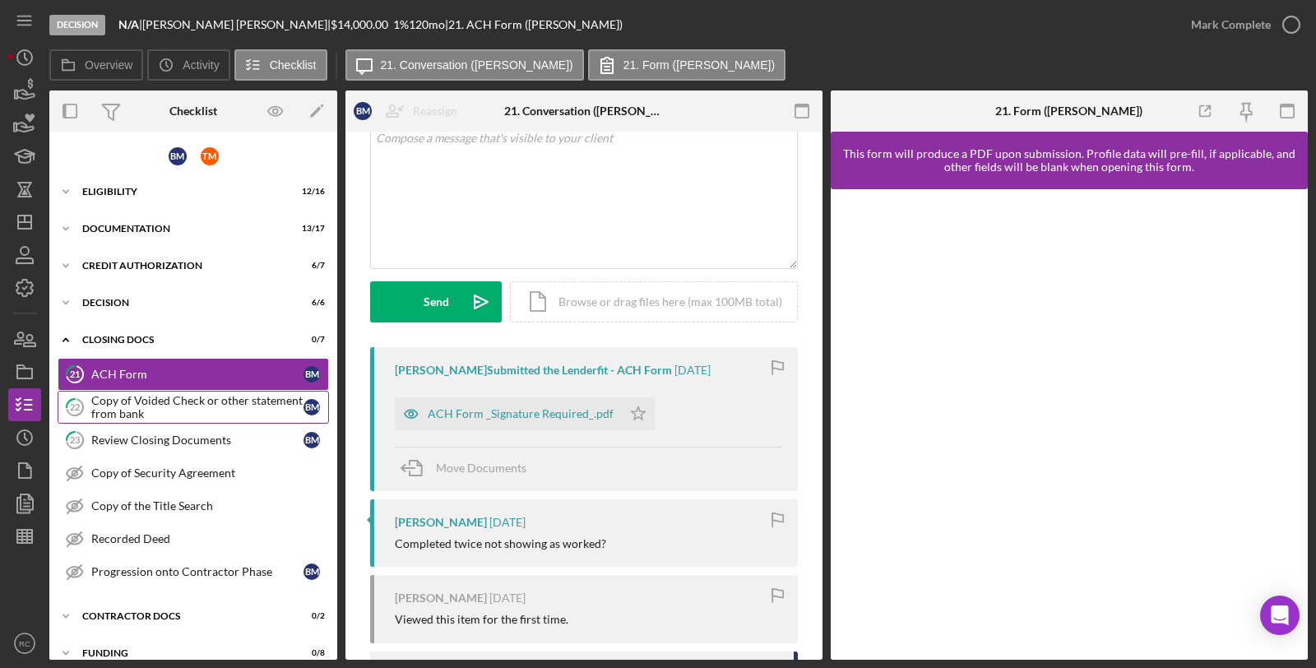
click at [216, 407] on div "Copy of Voided Check or other statement from bank" at bounding box center [197, 407] width 212 height 26
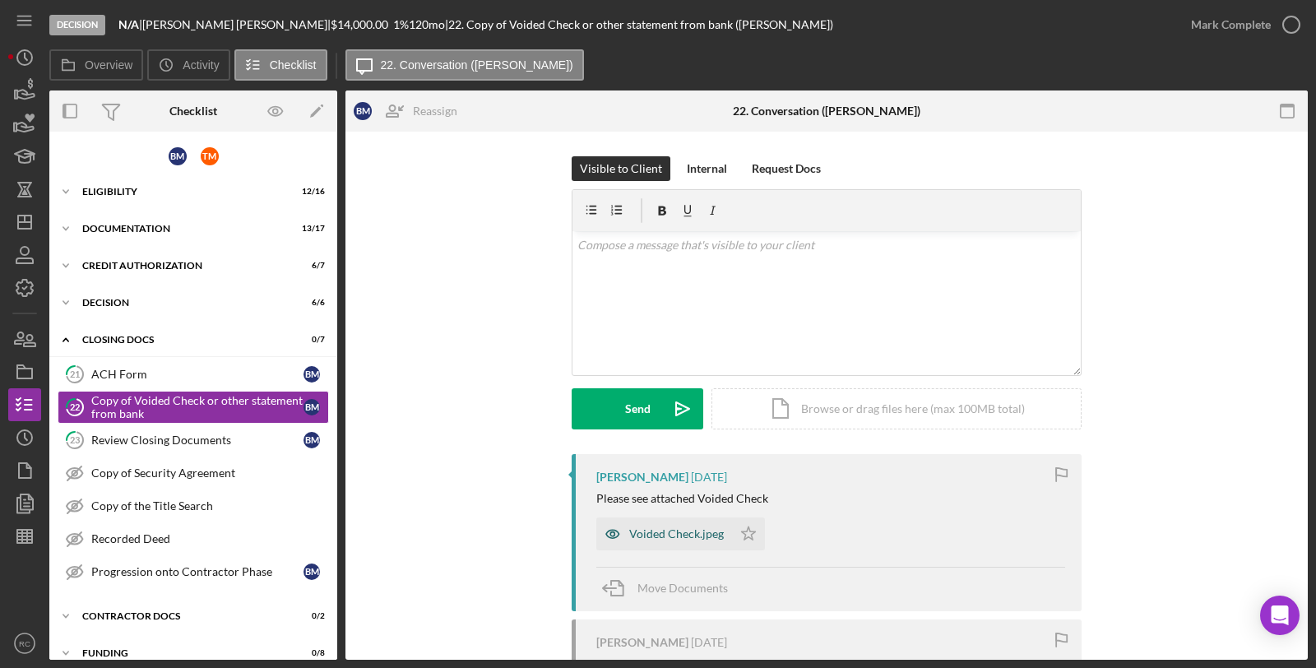
click at [667, 533] on div "Voided Check.jpeg" at bounding box center [676, 533] width 95 height 13
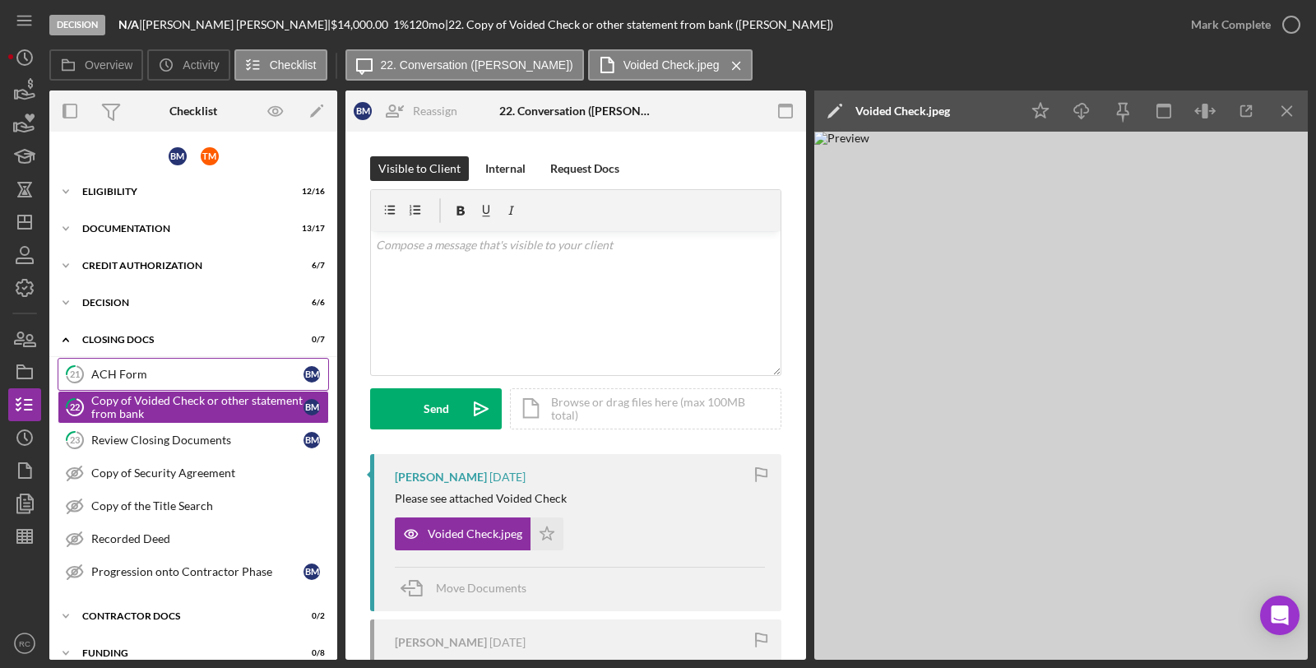
click at [171, 372] on div "ACH Form" at bounding box center [197, 374] width 212 height 13
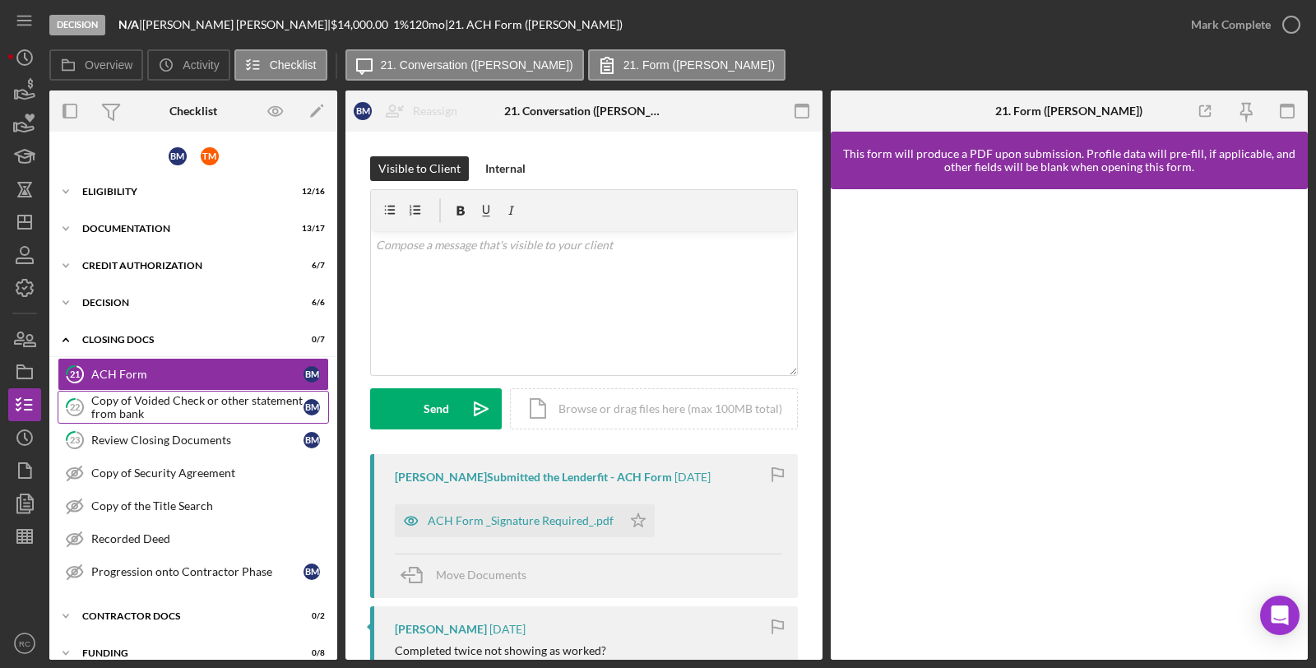
click at [187, 403] on div "Copy of Voided Check or other statement from bank" at bounding box center [197, 407] width 212 height 26
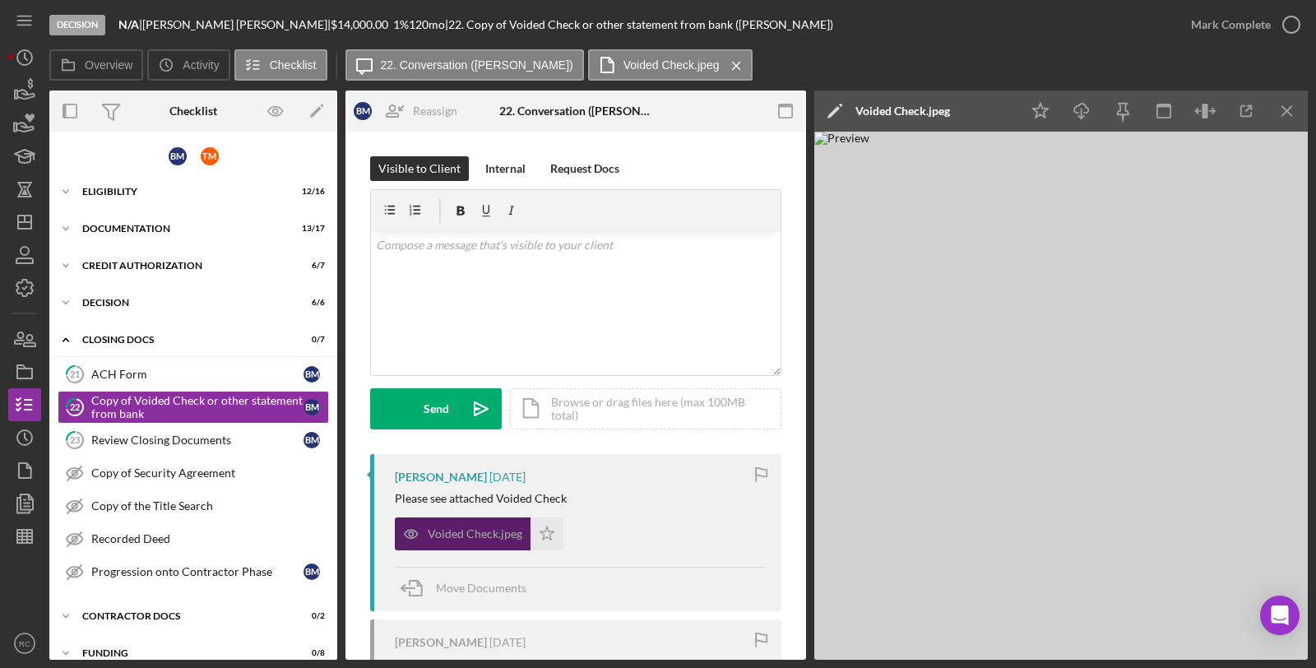
click at [469, 519] on div "Voided Check.jpeg" at bounding box center [463, 533] width 136 height 33
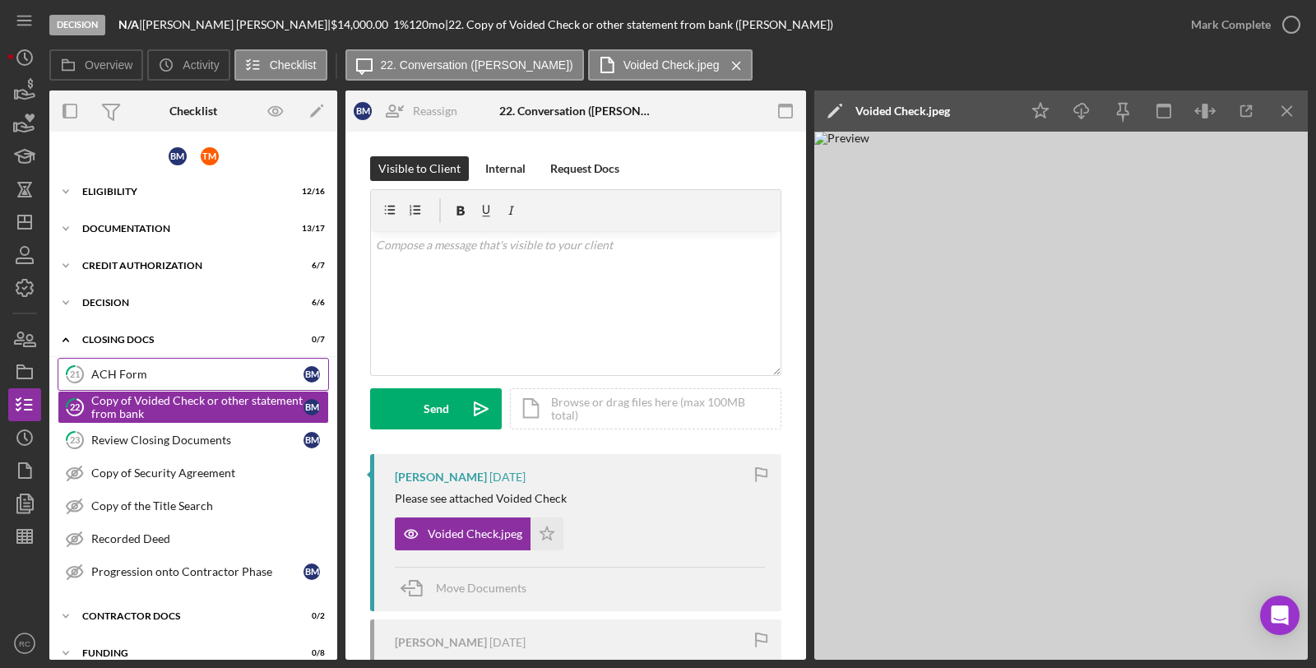
click at [92, 364] on icon "21" at bounding box center [74, 374] width 41 height 41
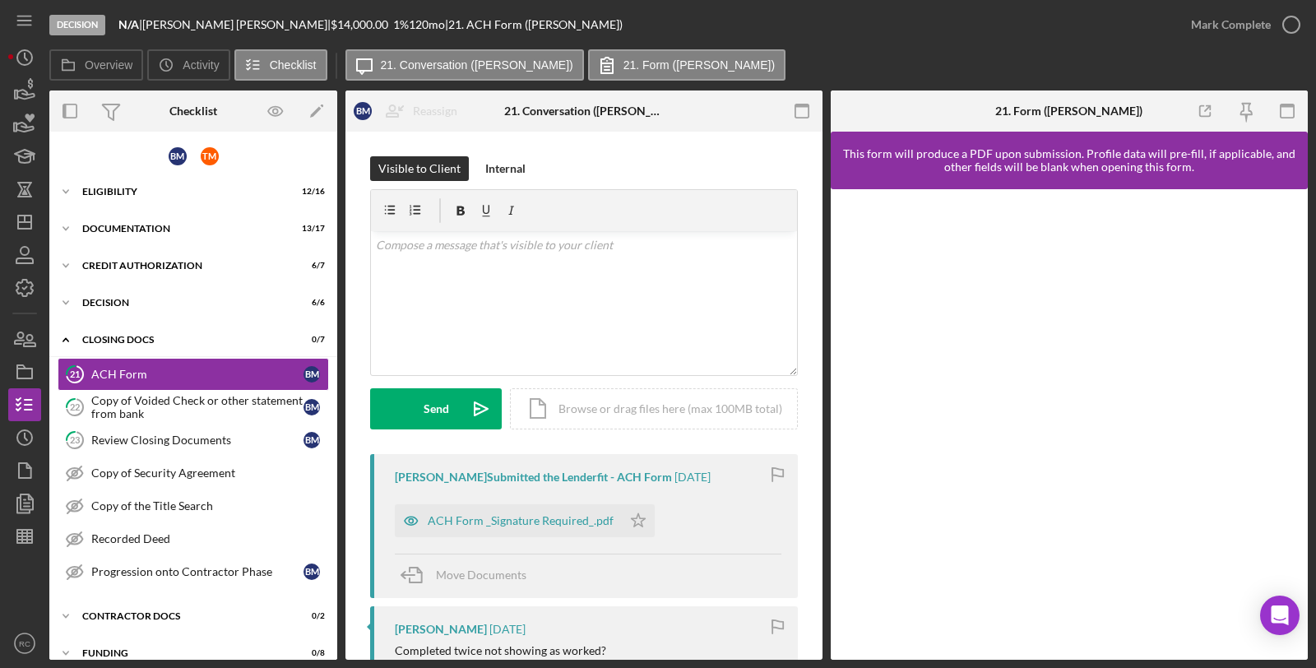
scroll to position [350, 0]
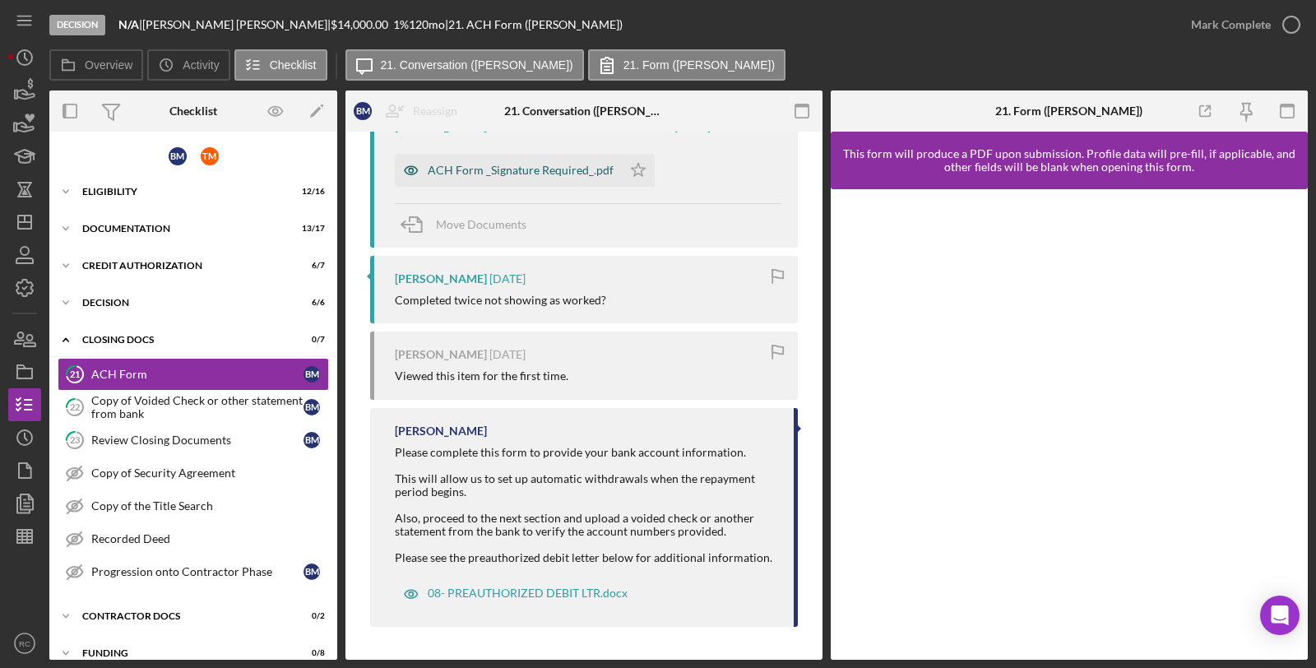
click at [531, 182] on div "ACH Form _Signature Required_.pdf" at bounding box center [508, 170] width 227 height 33
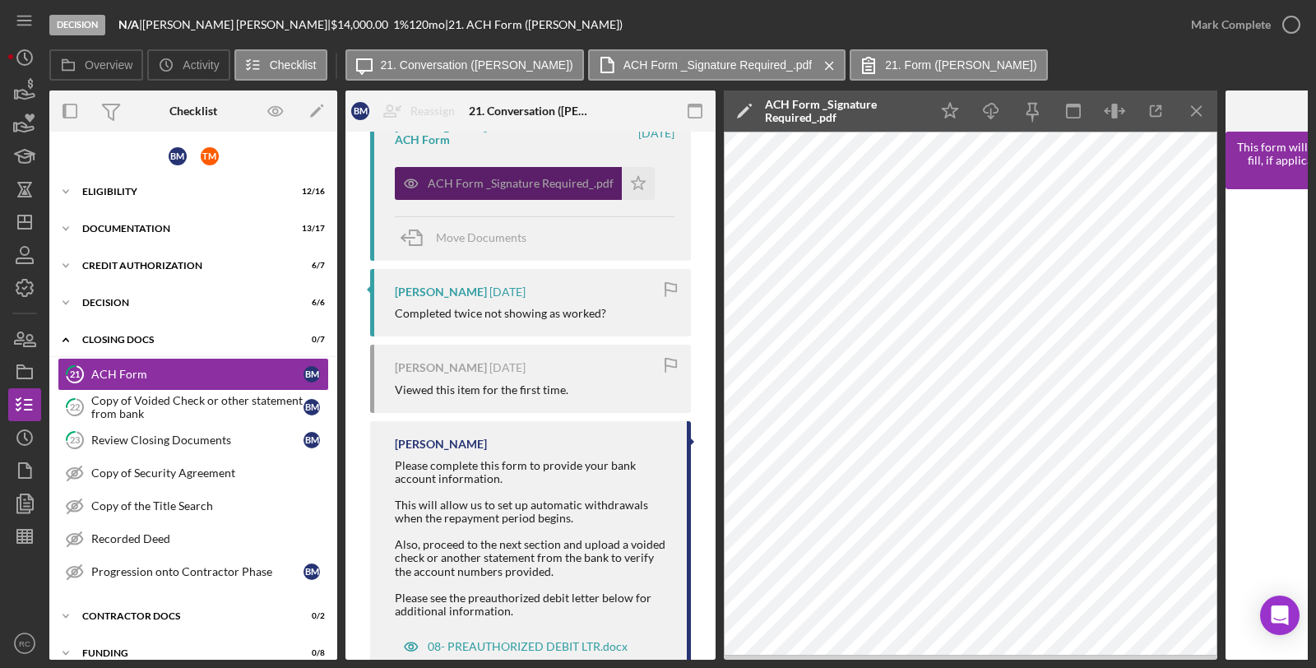
click at [615, 179] on div "ACH Form _Signature Required_.pdf" at bounding box center [508, 183] width 227 height 33
click at [643, 174] on icon "Icon/Star" at bounding box center [638, 183] width 33 height 33
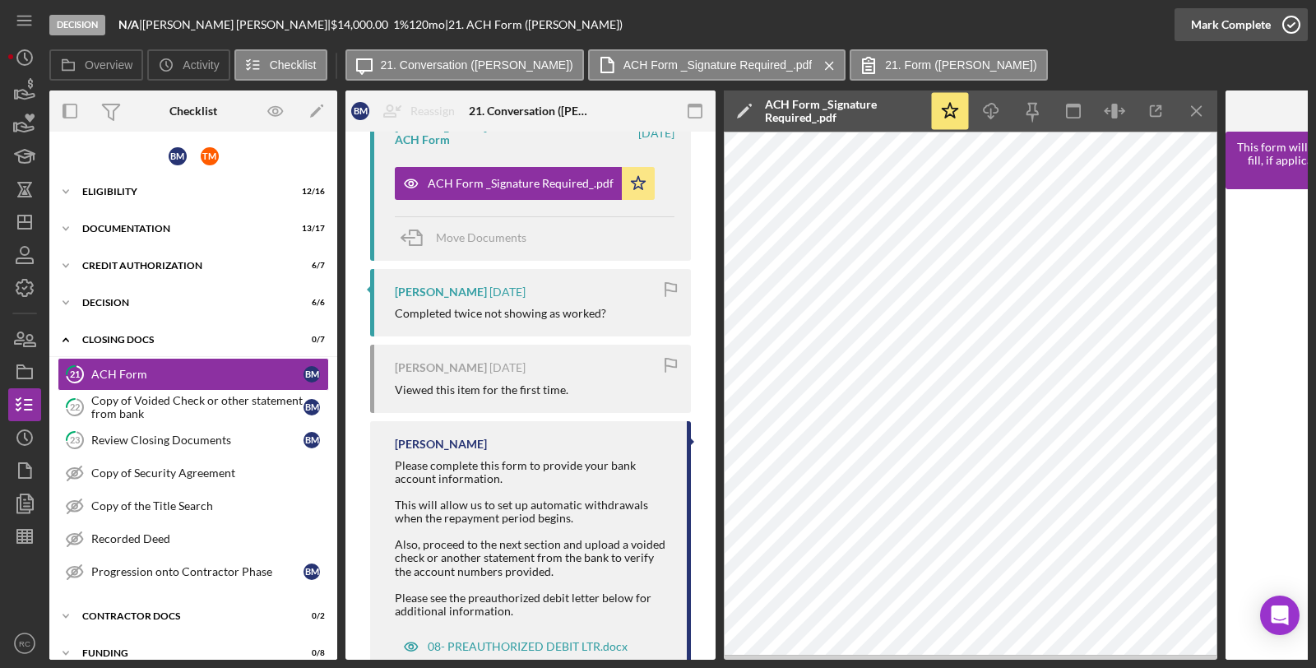
click at [1269, 21] on div "Mark Complete" at bounding box center [1231, 24] width 80 height 33
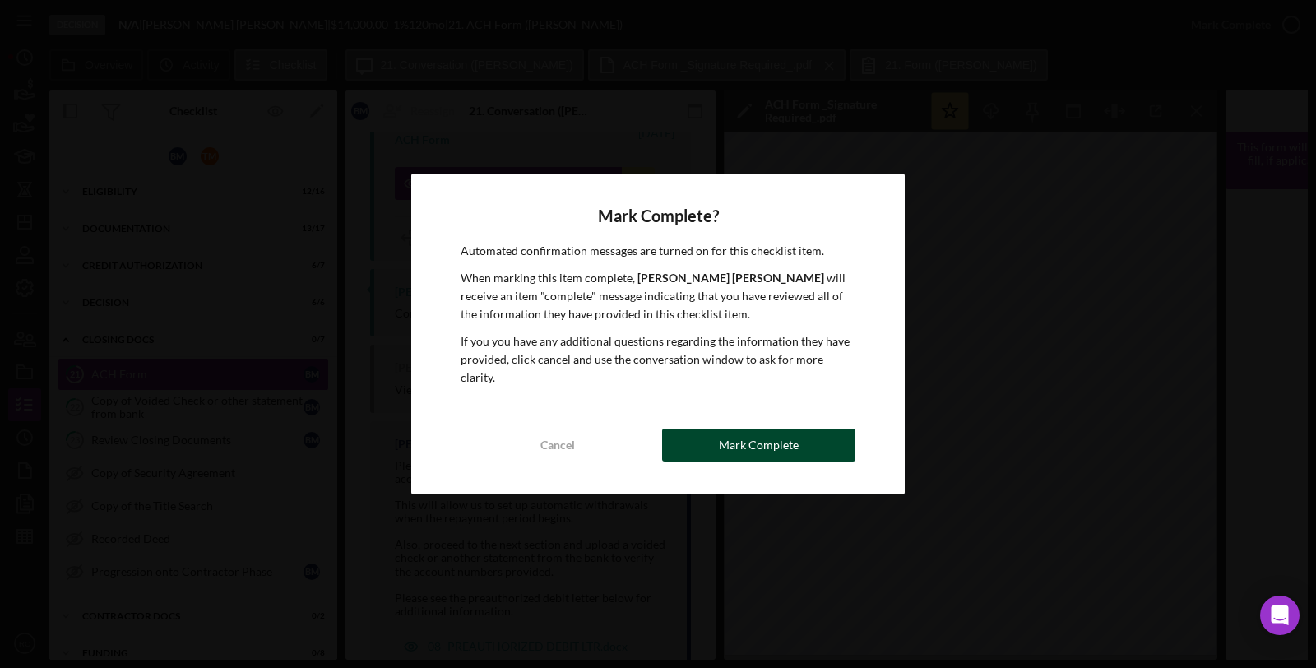
click at [708, 441] on button "Mark Complete" at bounding box center [758, 445] width 193 height 33
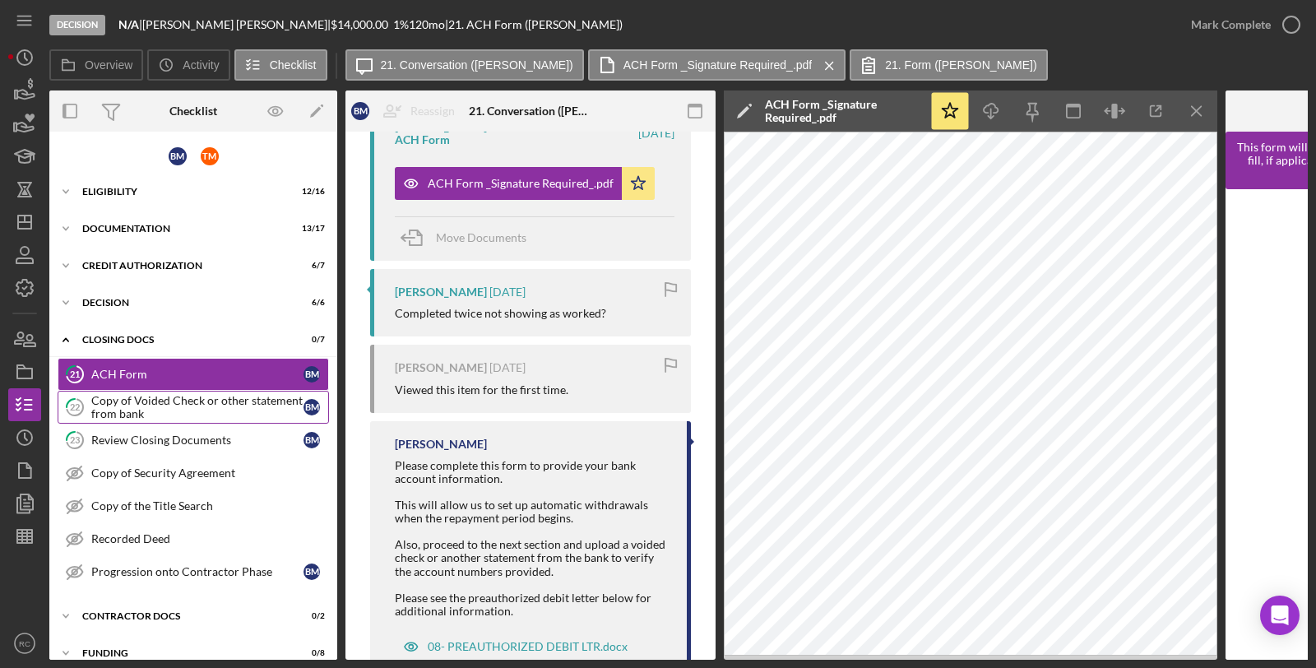
scroll to position [653, 0]
click at [216, 414] on div "Copy of Voided Check or other statement from bank" at bounding box center [197, 407] width 212 height 26
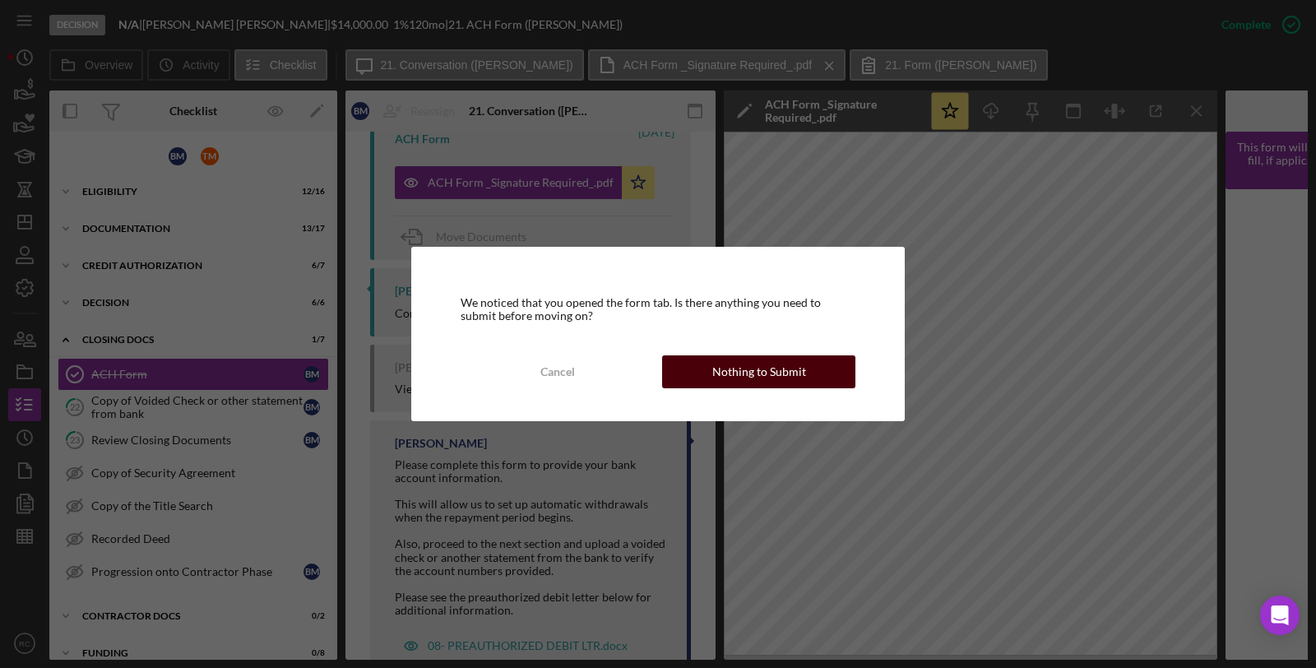
click at [771, 368] on div "Nothing to Submit" at bounding box center [759, 371] width 94 height 33
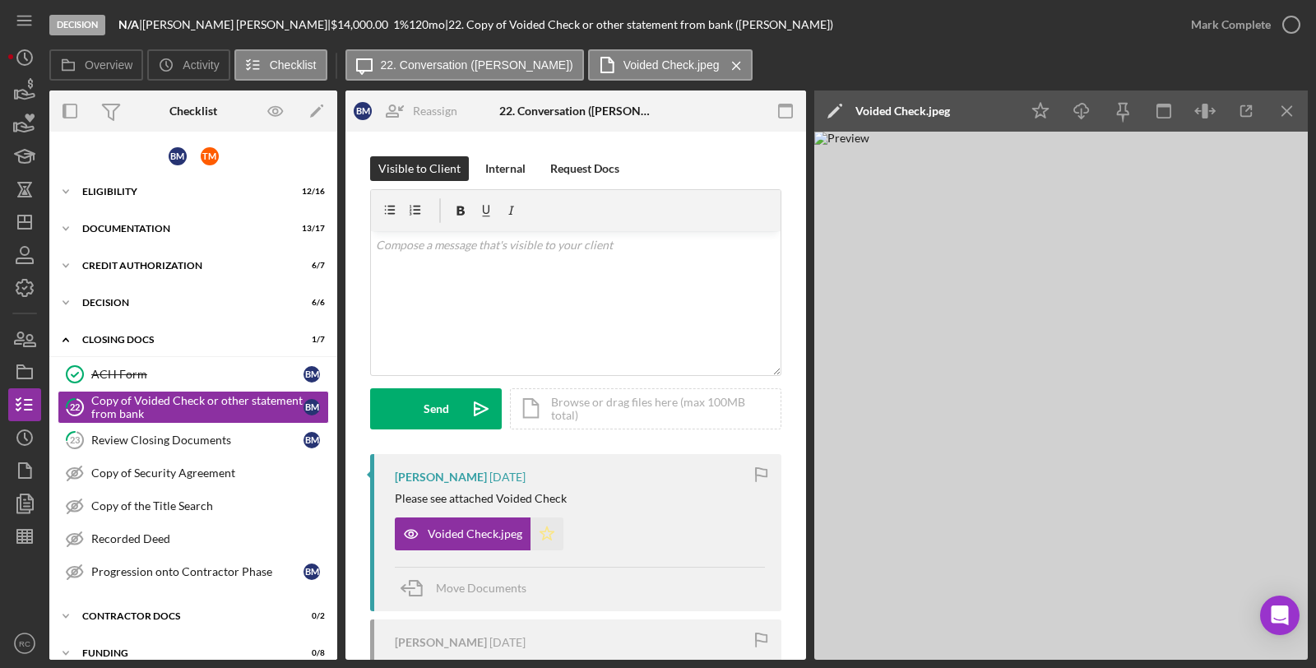
click at [556, 539] on icon "Icon/Star" at bounding box center [547, 533] width 33 height 33
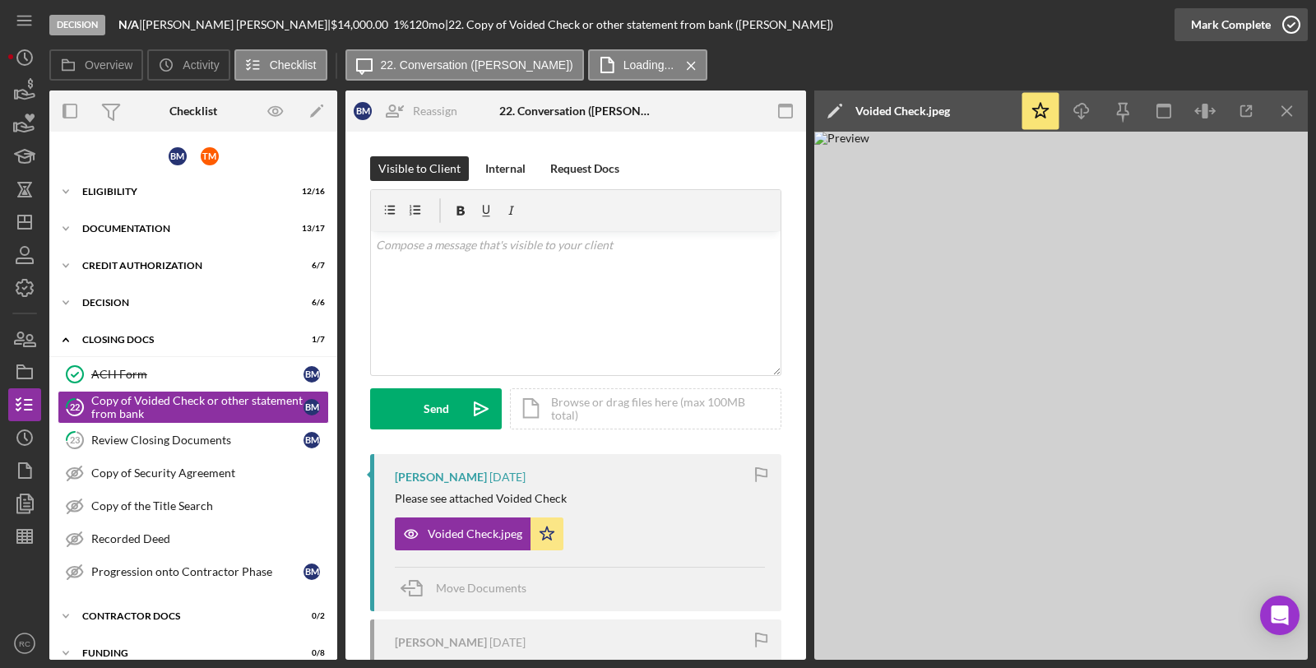
click at [1245, 17] on div "Mark Complete" at bounding box center [1231, 24] width 80 height 33
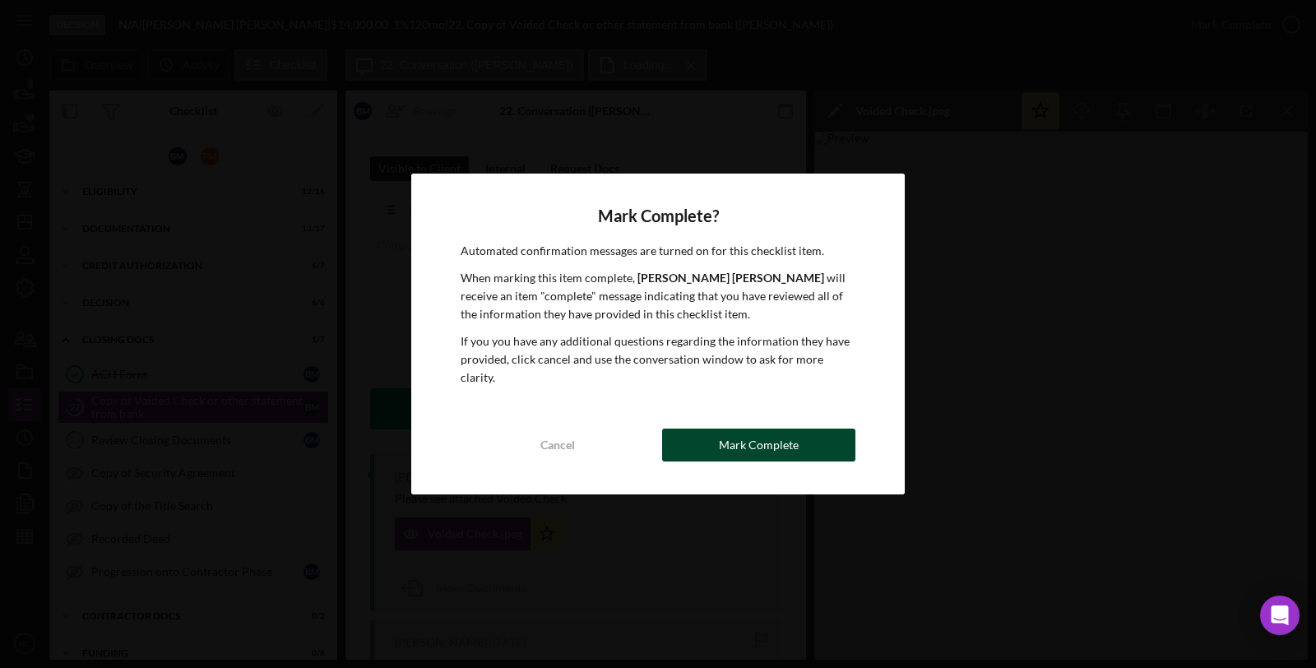
click at [804, 429] on button "Mark Complete" at bounding box center [758, 445] width 193 height 33
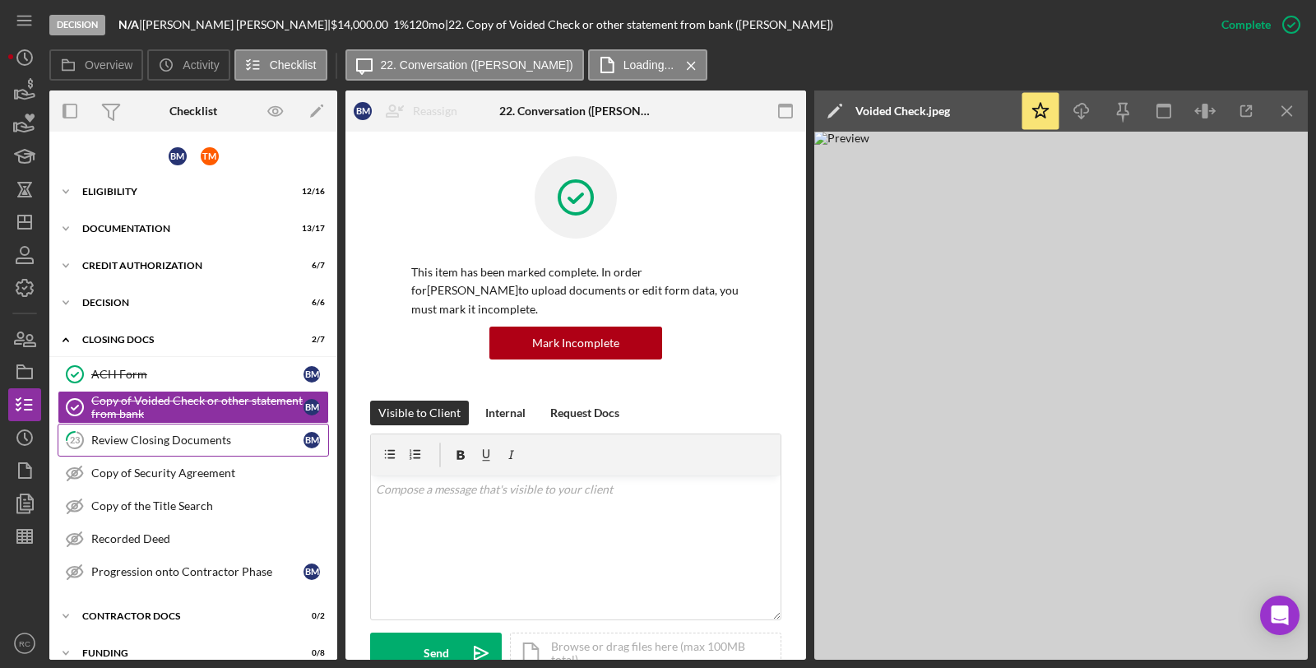
click at [233, 434] on div "Review Closing Documents" at bounding box center [197, 440] width 212 height 13
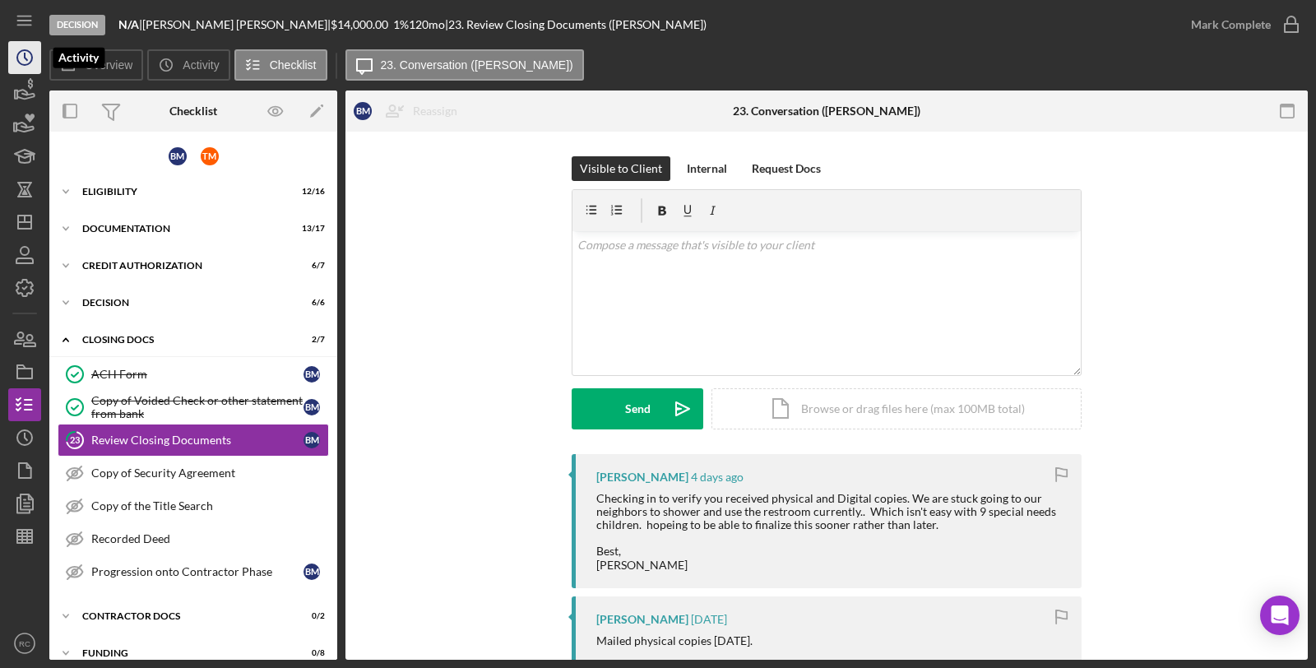
click at [11, 44] on icon "Icon/History" at bounding box center [24, 57] width 41 height 41
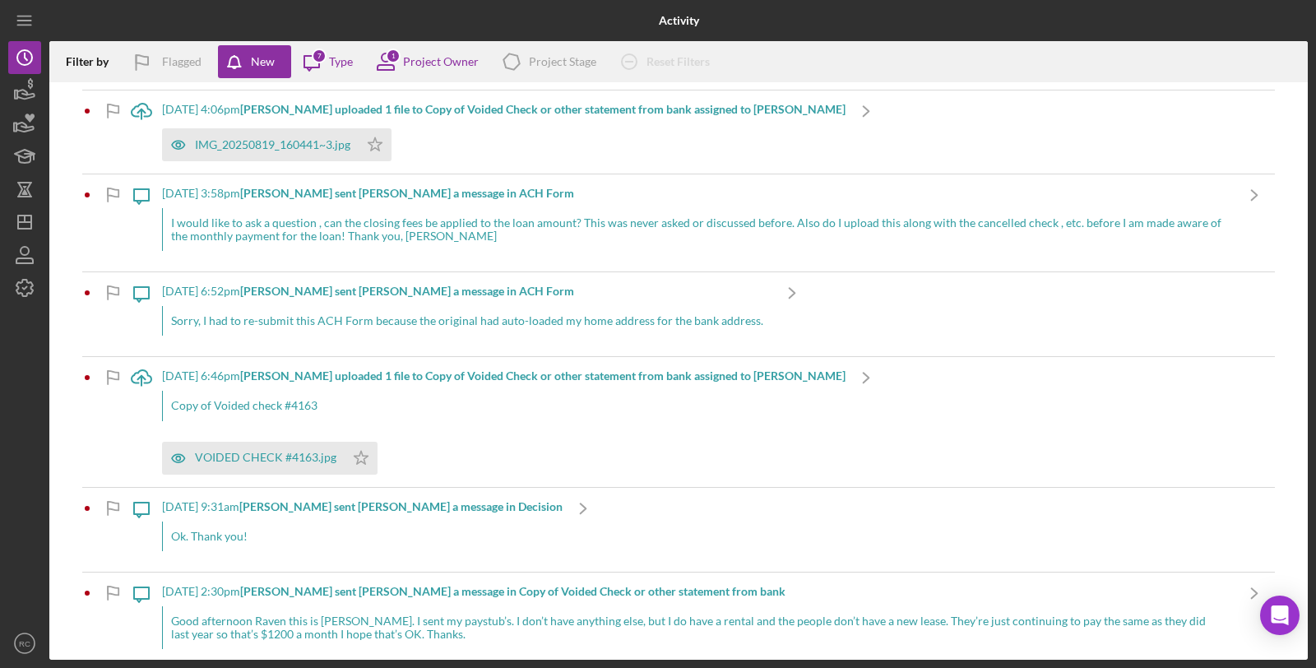
scroll to position [1116, 0]
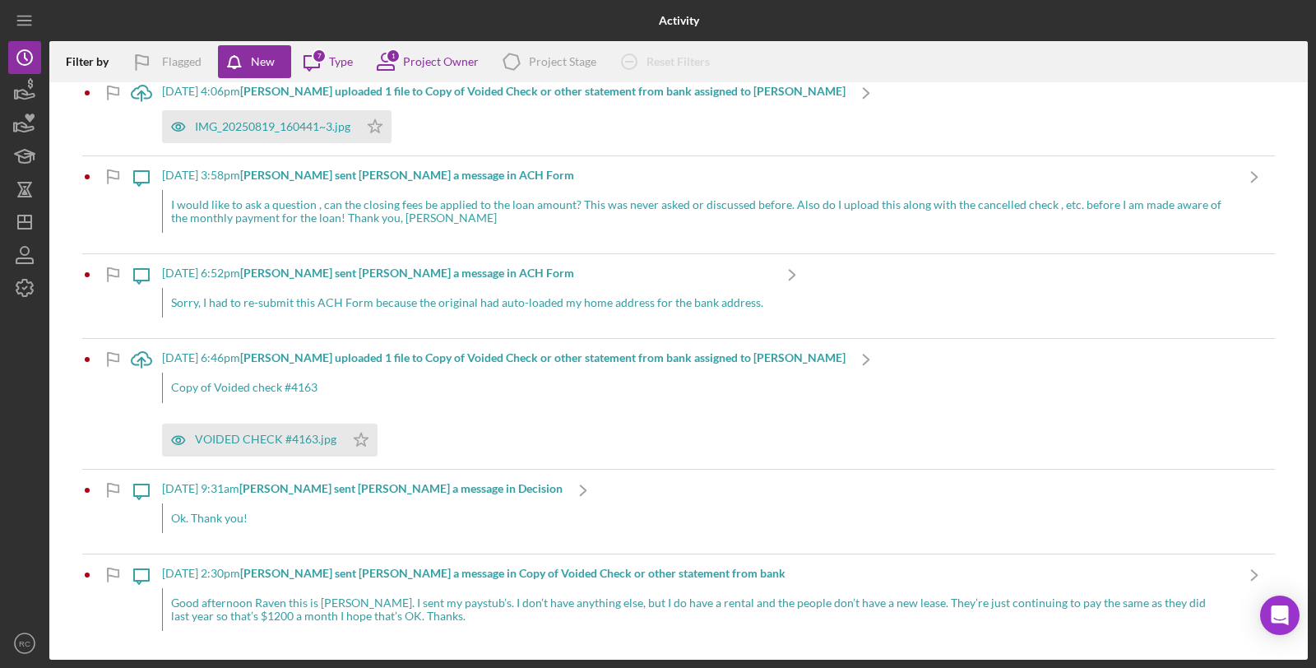
click at [635, 497] on div "Icon/Message [DATE] 9:31am [PERSON_NAME] sent [PERSON_NAME] a message in Decisi…" at bounding box center [678, 512] width 1193 height 84
click at [598, 494] on div "Icon/Message [DATE] 9:31am [PERSON_NAME] sent [PERSON_NAME] a message in Decisi…" at bounding box center [678, 512] width 1193 height 84
click at [438, 510] on div "Ok. Thank you!" at bounding box center [362, 518] width 401 height 30
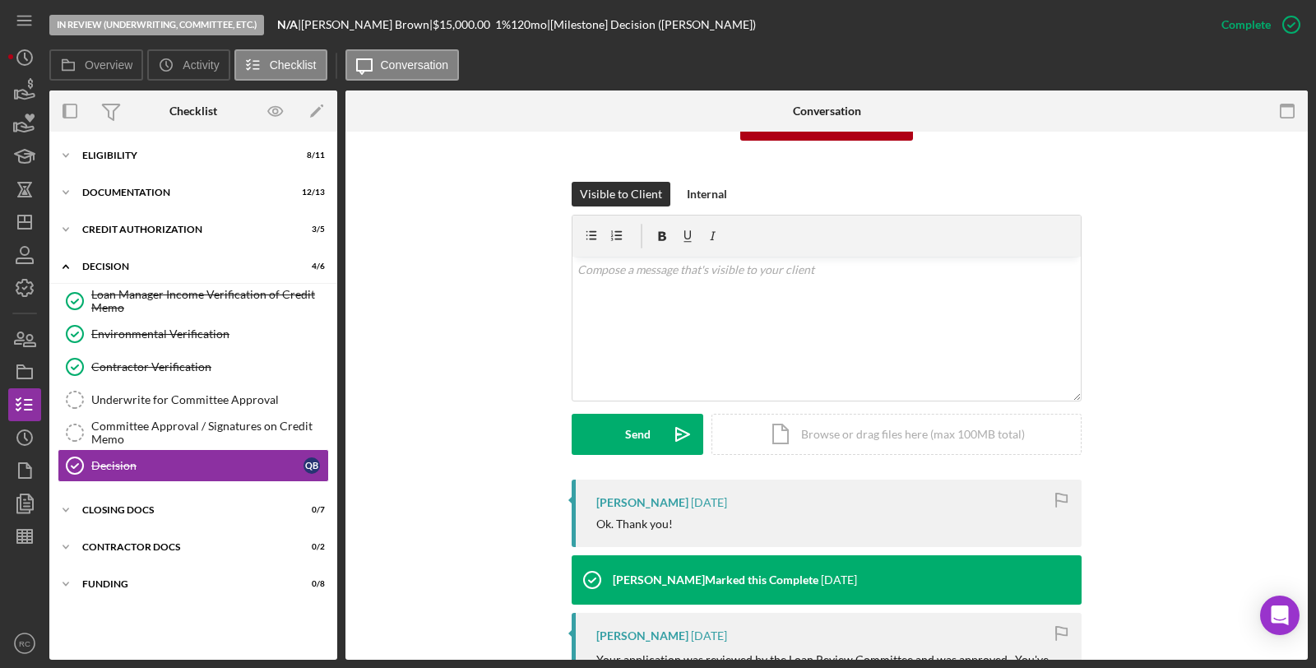
scroll to position [121, 0]
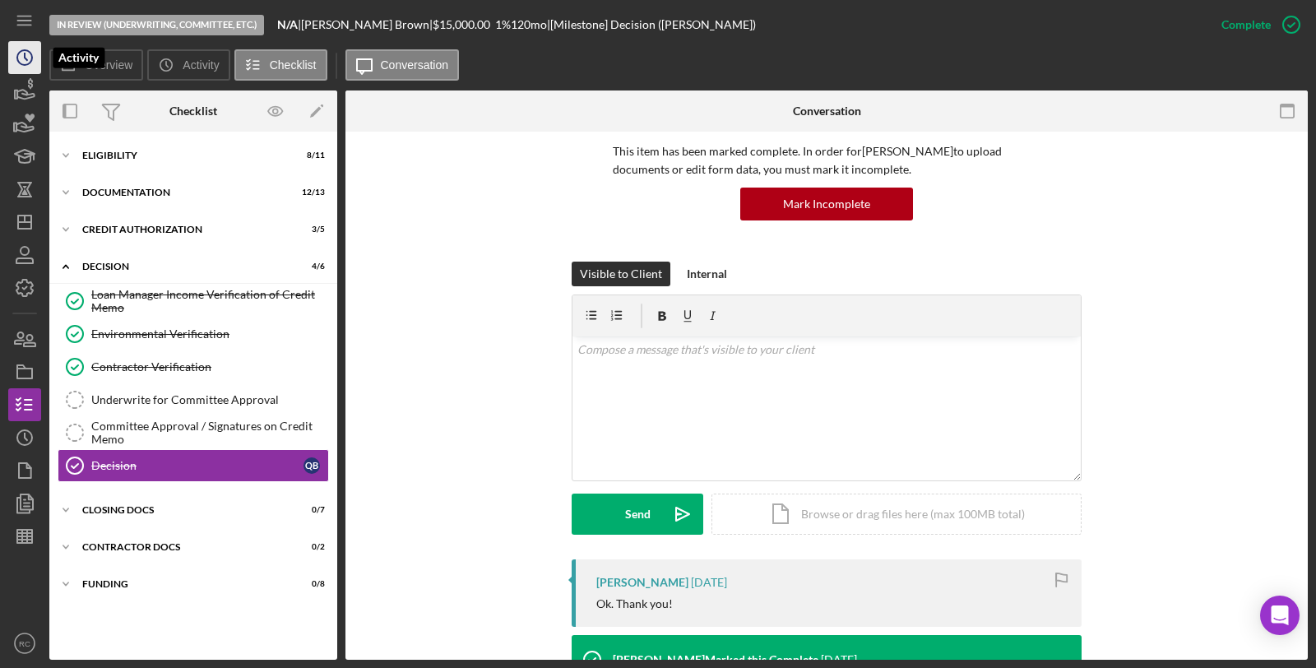
click at [30, 63] on icon "Icon/History" at bounding box center [24, 57] width 41 height 41
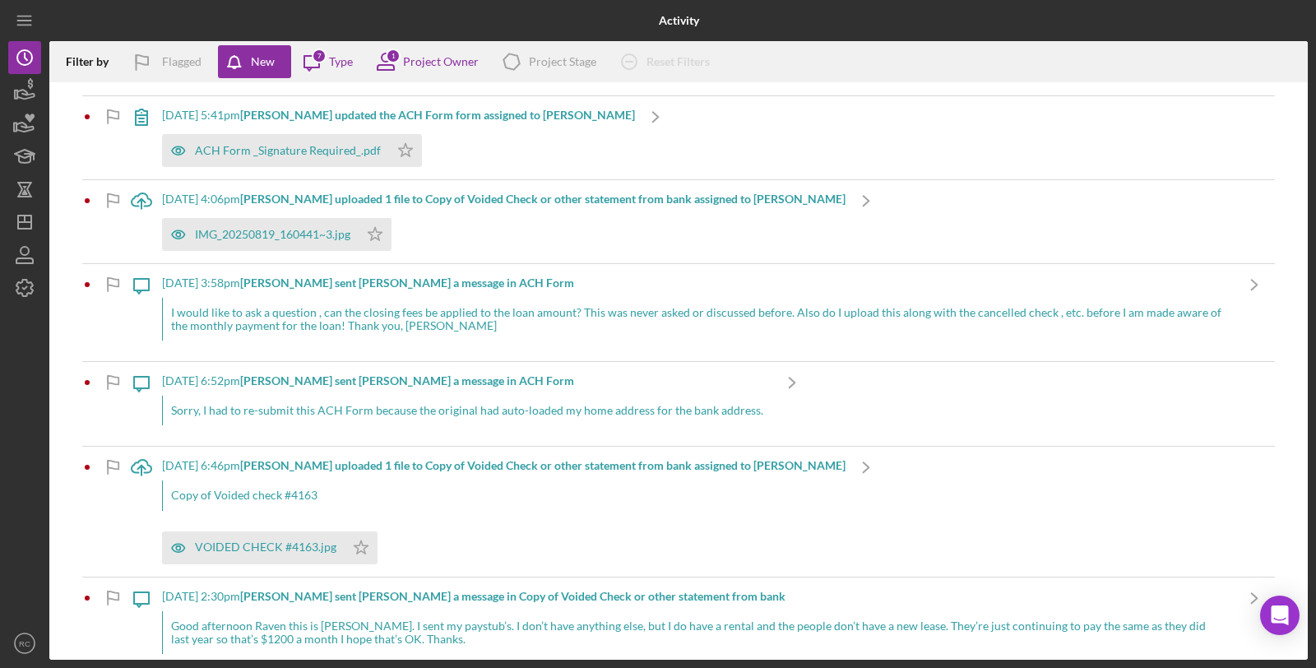
scroll to position [1031, 0]
